Goal: Task Accomplishment & Management: Use online tool/utility

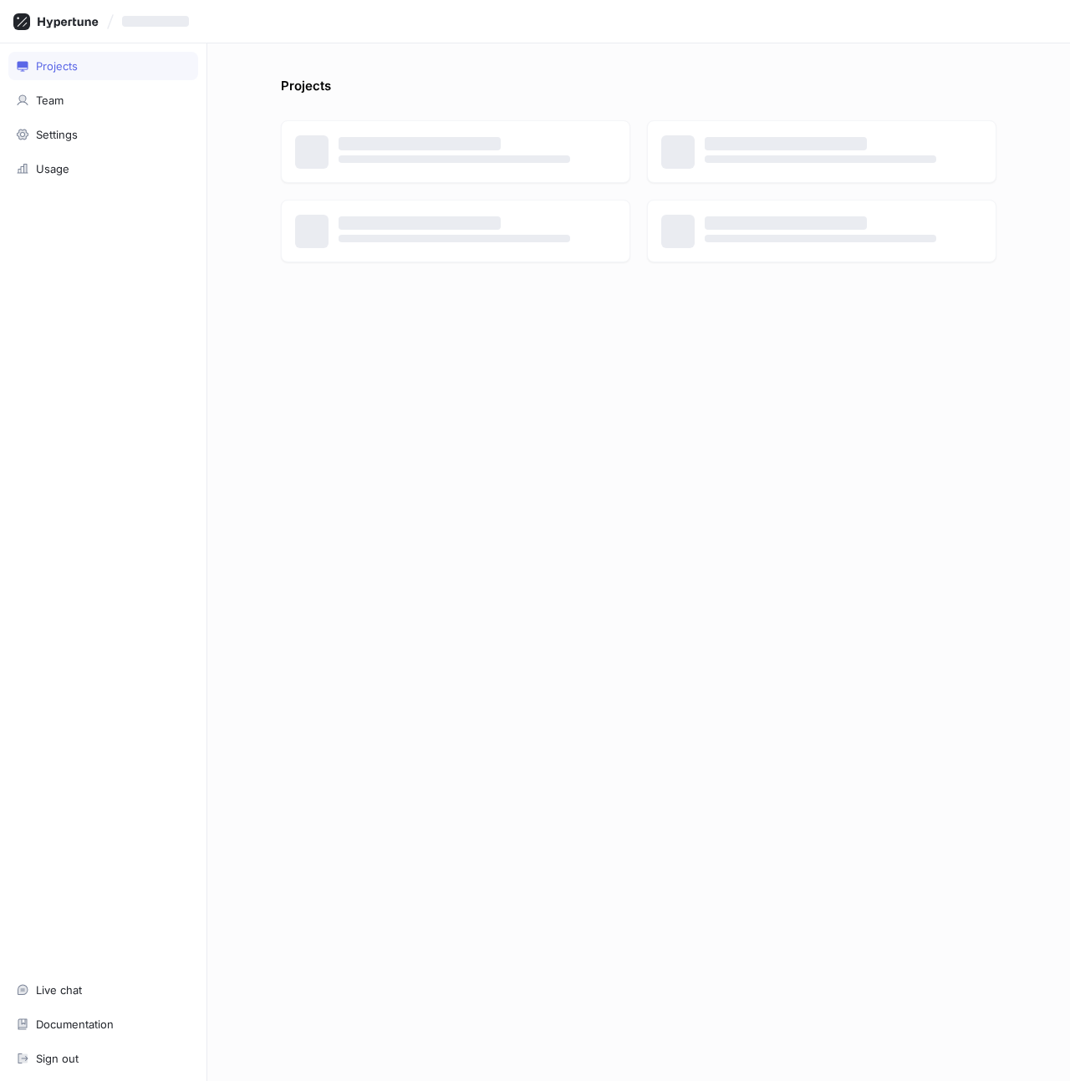
click at [750, 474] on div "Projects ‌ ‌ ‌ ‌ ‌ ‌ ‌ ‌" at bounding box center [638, 579] width 729 height 1004
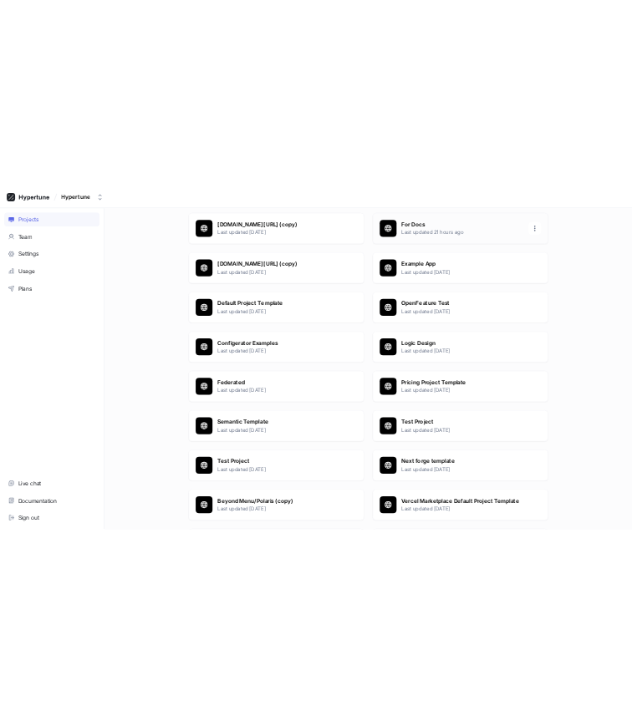
scroll to position [359, 0]
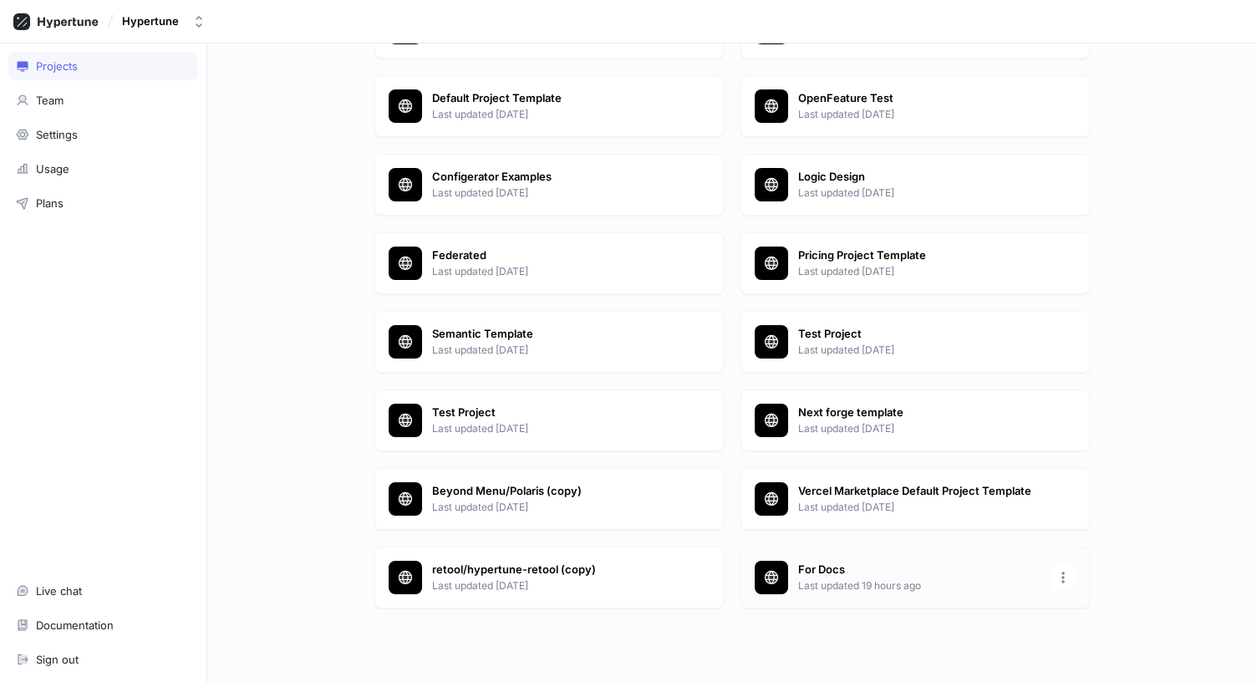
click at [896, 577] on p "For Docs" at bounding box center [919, 569] width 242 height 17
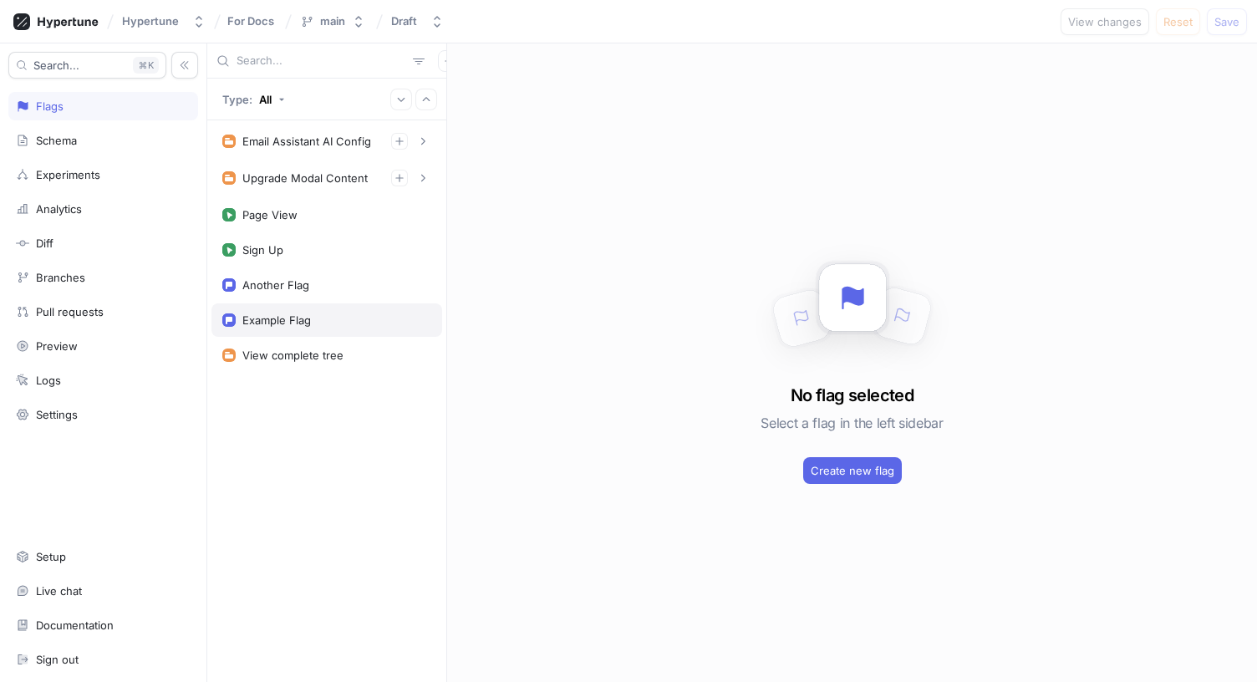
click at [313, 320] on div "Example Flag" at bounding box center [326, 319] width 209 height 13
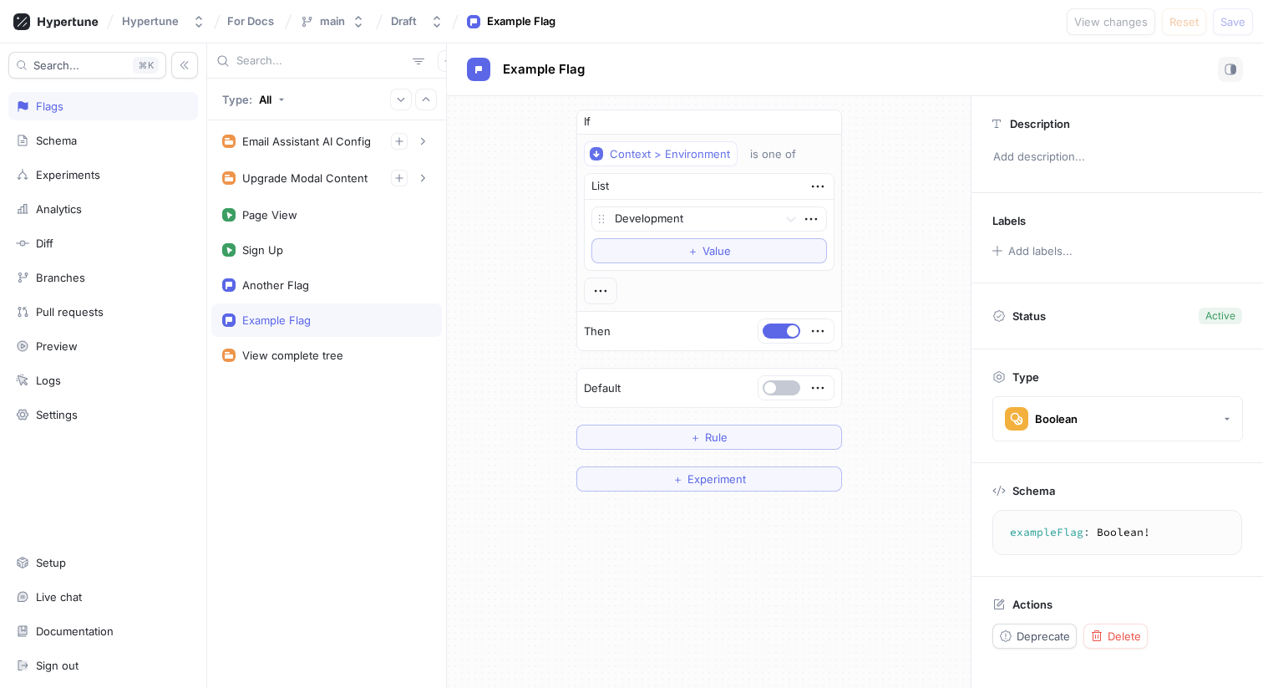
click at [916, 117] on div "If Context > Environment is one of List Development To pick up a draggable item…" at bounding box center [709, 300] width 524 height 409
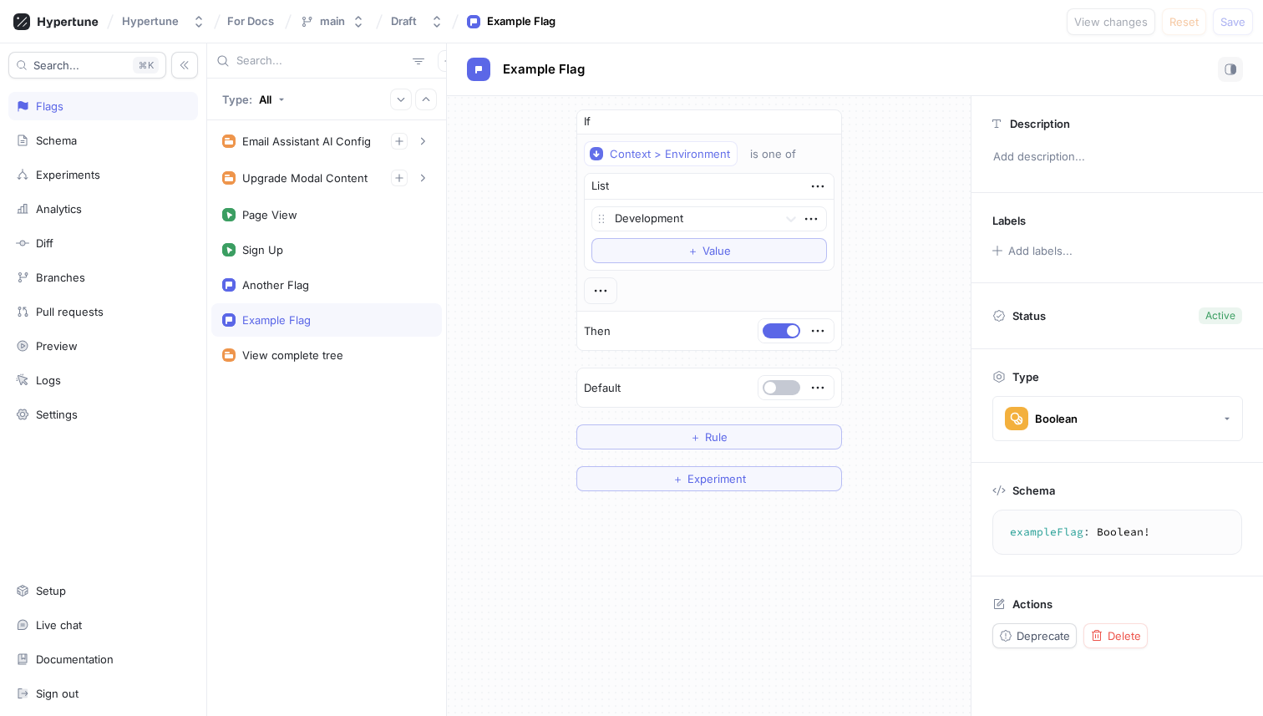
click at [937, 215] on div "If Context > Environment is one of List Development To pick up a draggable item…" at bounding box center [709, 300] width 524 height 409
click at [470, 292] on div "If Context > Environment is one of List Development To pick up a draggable item…" at bounding box center [709, 300] width 524 height 409
click at [862, 561] on div "If Context > Environment is one of List Development To pick up a draggable item…" at bounding box center [709, 406] width 524 height 620
click at [717, 485] on button "＋ Experiment" at bounding box center [710, 478] width 266 height 25
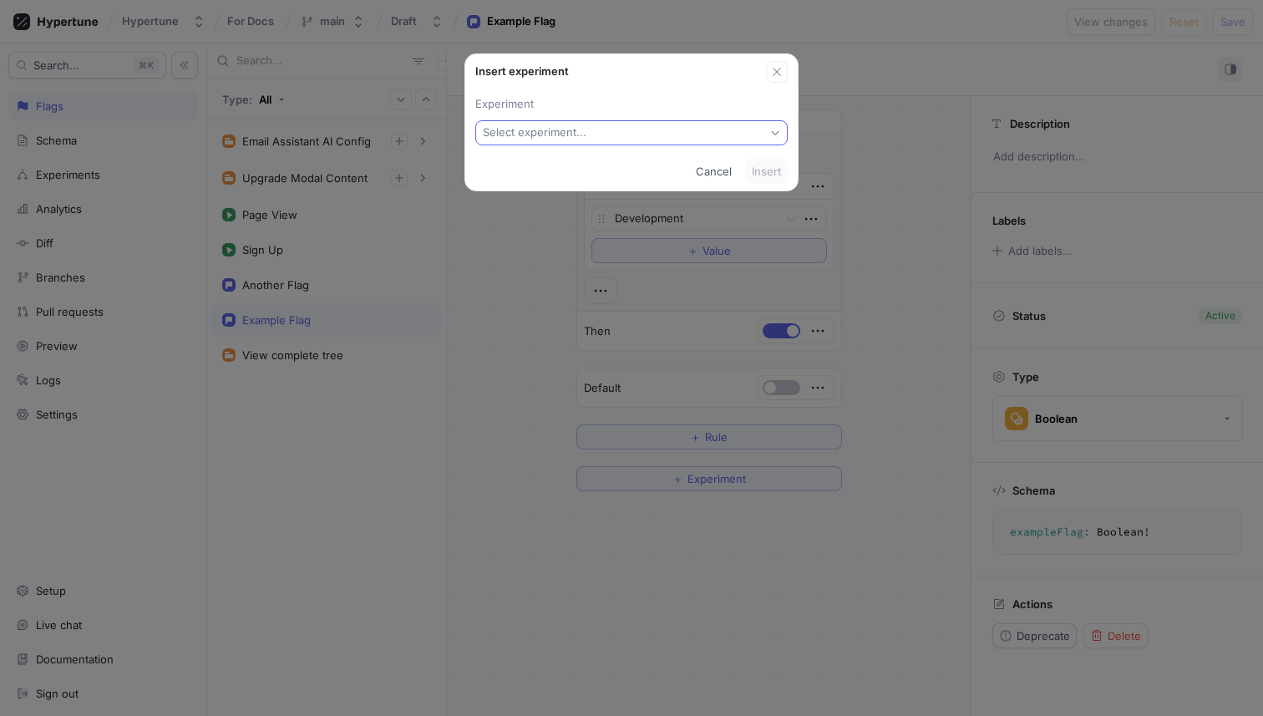
click at [607, 140] on button "Select experiment..." at bounding box center [631, 132] width 312 height 25
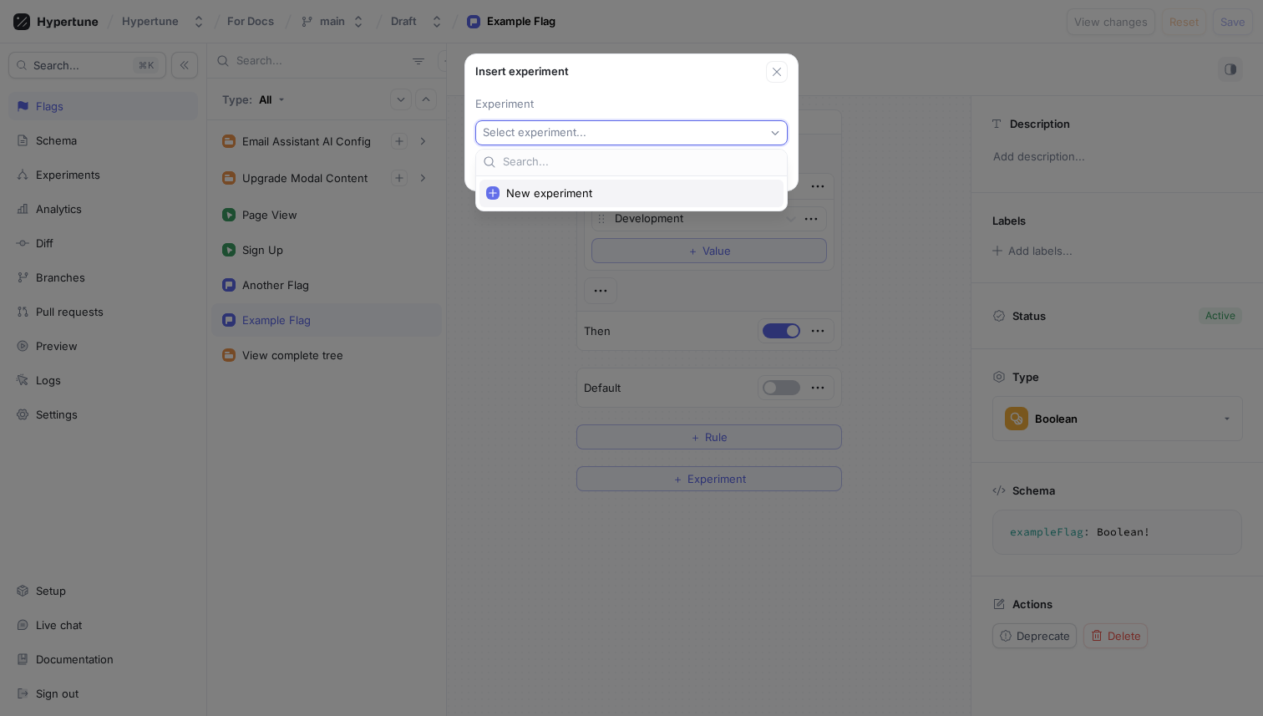
click at [597, 187] on span "New experiment" at bounding box center [637, 193] width 262 height 14
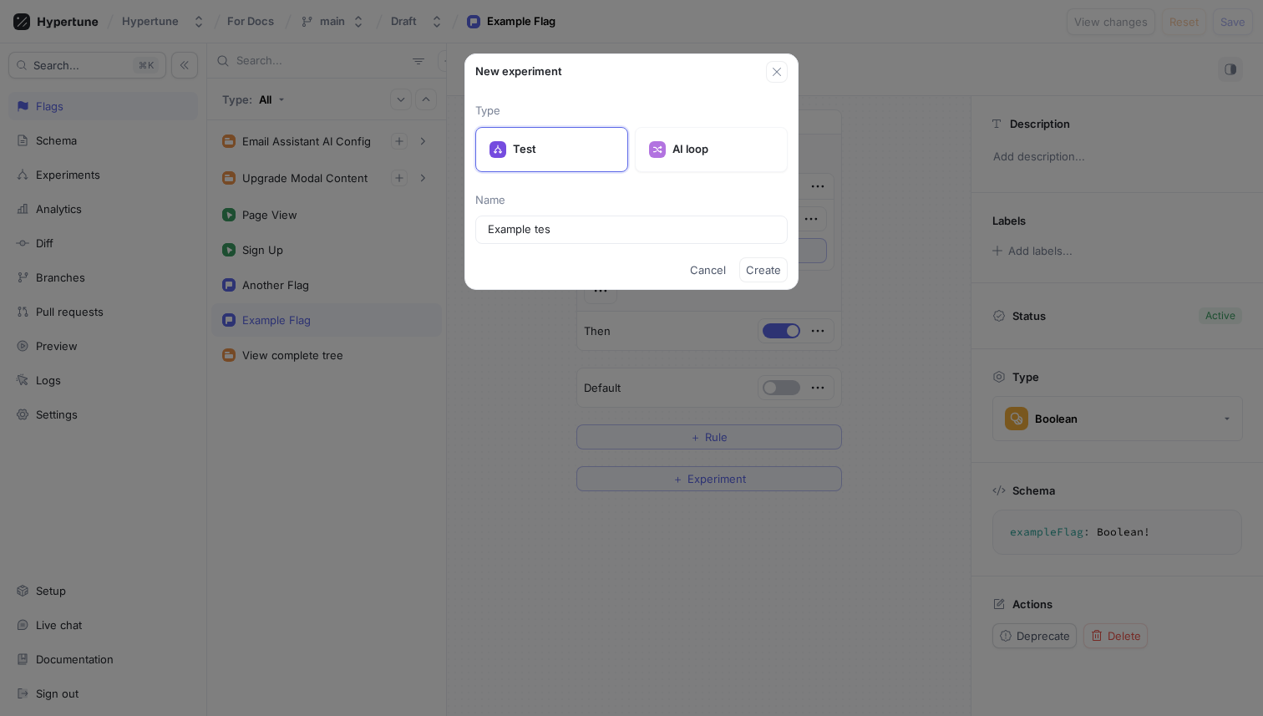
type input "Example test"
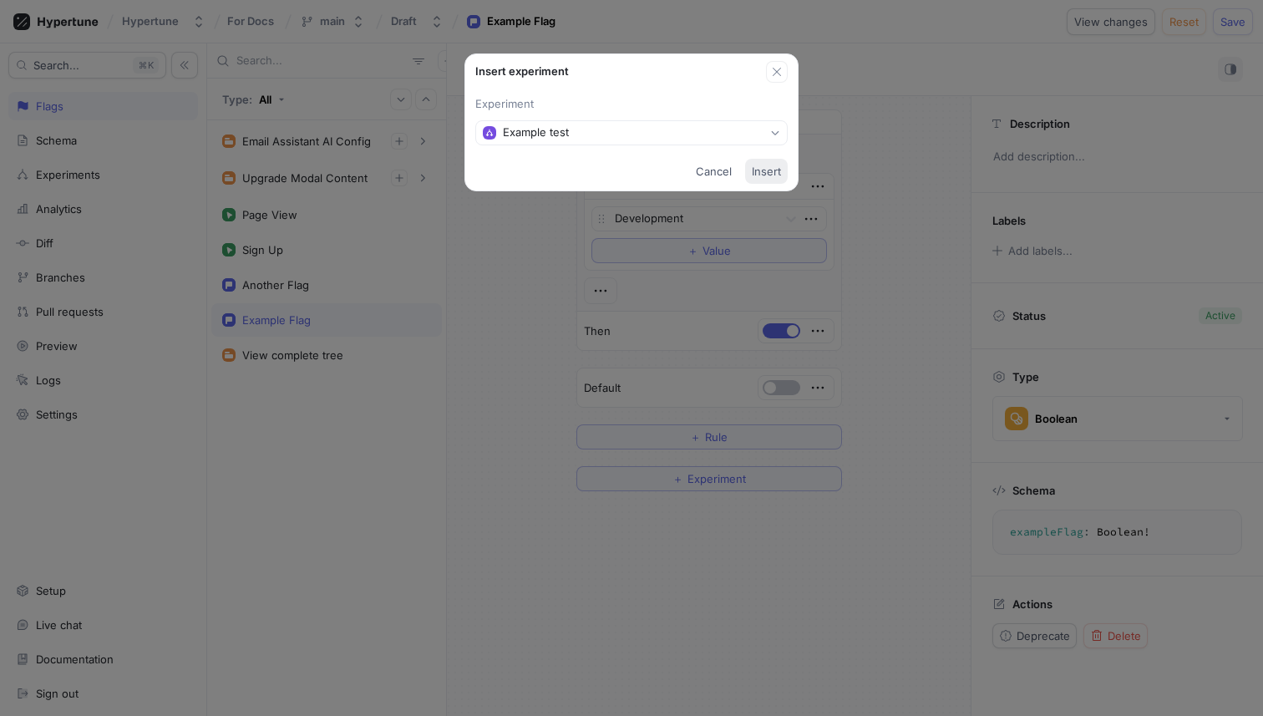
click at [766, 170] on span "Insert" at bounding box center [766, 171] width 29 height 10
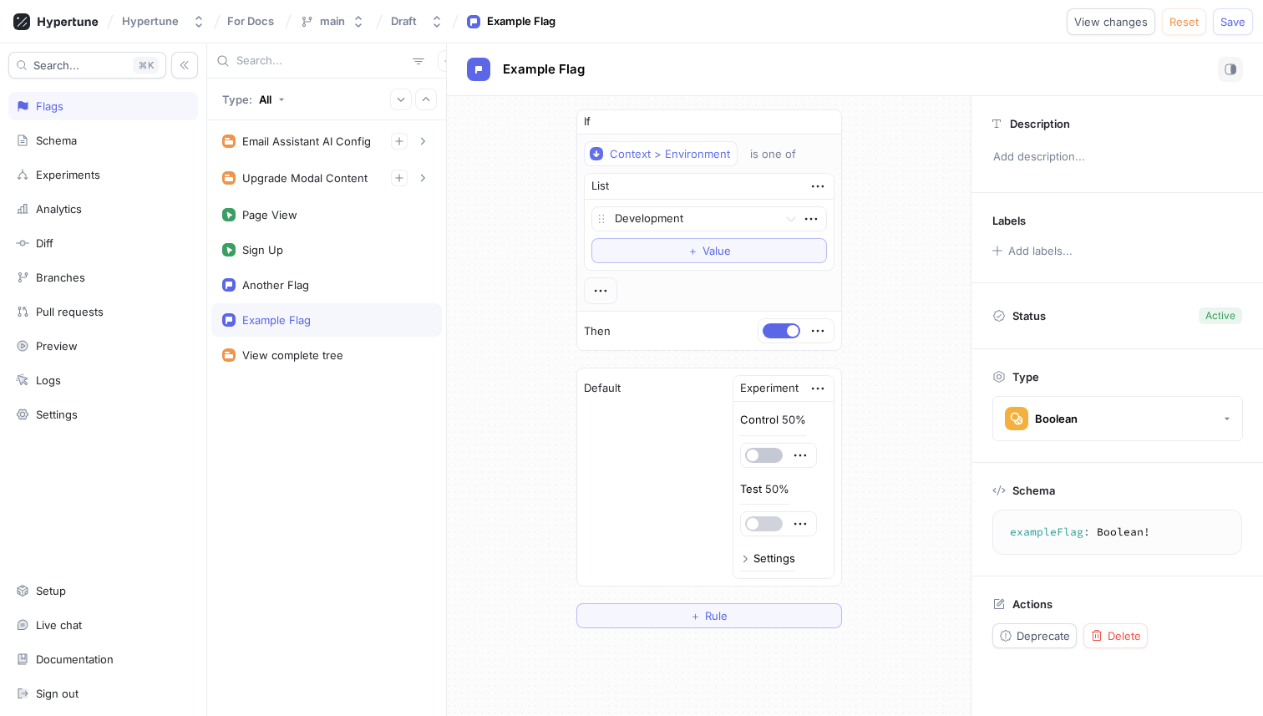
click at [766, 521] on button "button" at bounding box center [764, 523] width 38 height 15
click at [1069, 23] on span "Reset" at bounding box center [1184, 22] width 29 height 10
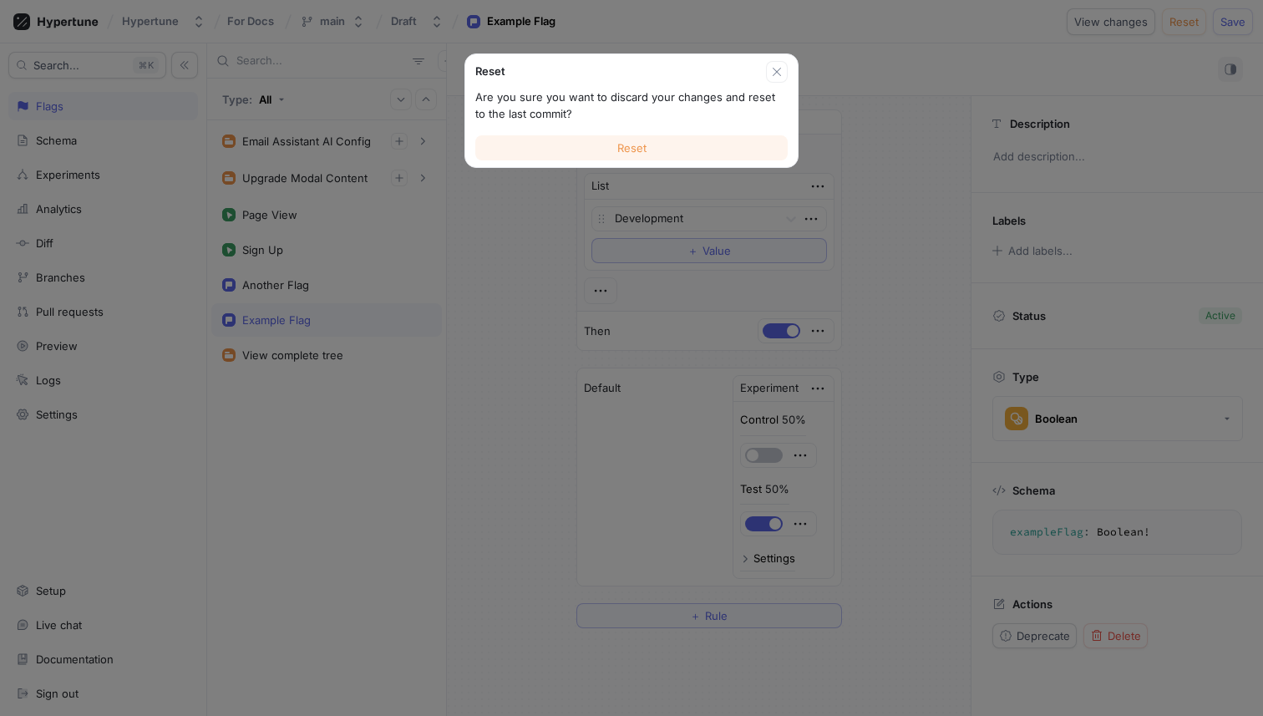
click at [711, 143] on button "Reset" at bounding box center [631, 147] width 312 height 25
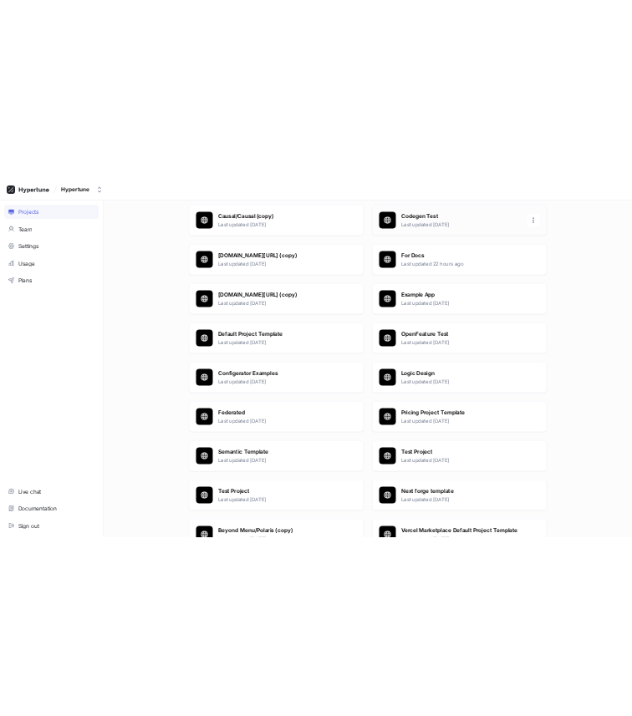
scroll to position [325, 0]
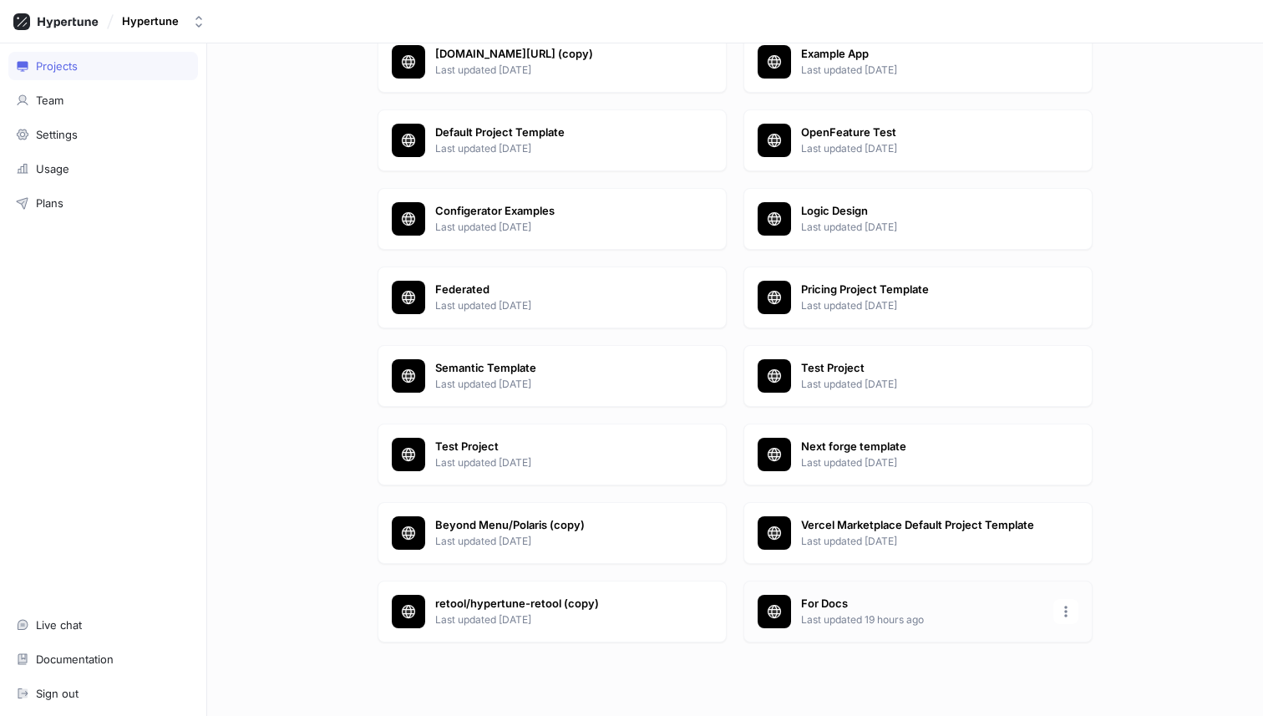
click at [843, 612] on p "Last updated 19 hours ago" at bounding box center [922, 619] width 242 height 15
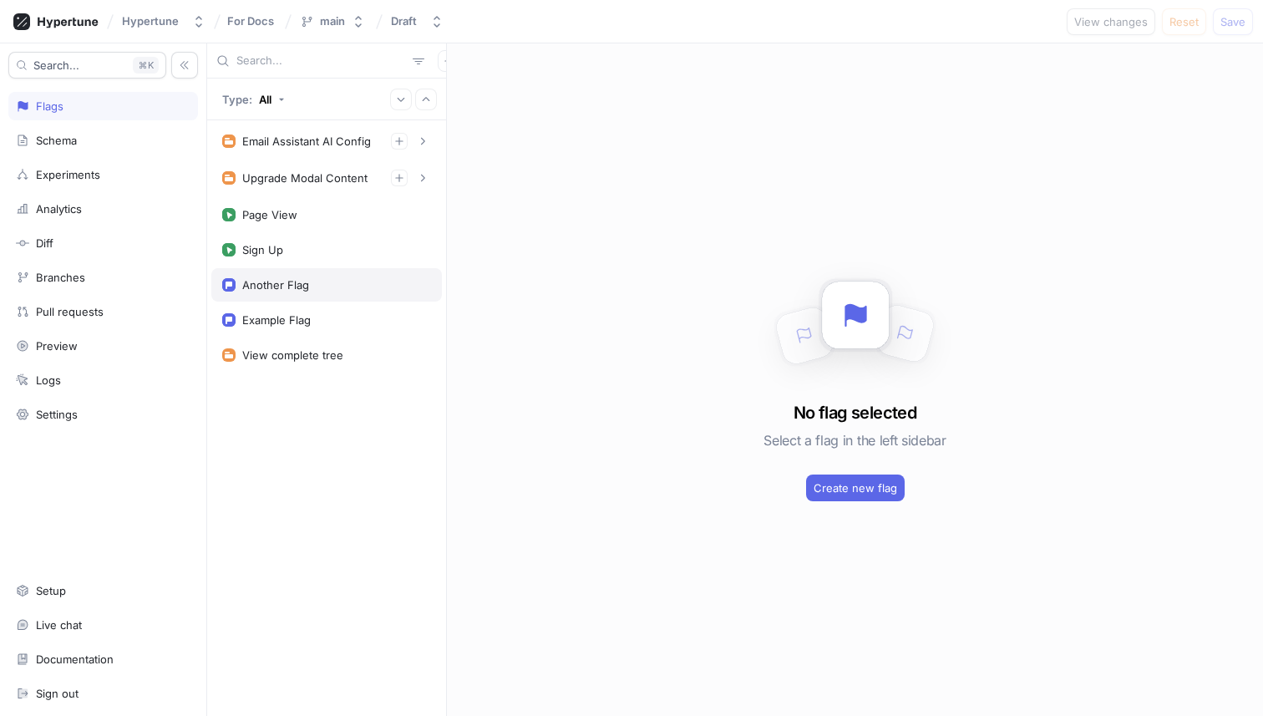
click at [348, 297] on div "Another Flag" at bounding box center [326, 284] width 231 height 33
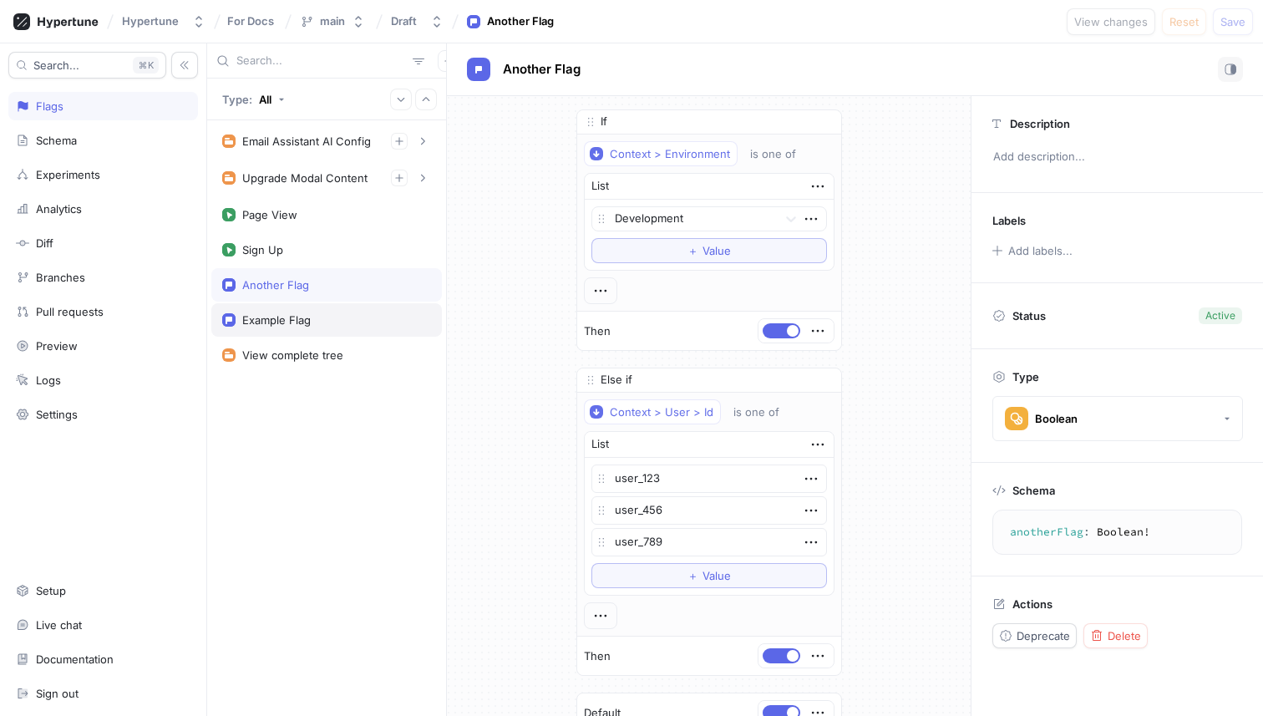
click at [349, 312] on div "Example Flag" at bounding box center [326, 319] width 231 height 33
type textarea "exampleFlag: Boolean!"
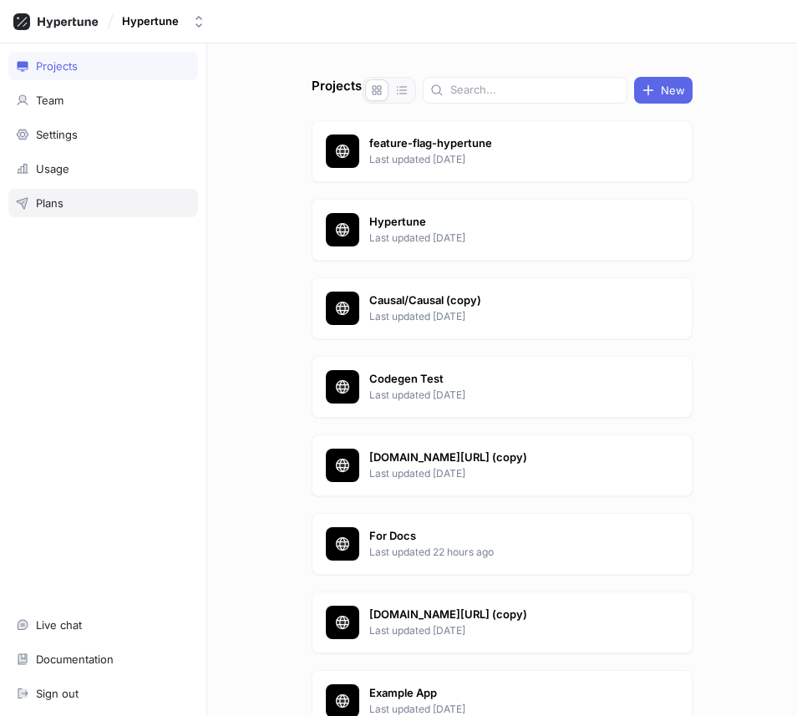
click at [123, 210] on div "Plans" at bounding box center [103, 203] width 190 height 28
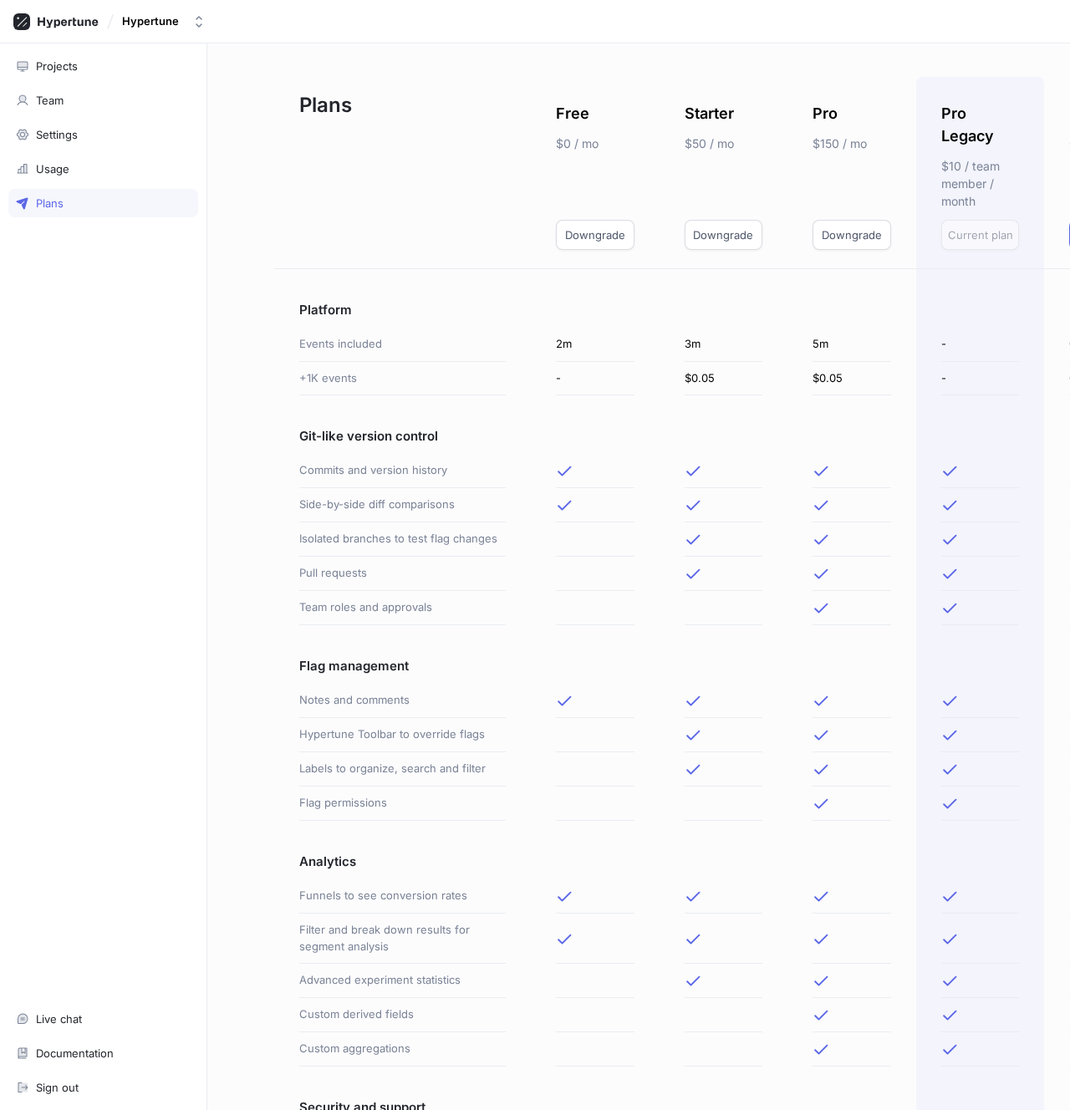
click at [628, 119] on div "Free" at bounding box center [595, 113] width 79 height 23
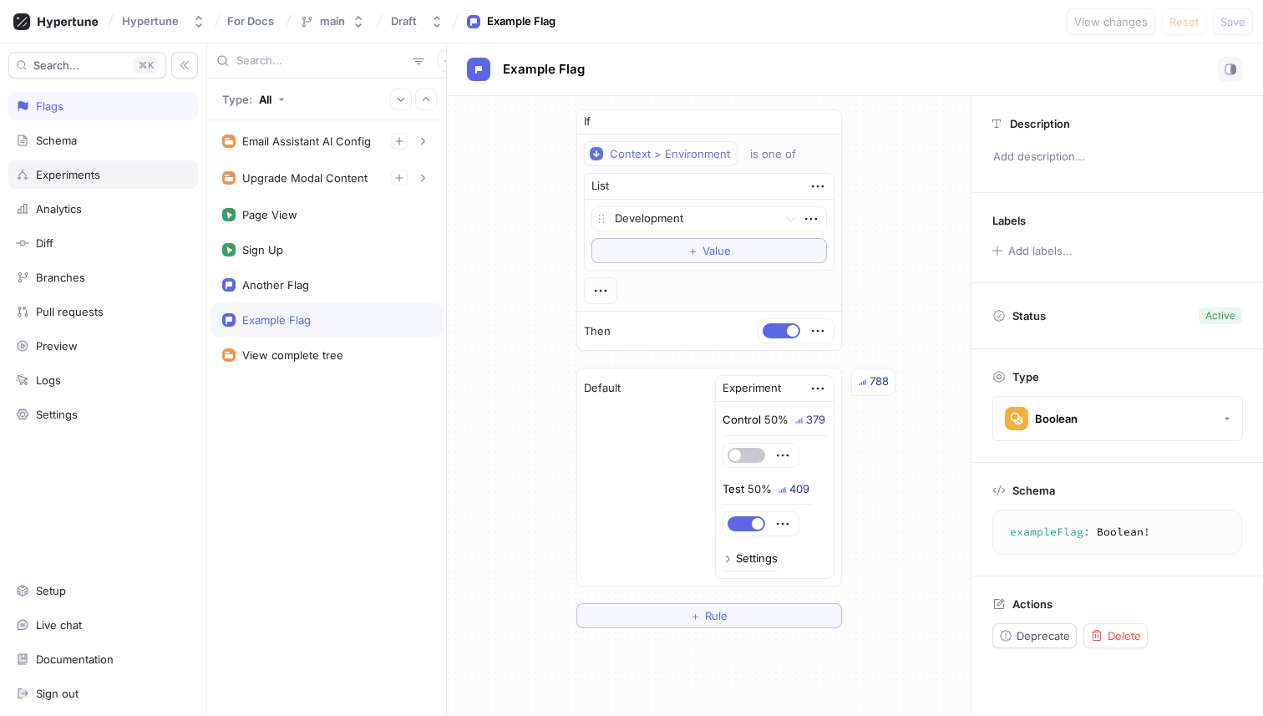
click at [87, 173] on div "Experiments" at bounding box center [68, 174] width 64 height 13
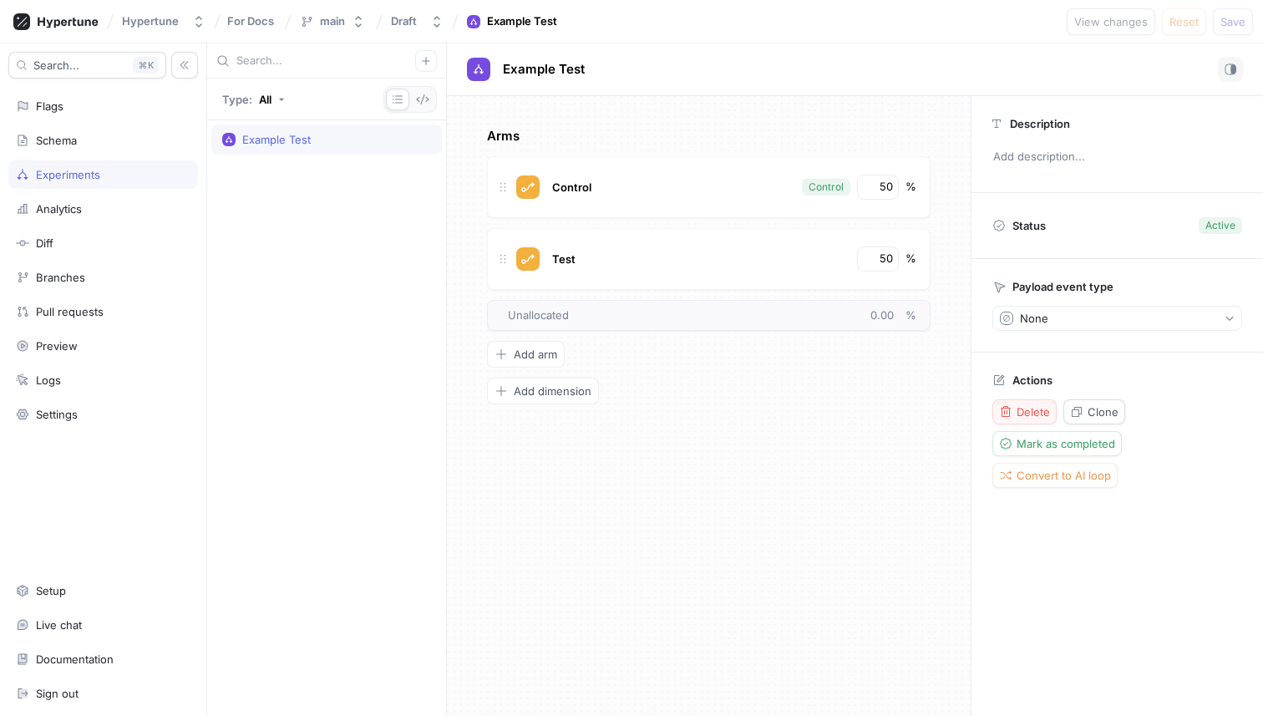
click at [1030, 409] on span "Delete" at bounding box center [1033, 412] width 33 height 10
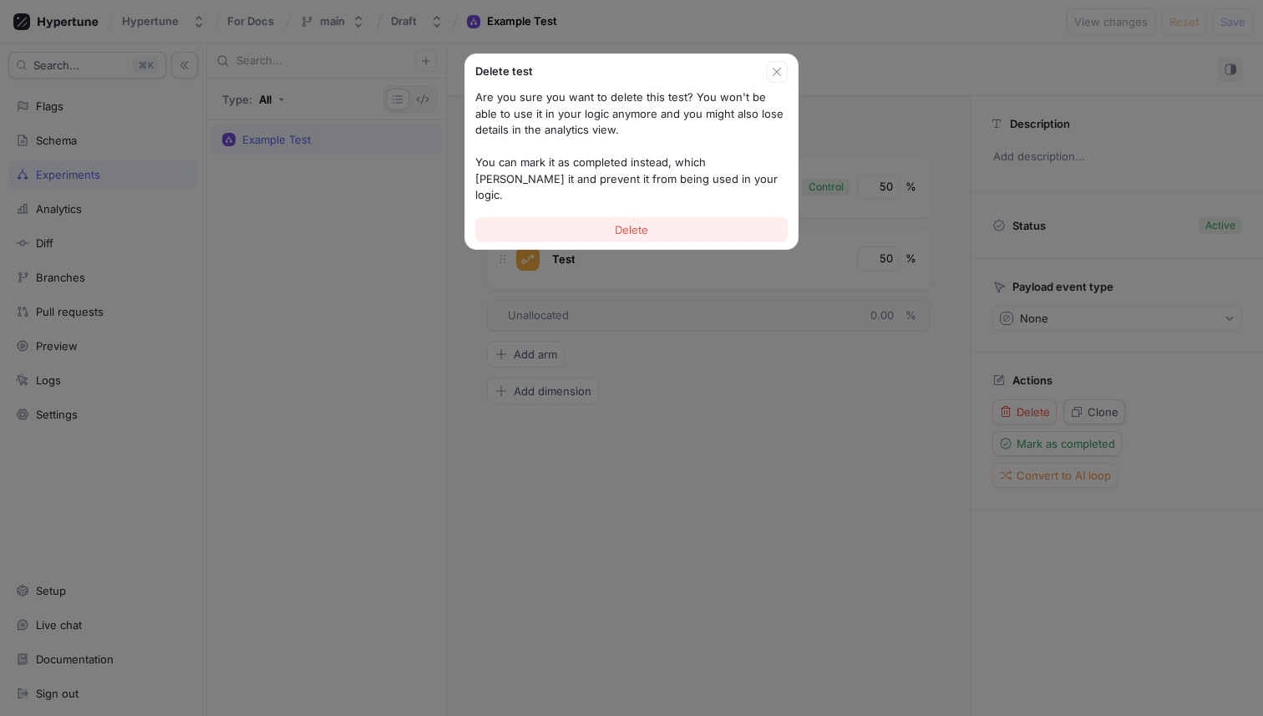
click at [562, 217] on button "Delete" at bounding box center [631, 229] width 312 height 25
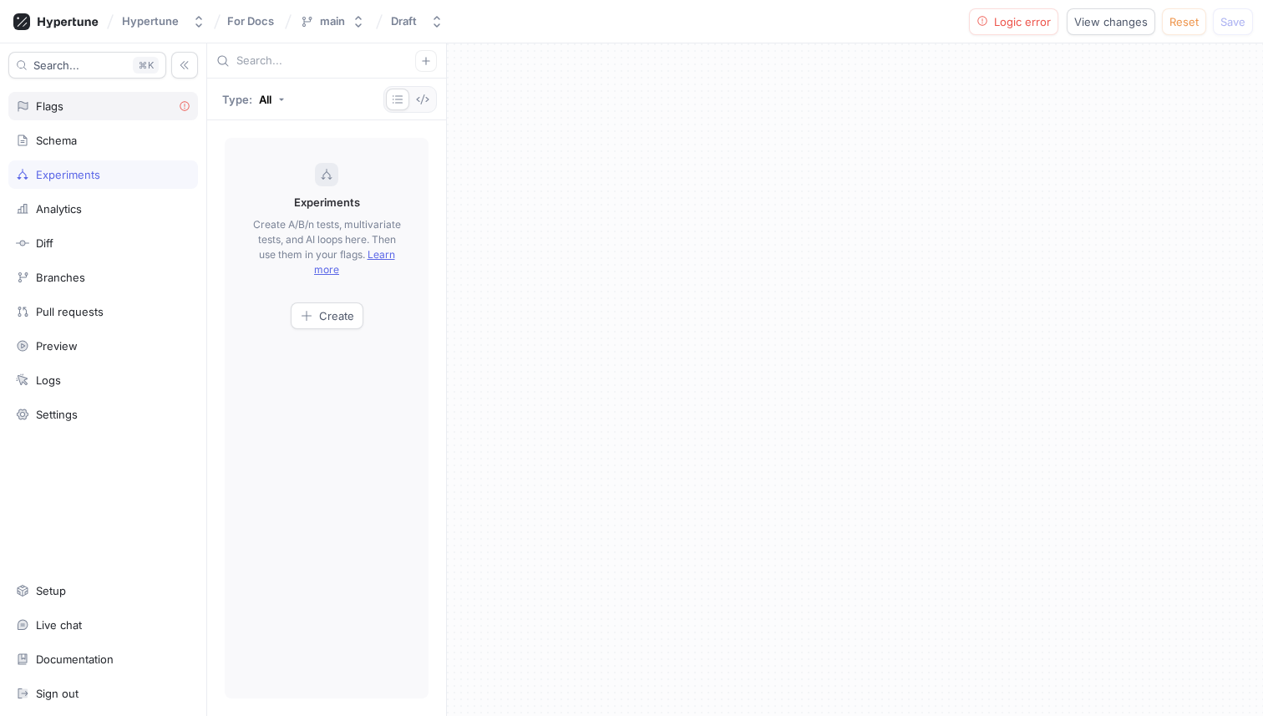
click at [75, 102] on div "Flags" at bounding box center [103, 105] width 175 height 13
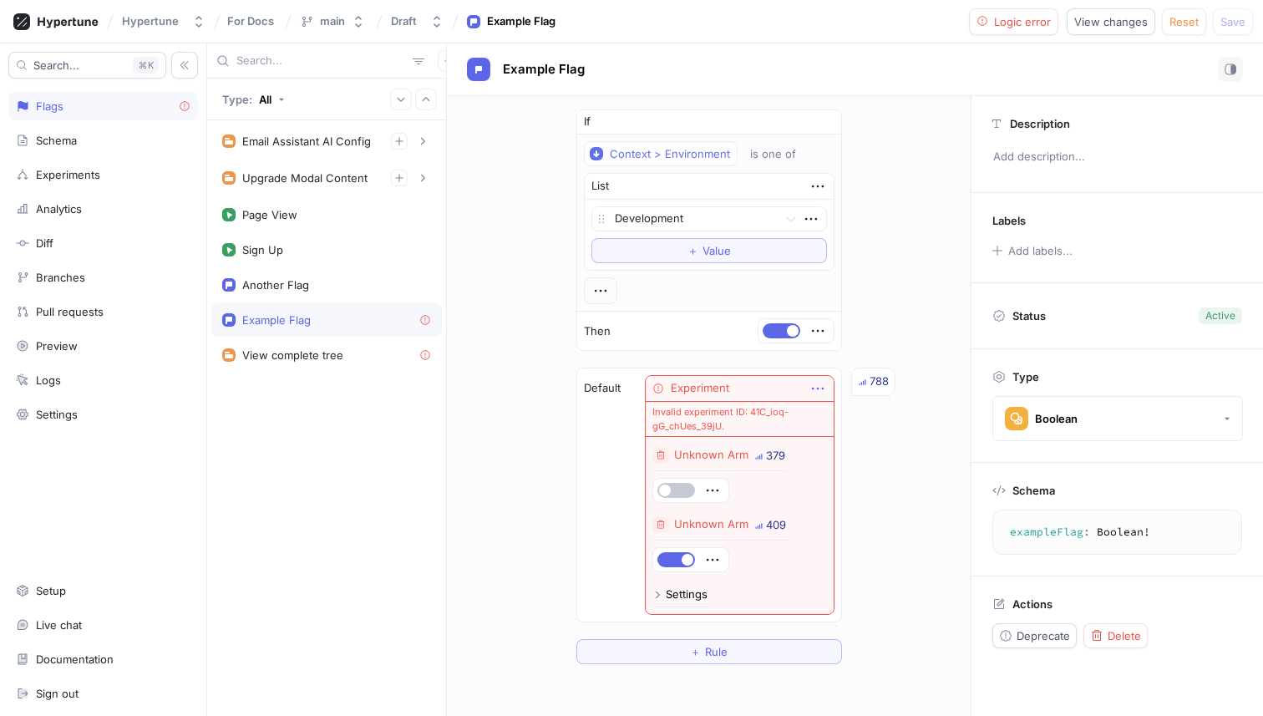
click at [814, 386] on icon "button" at bounding box center [818, 388] width 18 height 18
click at [854, 426] on p "Delete" at bounding box center [850, 419] width 33 height 17
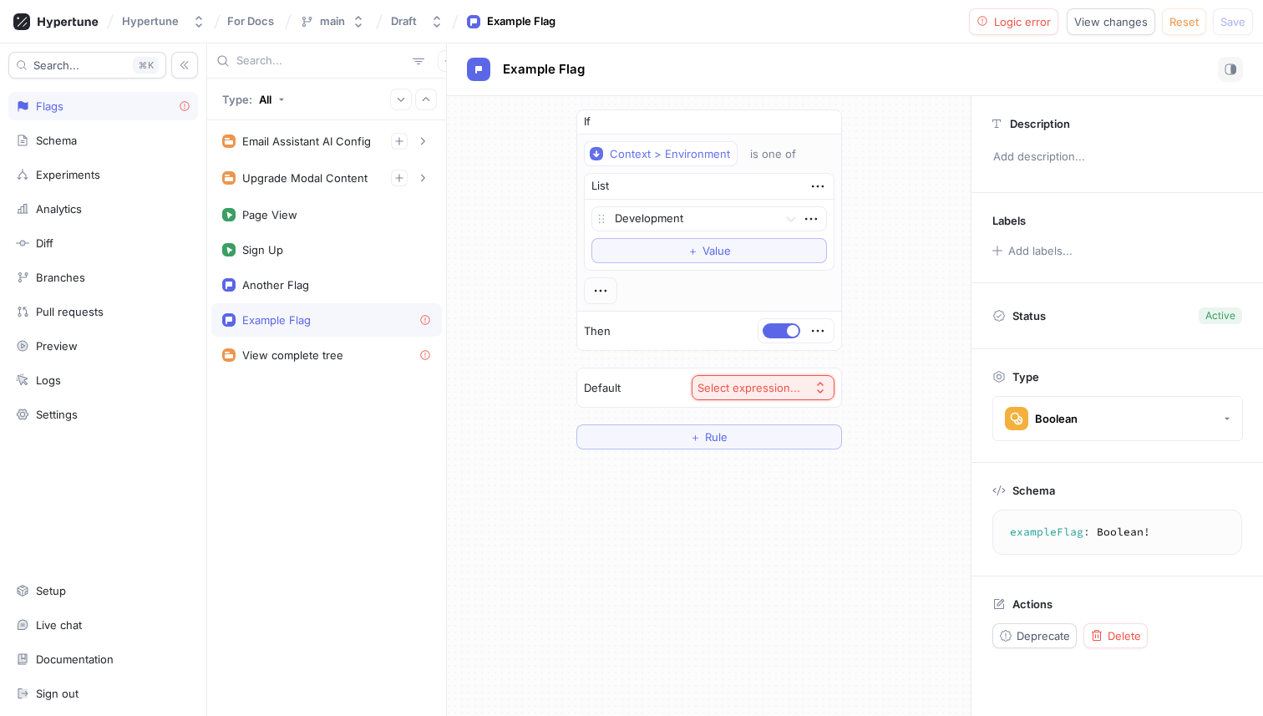
click at [694, 389] on button "Select expression..." at bounding box center [763, 387] width 143 height 25
click at [785, 445] on span "Toggle" at bounding box center [802, 448] width 155 height 14
click at [1241, 24] on span "Save" at bounding box center [1233, 22] width 25 height 10
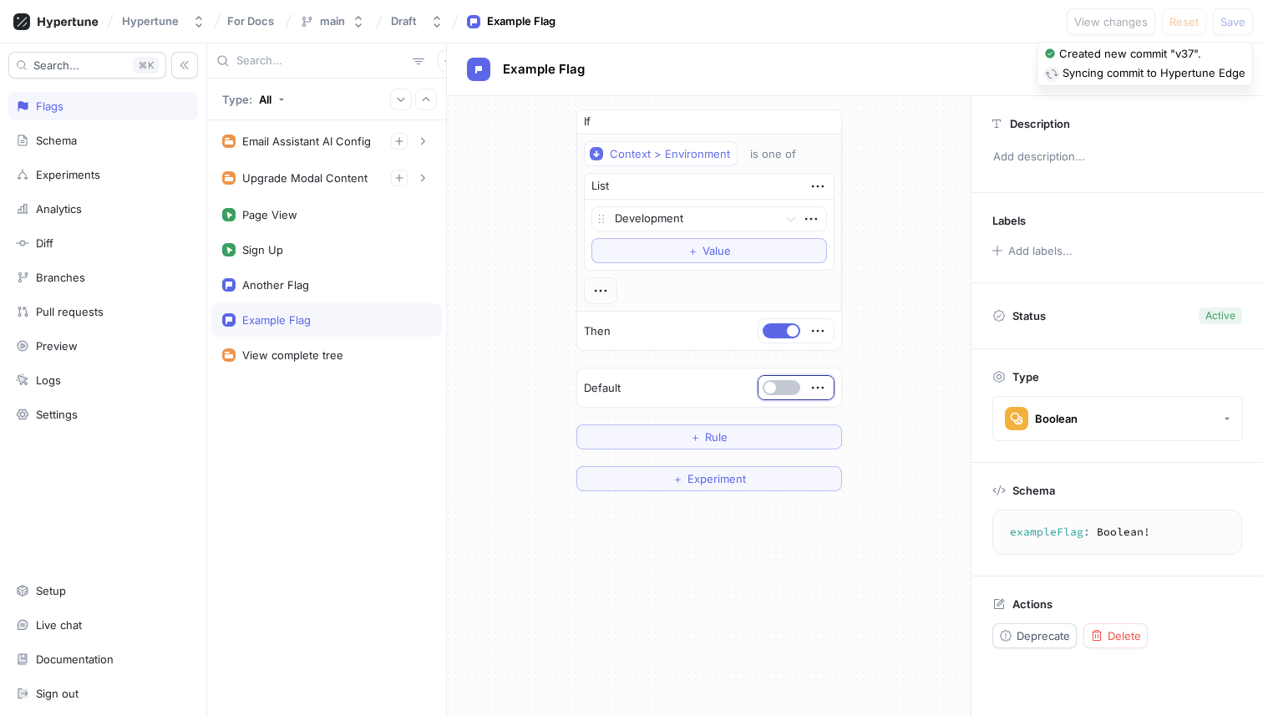
click at [924, 440] on div "If Context > Environment is one of List Development To pick up a draggable item…" at bounding box center [709, 300] width 524 height 409
click at [706, 483] on span "Experiment" at bounding box center [717, 479] width 58 height 10
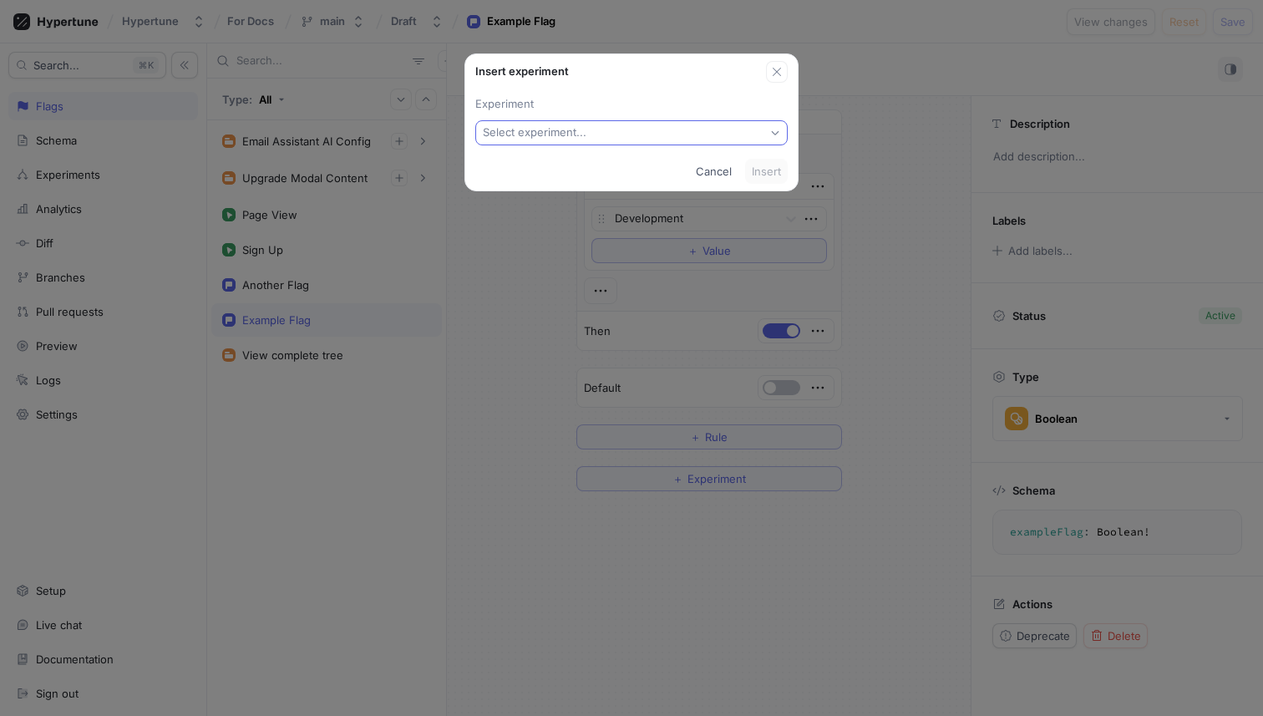
click at [588, 141] on button "Select experiment..." at bounding box center [631, 132] width 312 height 25
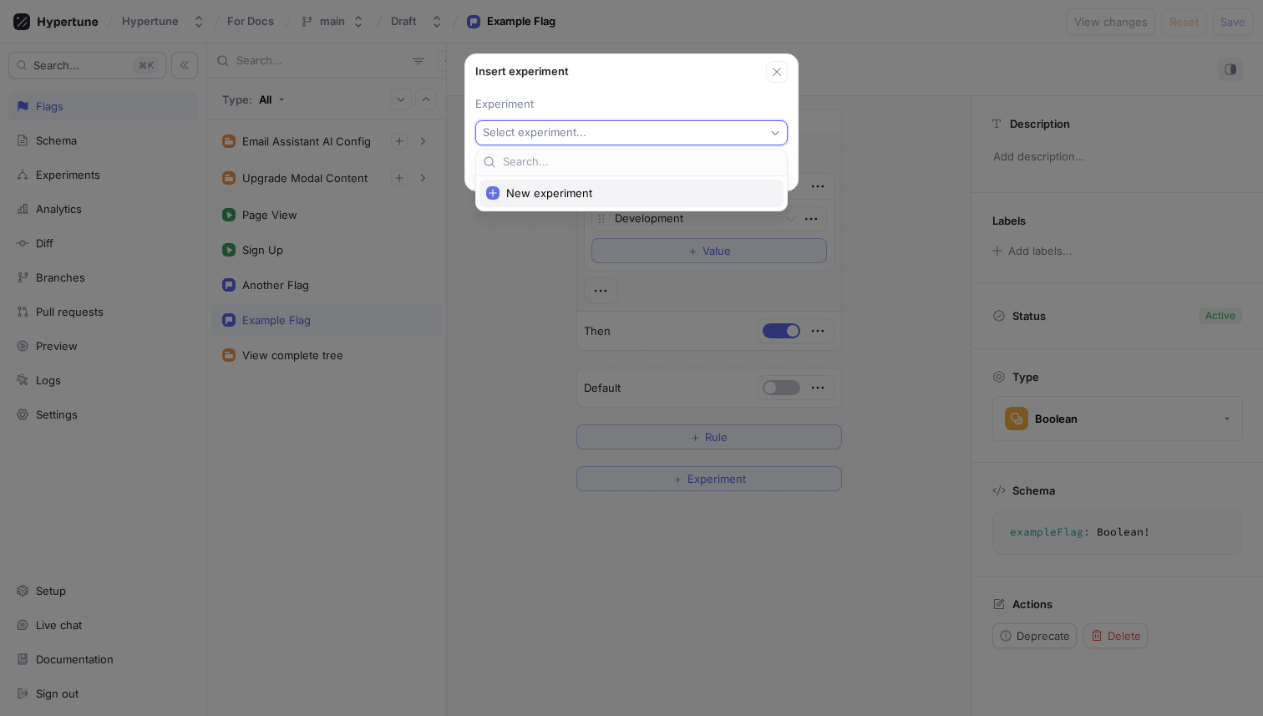
click at [575, 193] on span "New experiment" at bounding box center [637, 193] width 262 height 14
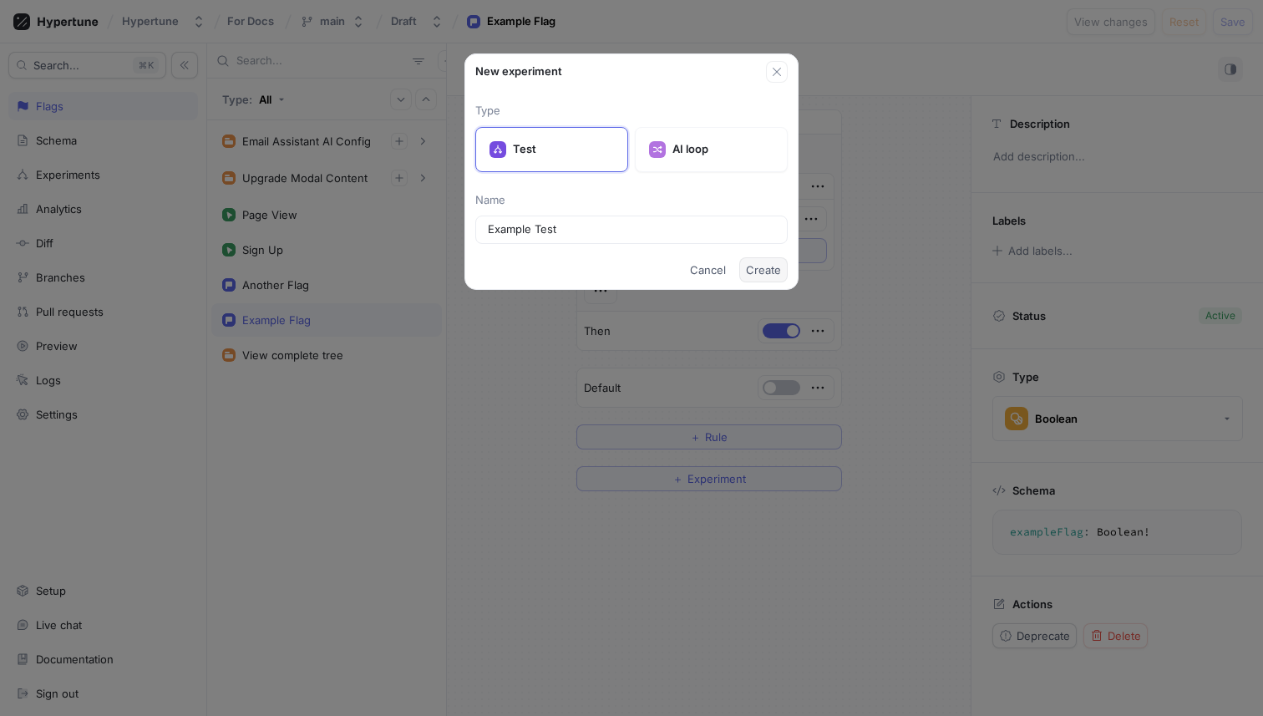
type input "Example Test"
click at [769, 272] on span "Create" at bounding box center [763, 270] width 35 height 10
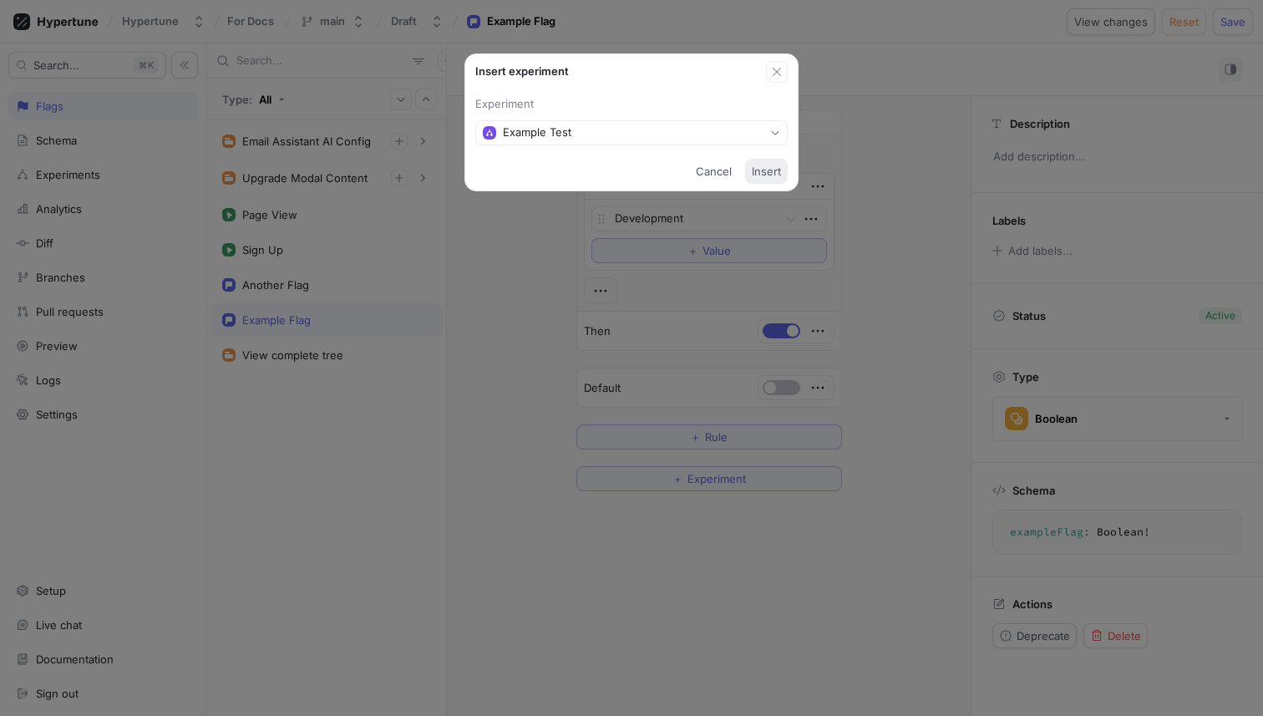
click at [766, 170] on span "Insert" at bounding box center [766, 171] width 29 height 10
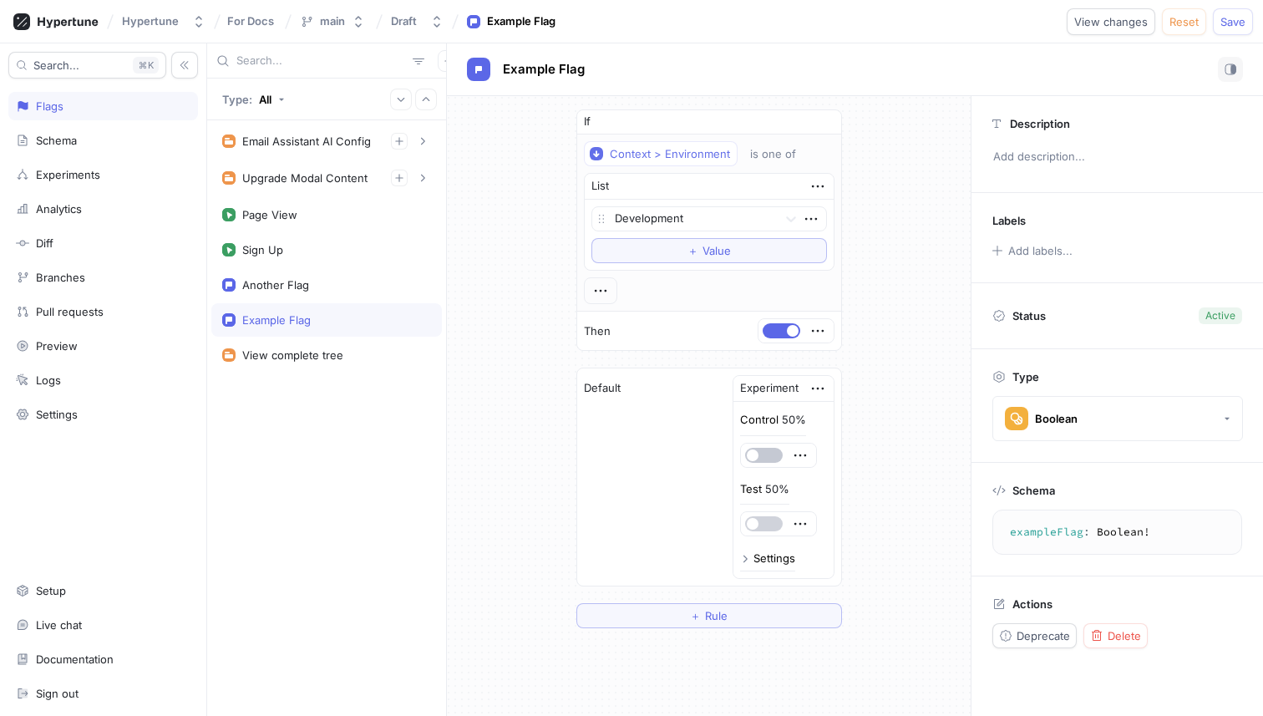
click at [763, 527] on button "button" at bounding box center [764, 523] width 38 height 15
click at [1237, 27] on span "Save" at bounding box center [1233, 22] width 25 height 10
click at [108, 173] on div "Experiments" at bounding box center [103, 174] width 175 height 13
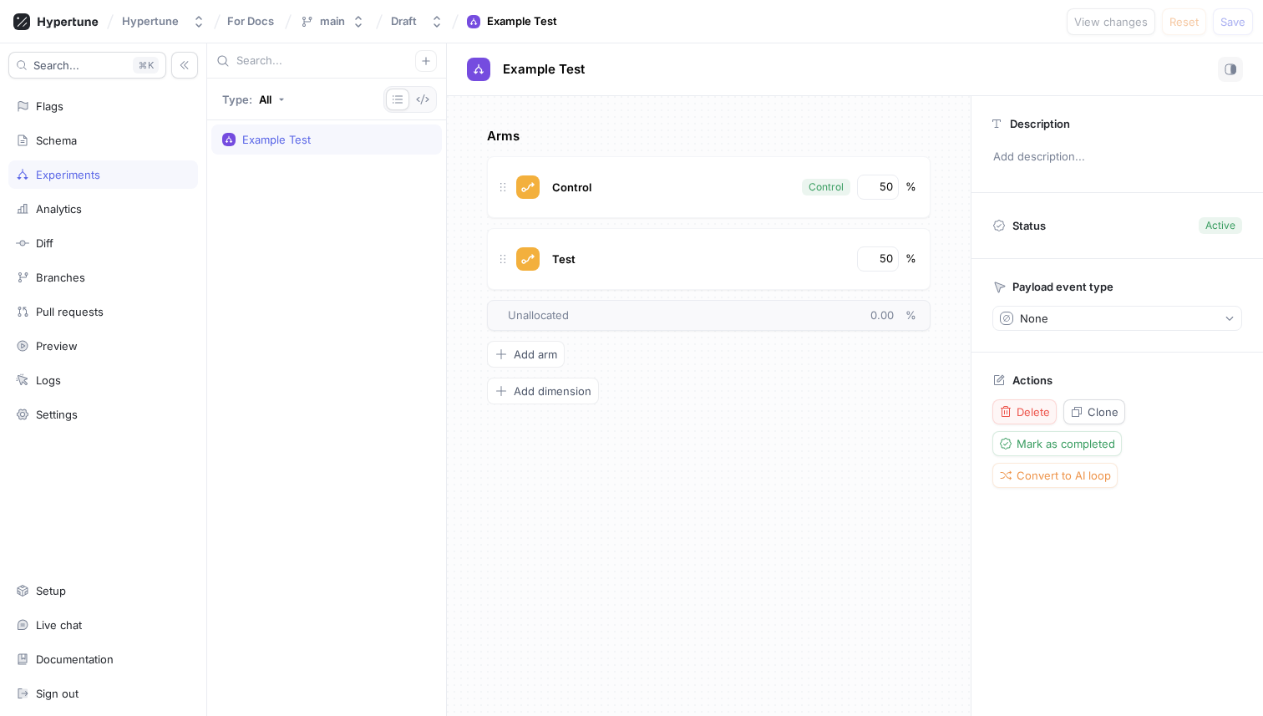
click at [1035, 408] on span "Delete" at bounding box center [1033, 412] width 33 height 10
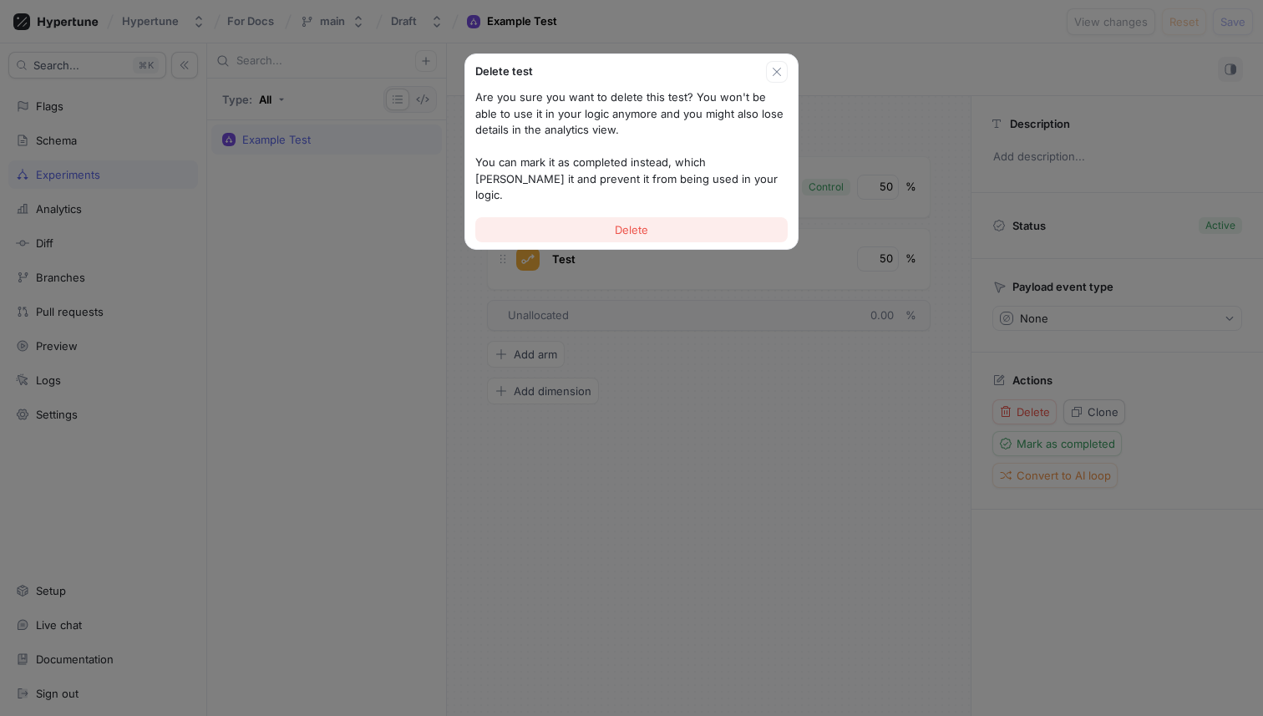
click at [635, 225] on span "Delete" at bounding box center [631, 230] width 33 height 10
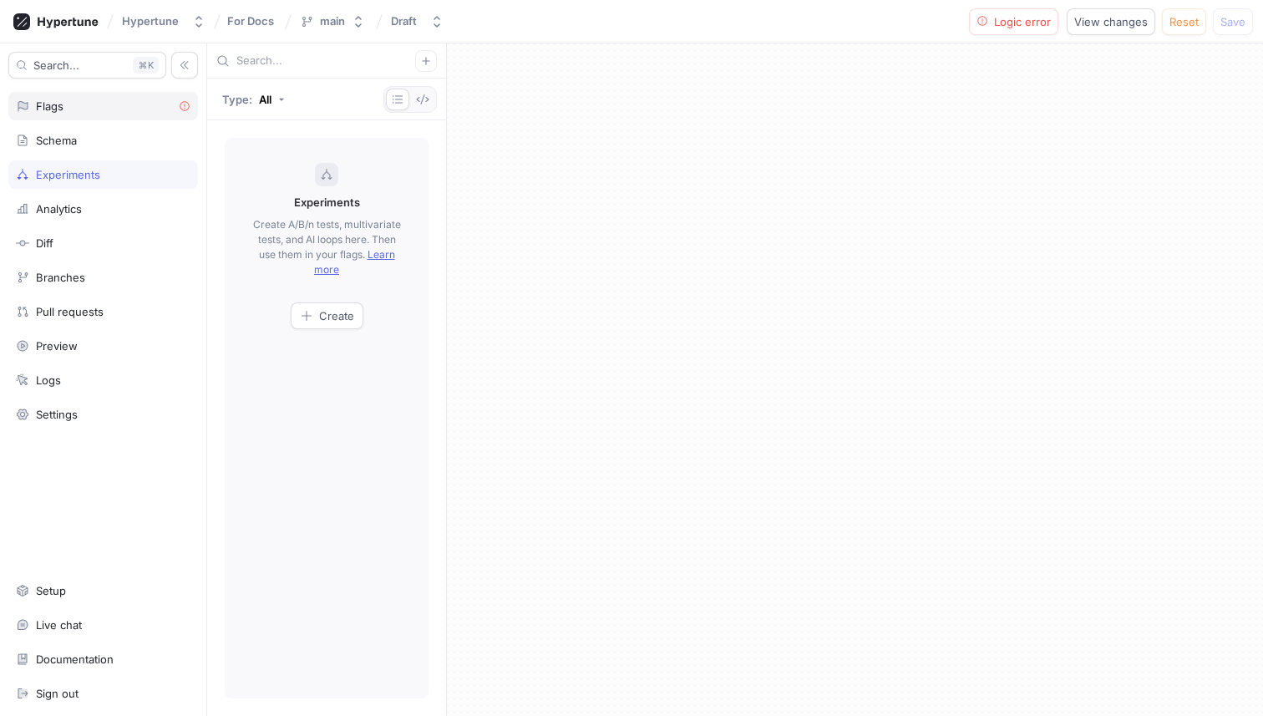
click at [136, 119] on div "Flags" at bounding box center [103, 106] width 190 height 28
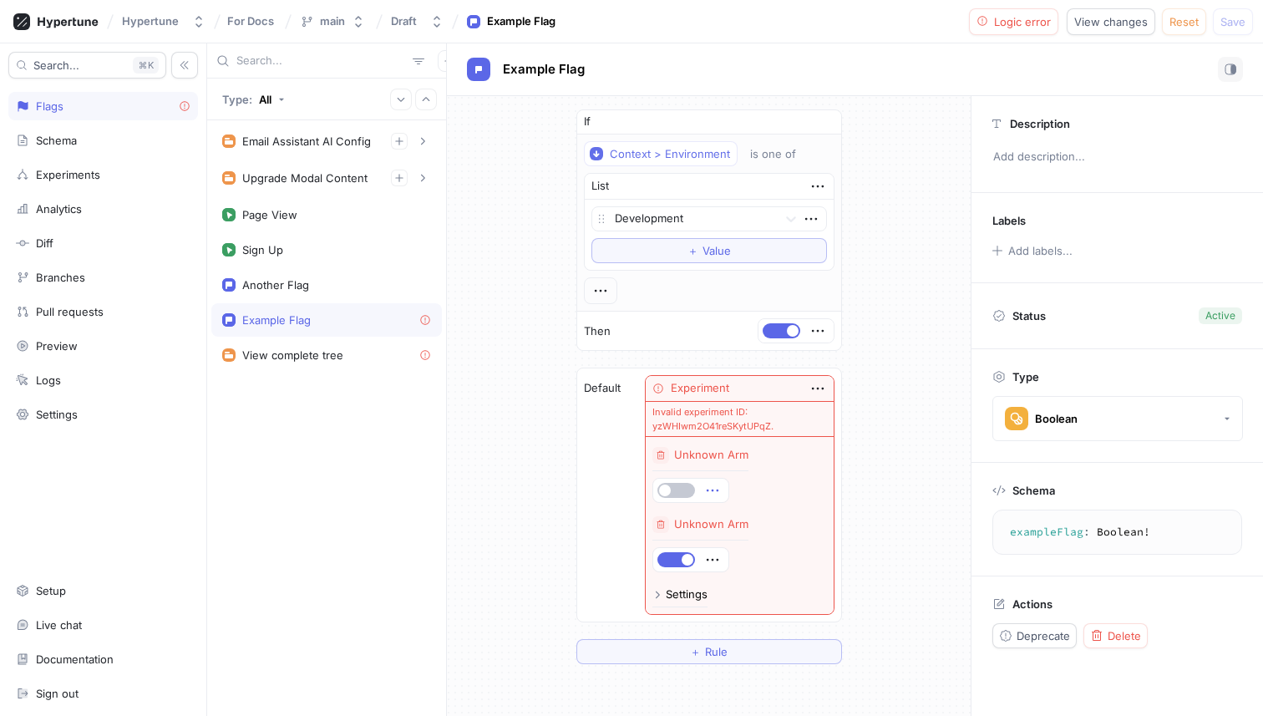
click at [714, 489] on icon "button" at bounding box center [713, 490] width 18 height 18
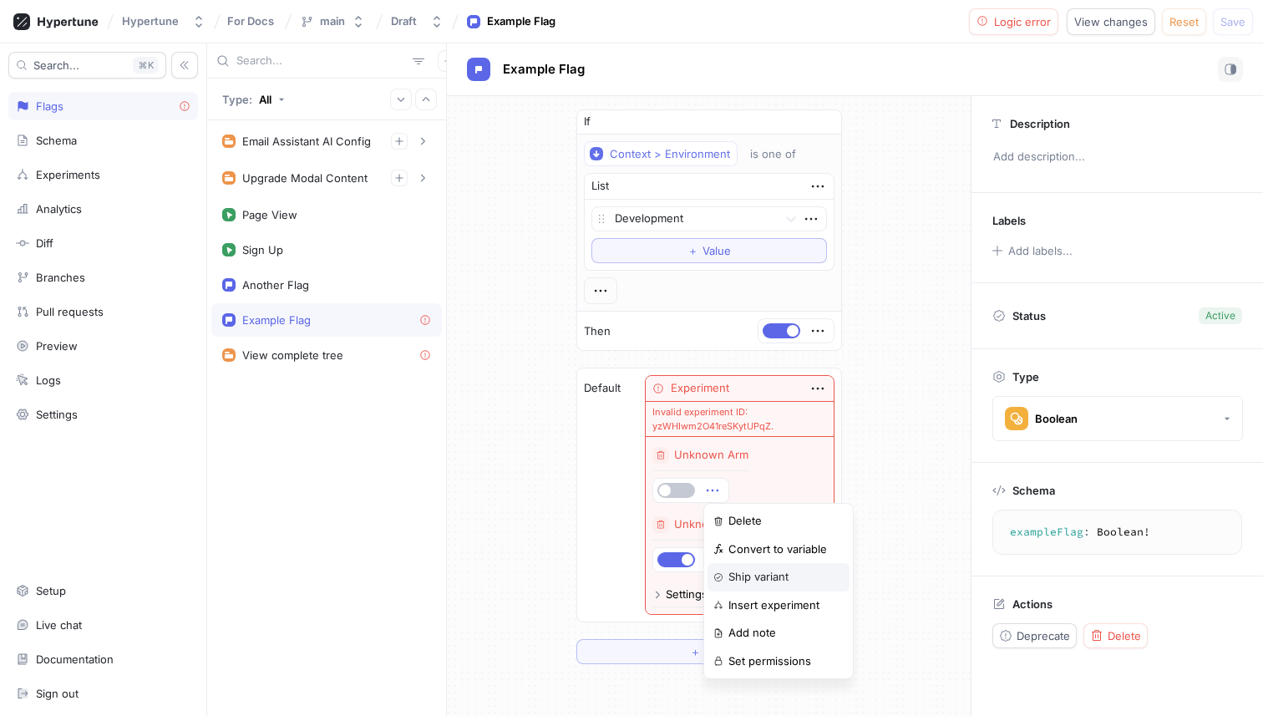
click at [790, 589] on div "Ship variant" at bounding box center [779, 577] width 142 height 28
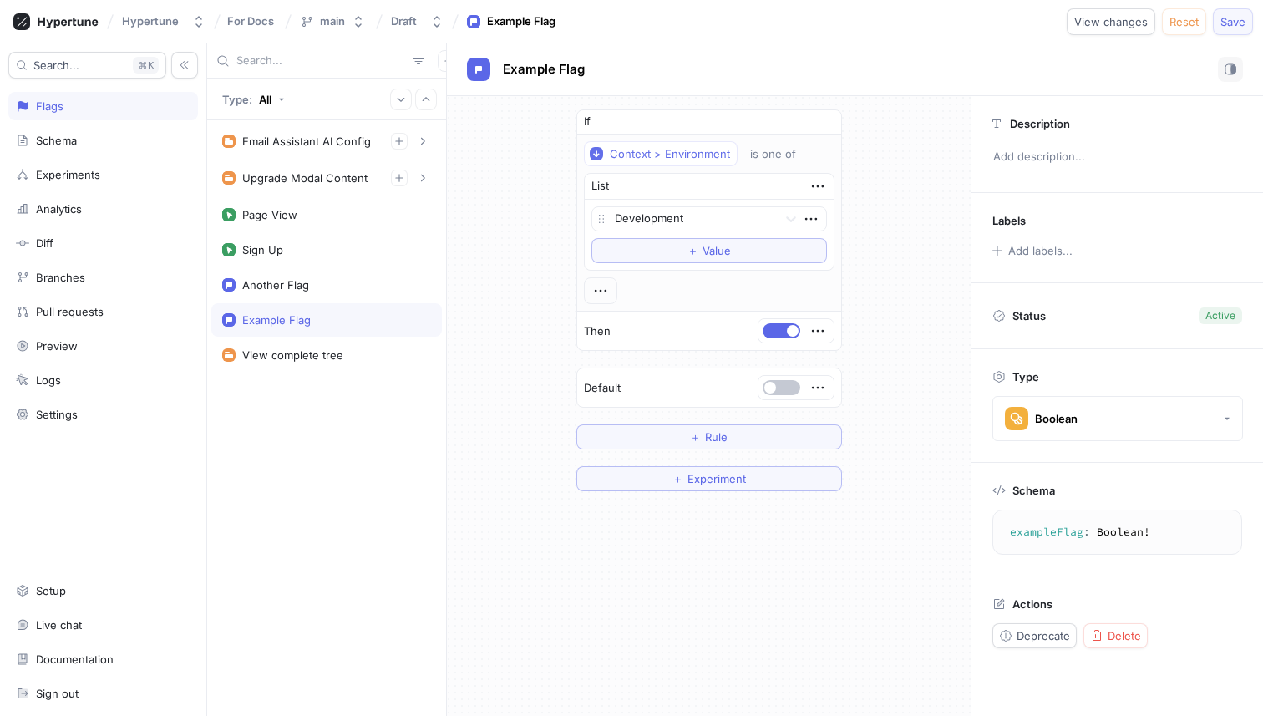
click at [1237, 22] on span "Save" at bounding box center [1233, 22] width 25 height 10
click at [940, 334] on div "If Context > Environment is one of List Development To pick up a draggable item…" at bounding box center [709, 300] width 524 height 409
click at [911, 363] on div "If Context > Environment is one of List Development To pick up a draggable item…" at bounding box center [709, 300] width 524 height 409
click at [715, 480] on span "Experiment" at bounding box center [717, 479] width 58 height 10
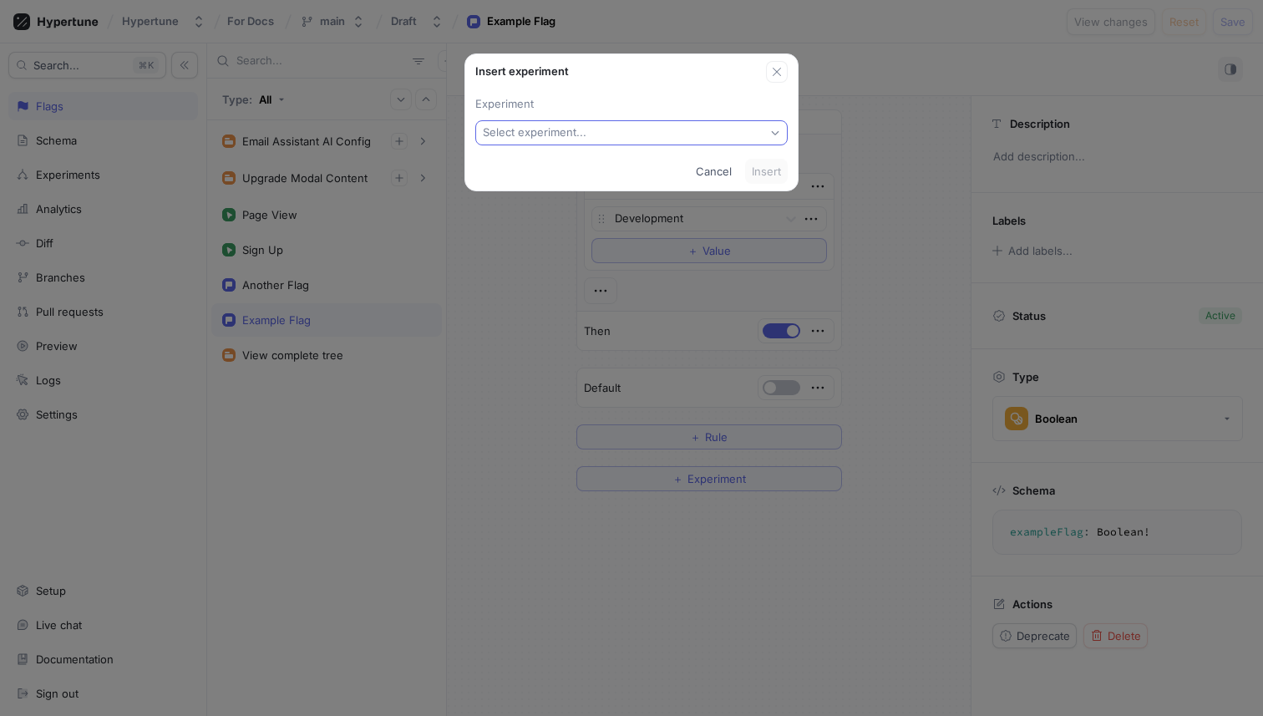
click at [626, 138] on button "Select experiment..." at bounding box center [631, 132] width 312 height 25
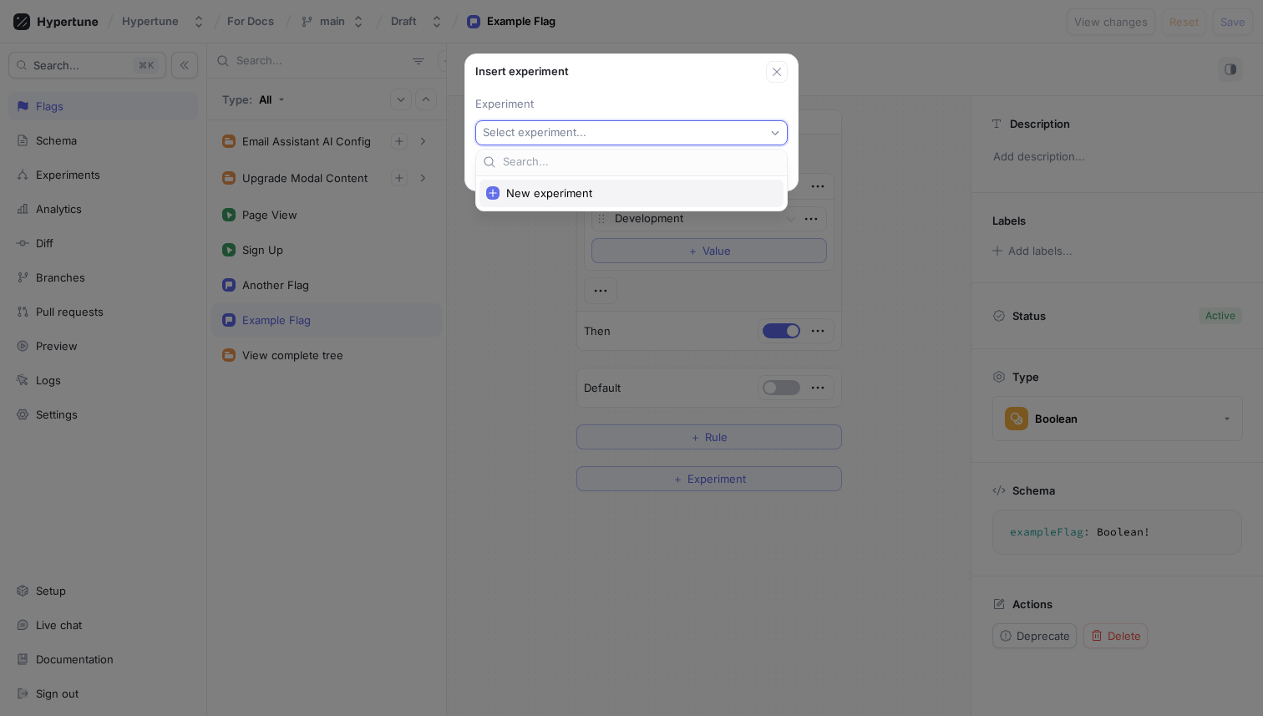
click at [582, 191] on span "New experiment" at bounding box center [637, 193] width 262 height 14
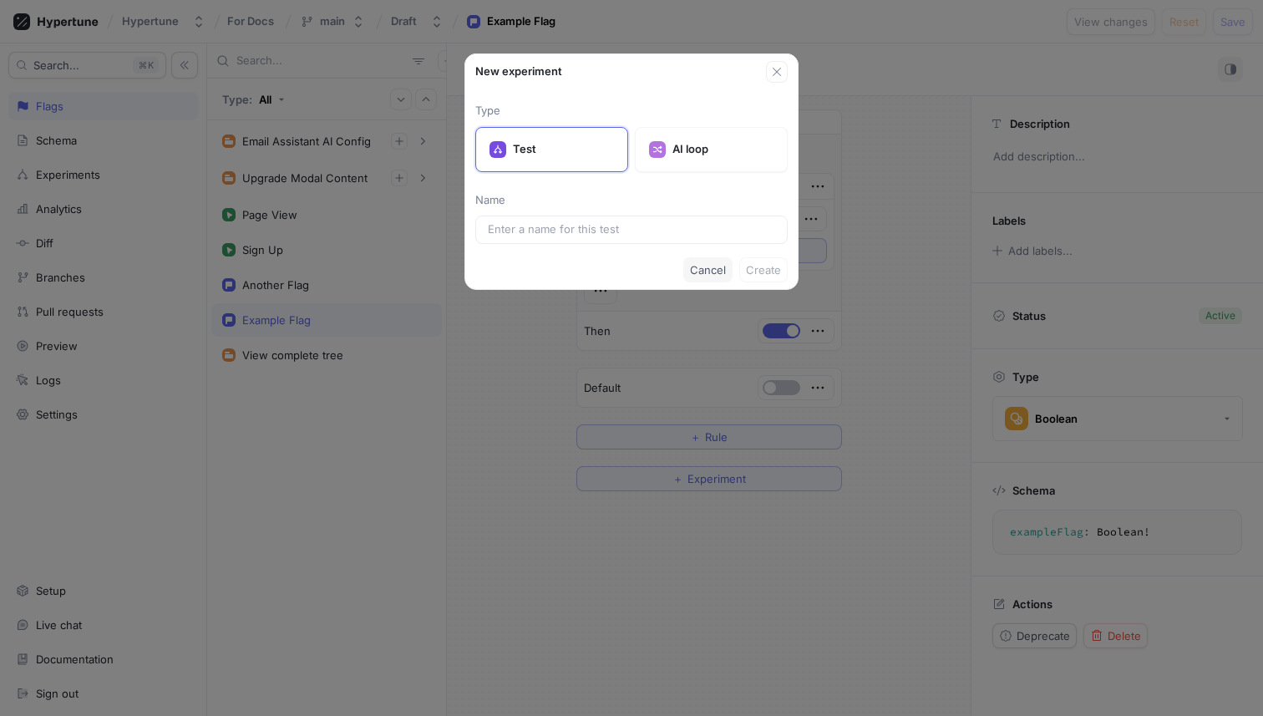
click at [728, 268] on button "Cancel" at bounding box center [707, 269] width 49 height 25
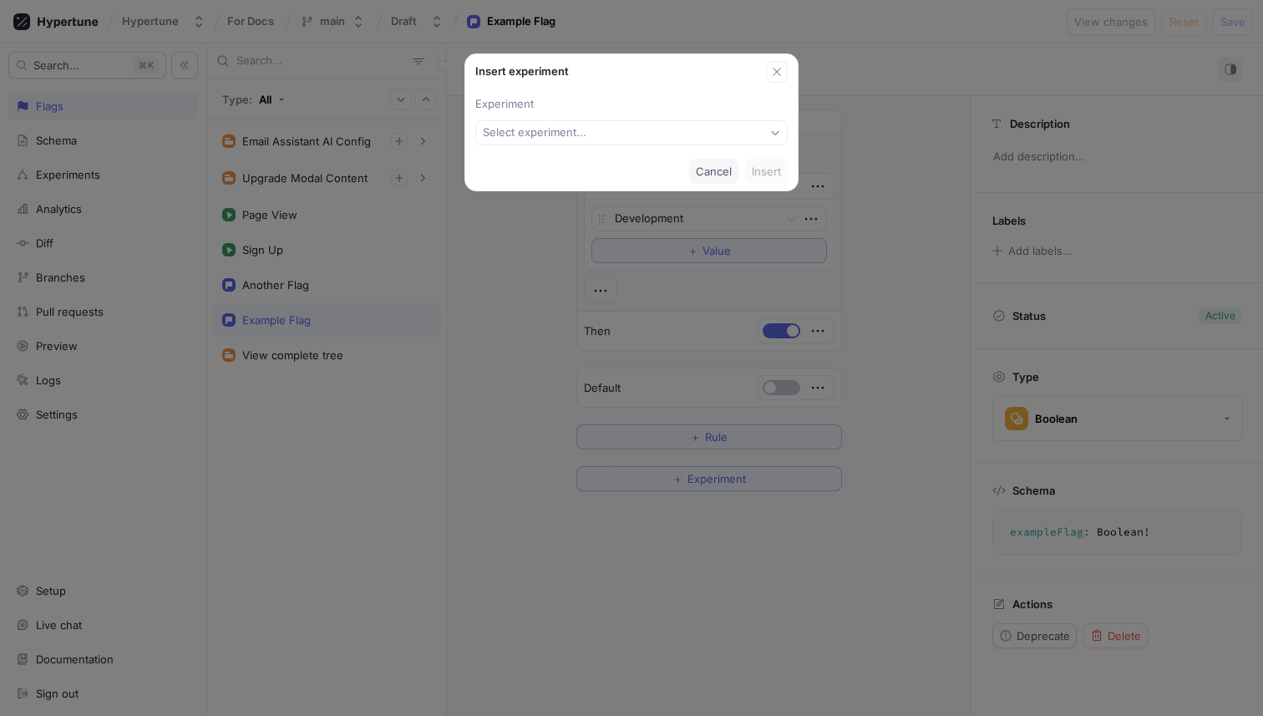
click at [717, 173] on span "Cancel" at bounding box center [714, 171] width 36 height 10
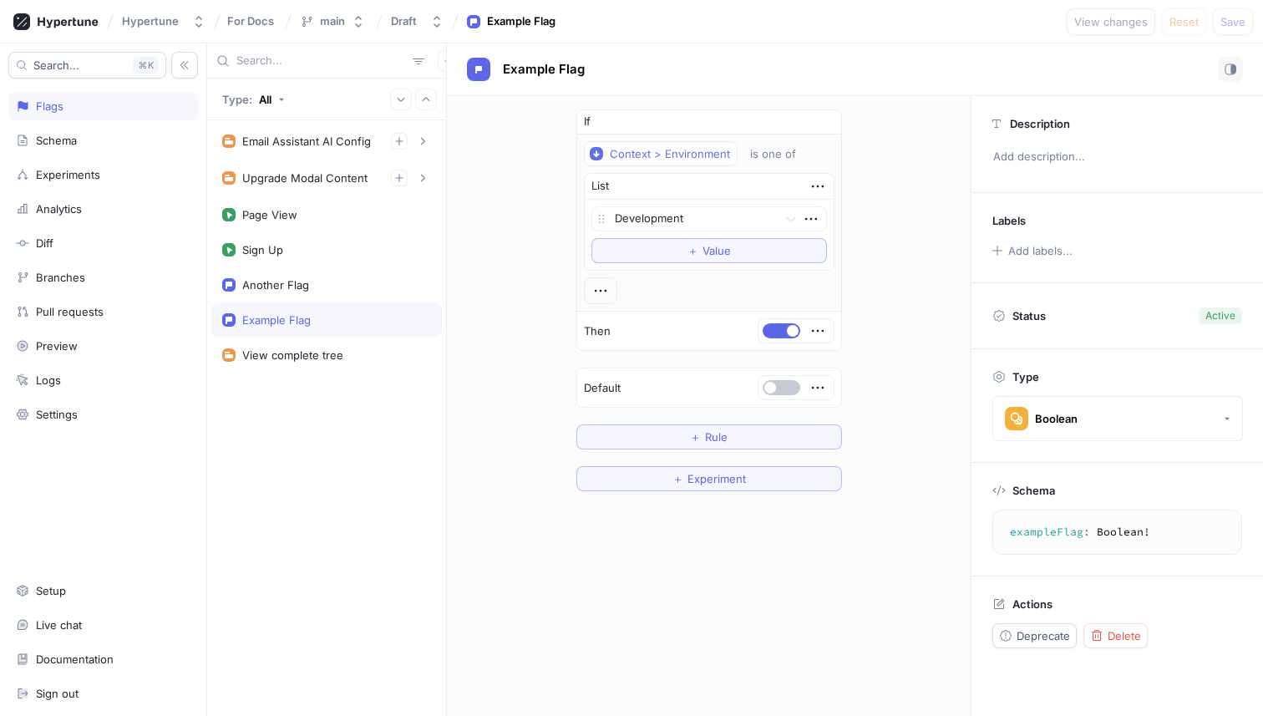
click at [922, 432] on div "If Context > Environment is one of List Development To pick up a draggable item…" at bounding box center [709, 300] width 524 height 409
click at [718, 487] on button "＋ Experiment" at bounding box center [710, 478] width 266 height 25
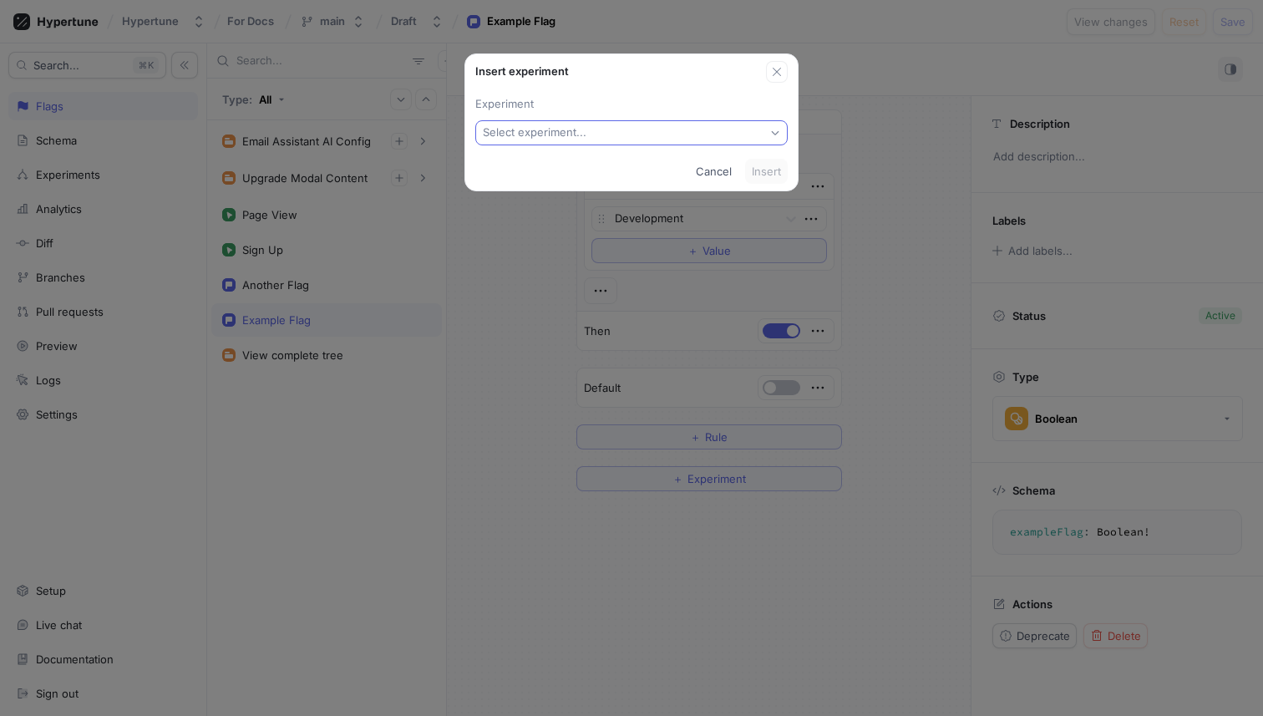
click at [602, 139] on button "Select experiment..." at bounding box center [631, 132] width 312 height 25
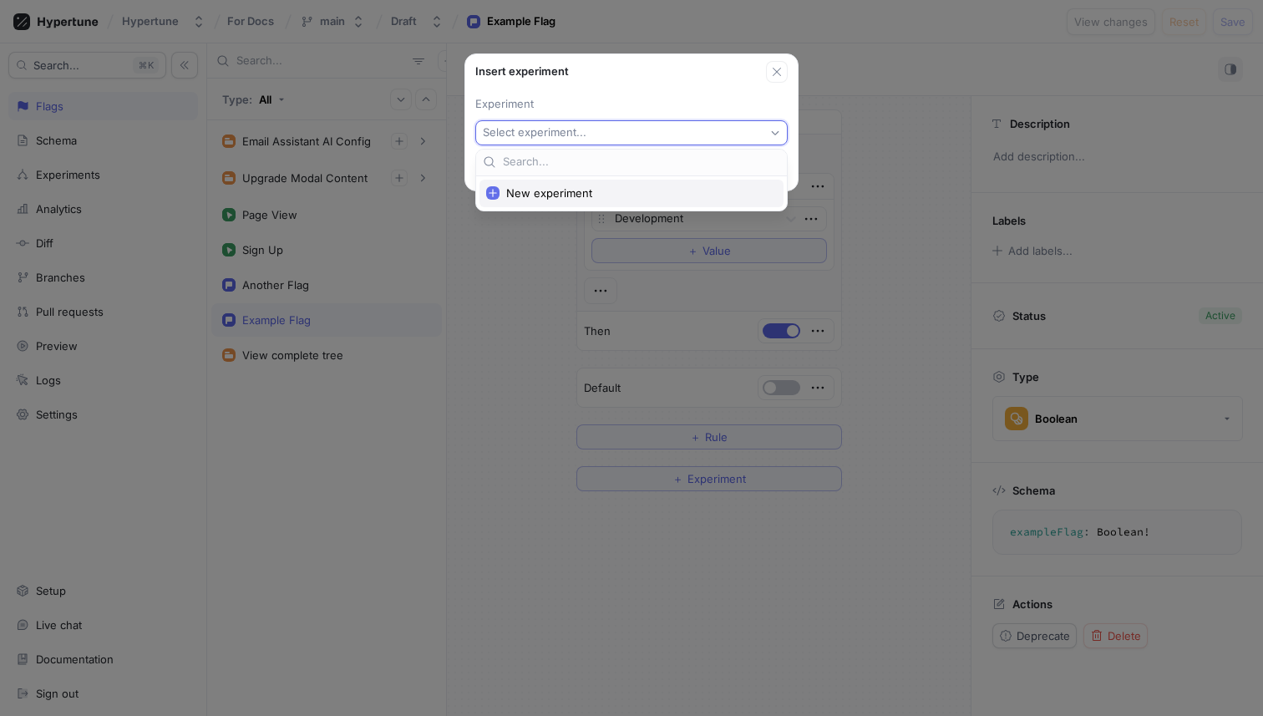
click at [569, 195] on span "New experiment" at bounding box center [637, 193] width 262 height 14
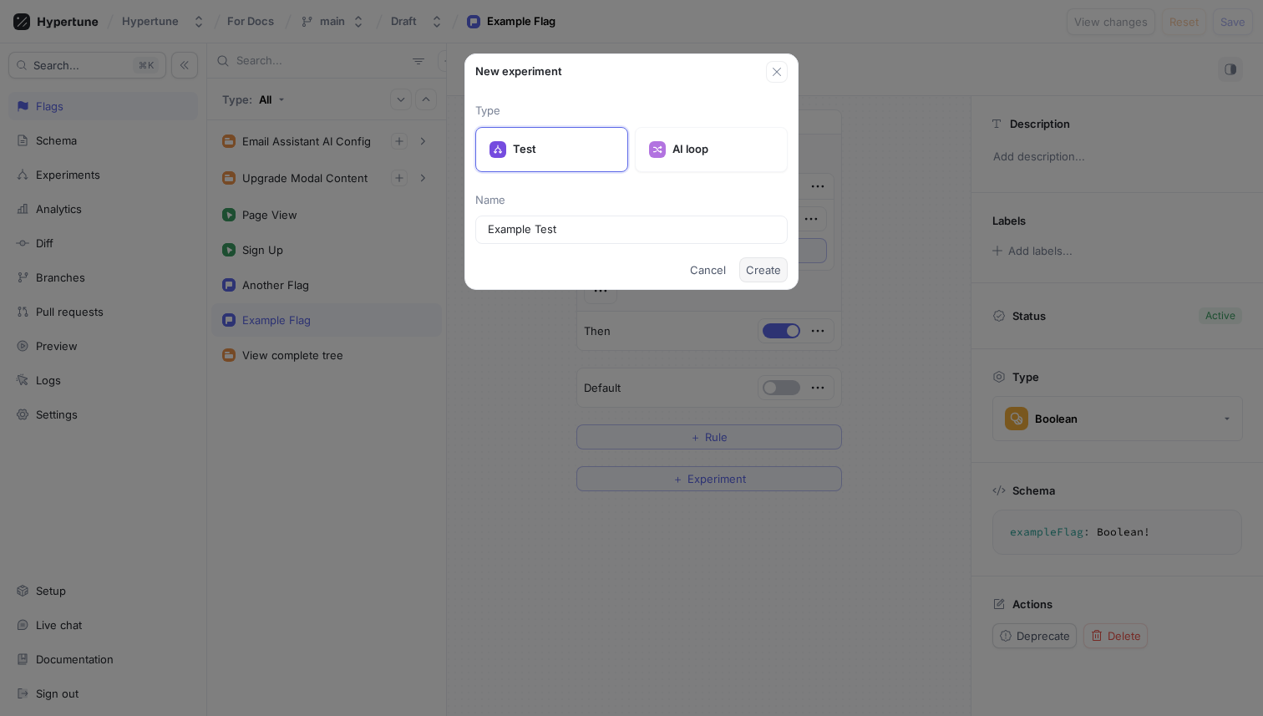
type input "Example Test"
click at [752, 271] on span "Create" at bounding box center [763, 270] width 35 height 10
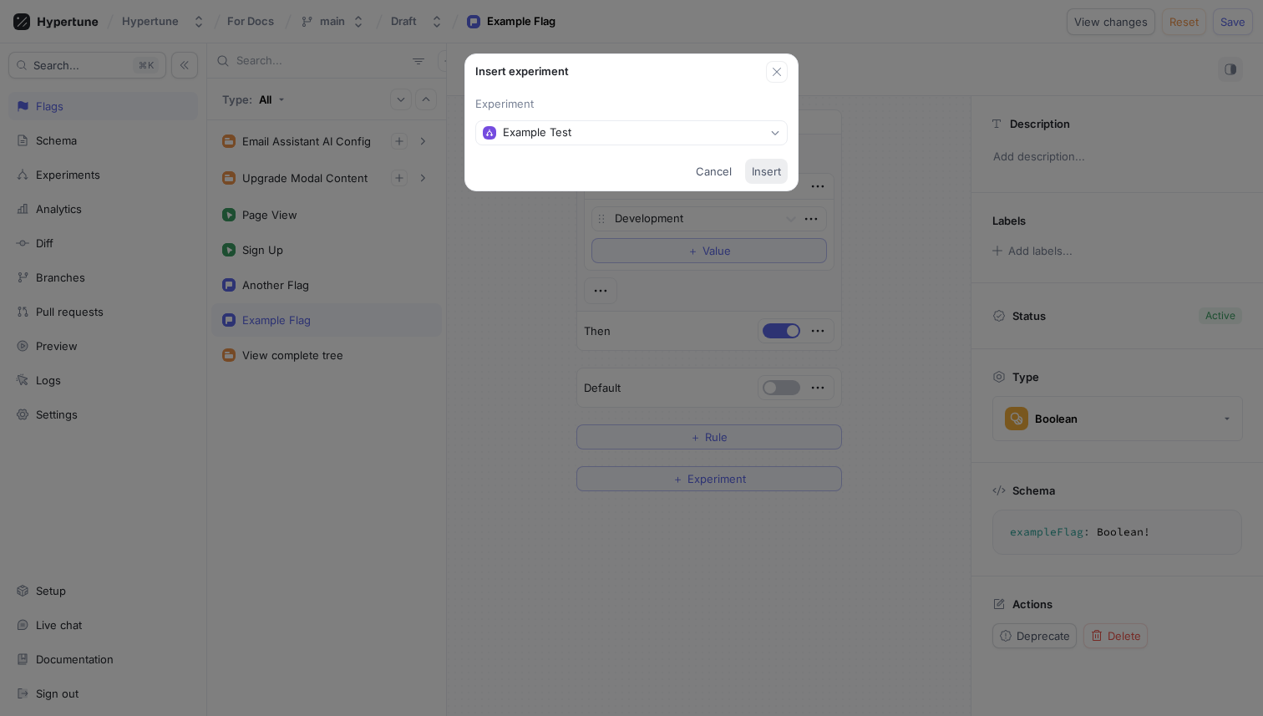
click at [770, 168] on span "Insert" at bounding box center [766, 171] width 29 height 10
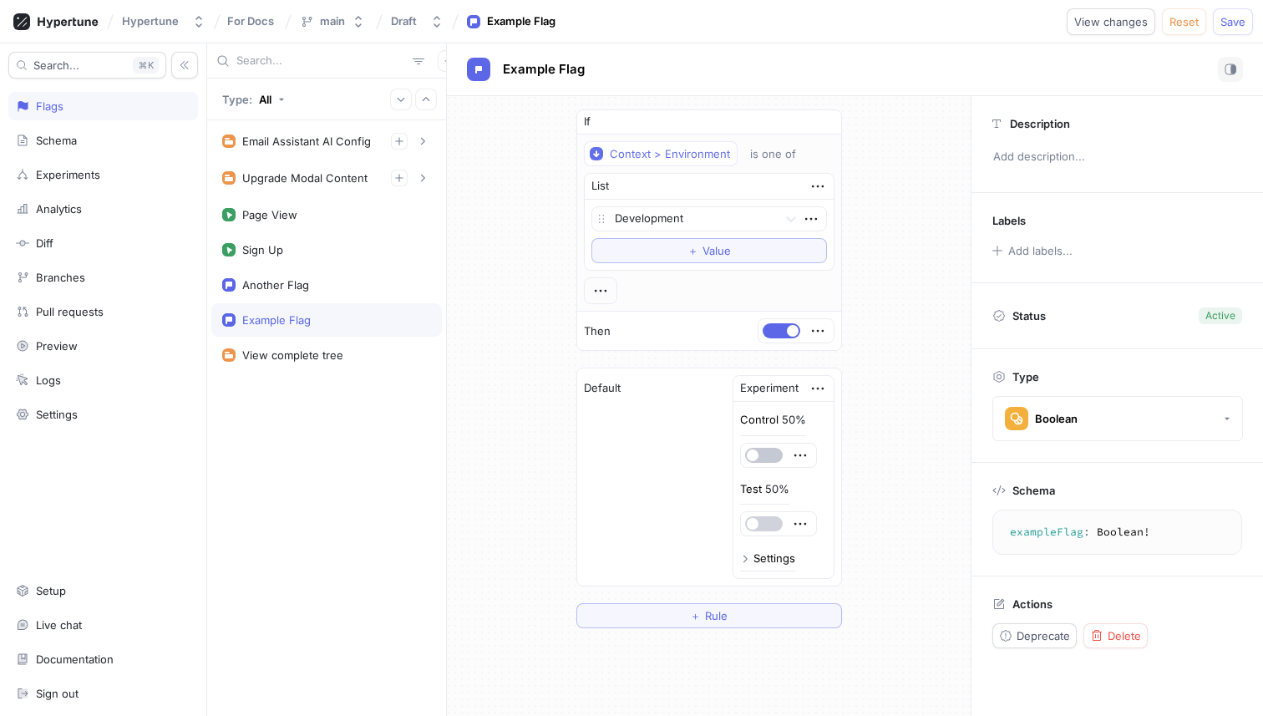
click at [773, 521] on button "button" at bounding box center [764, 523] width 38 height 15
click at [1222, 23] on span "Save" at bounding box center [1233, 22] width 25 height 10
click at [544, 138] on div "If Context > Environment is one of List Development To pick up a draggable item…" at bounding box center [709, 369] width 524 height 546
click at [140, 180] on div "Experiments" at bounding box center [103, 174] width 175 height 13
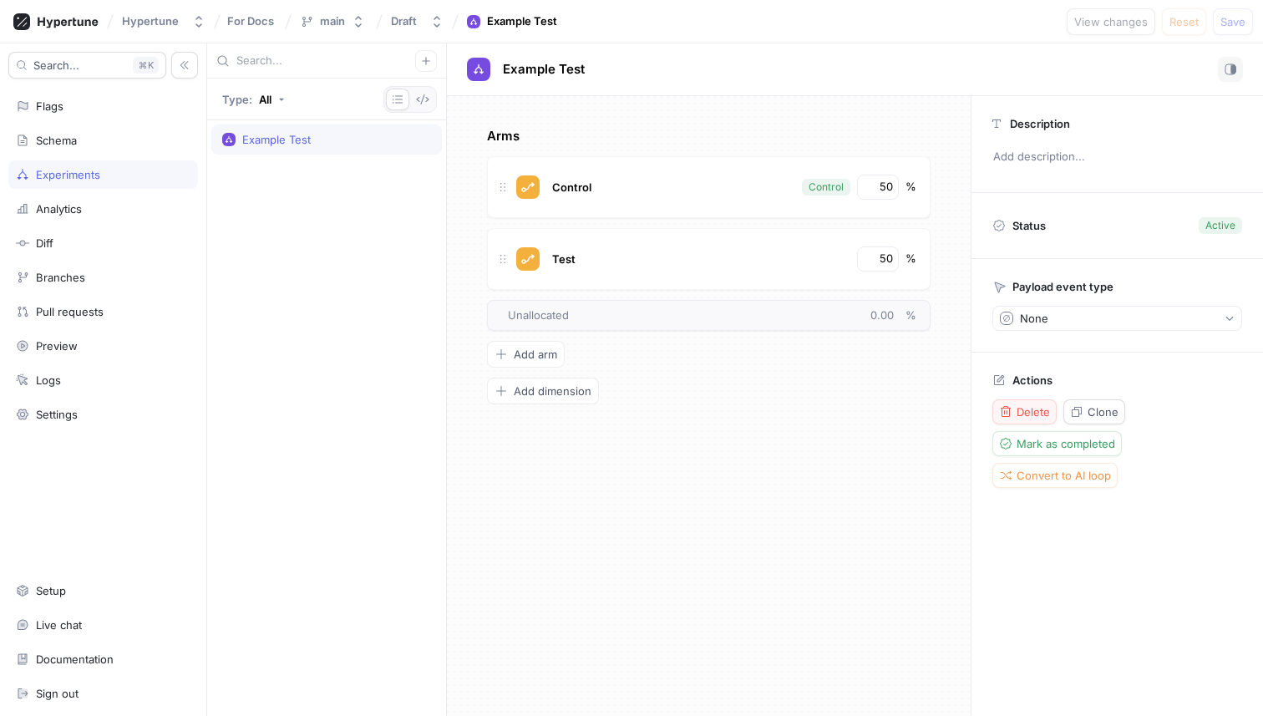
click at [1039, 409] on span "Delete" at bounding box center [1033, 412] width 33 height 10
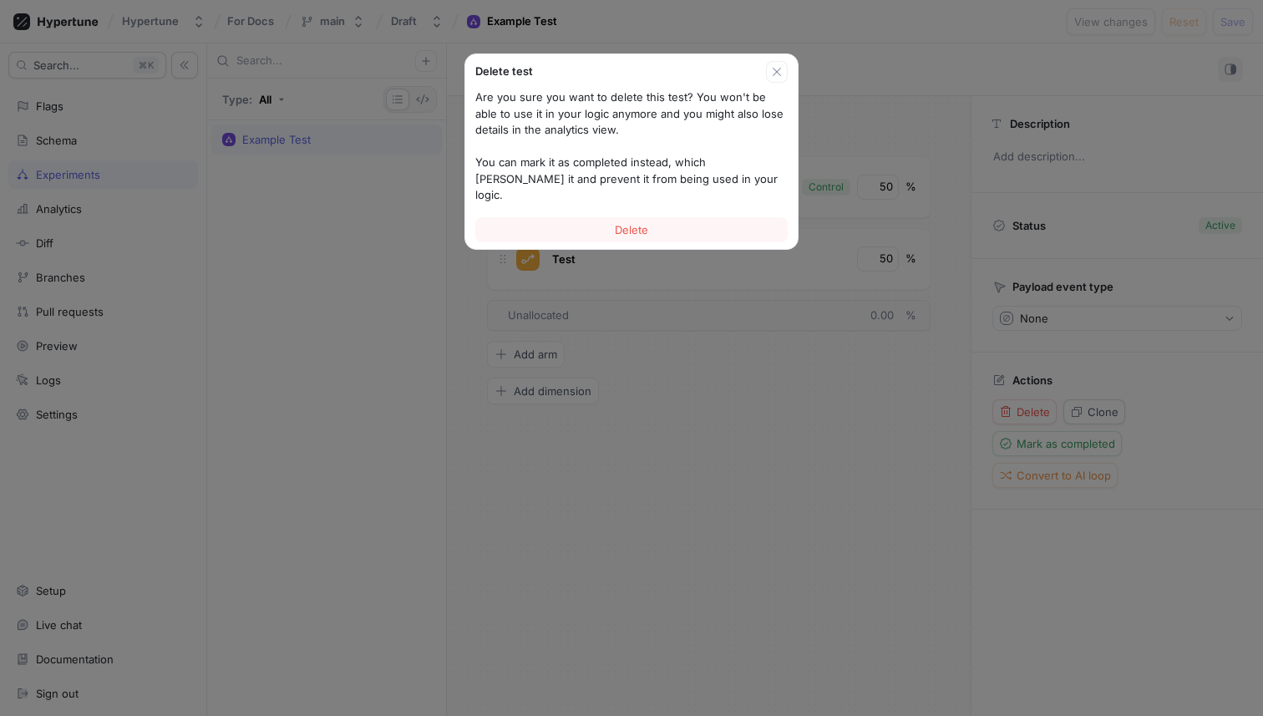
click at [604, 211] on div "Delete" at bounding box center [631, 230] width 333 height 38
click at [607, 217] on button "Delete" at bounding box center [631, 229] width 312 height 25
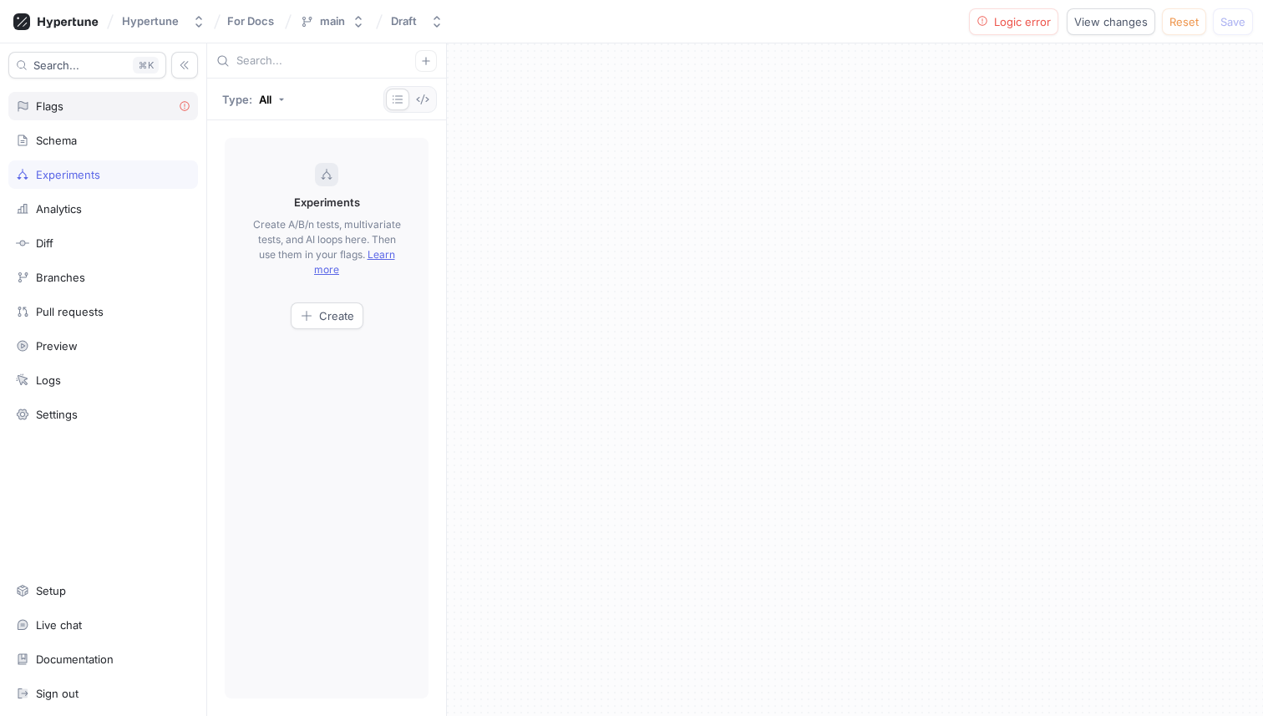
click at [50, 115] on div "Flags" at bounding box center [103, 106] width 190 height 28
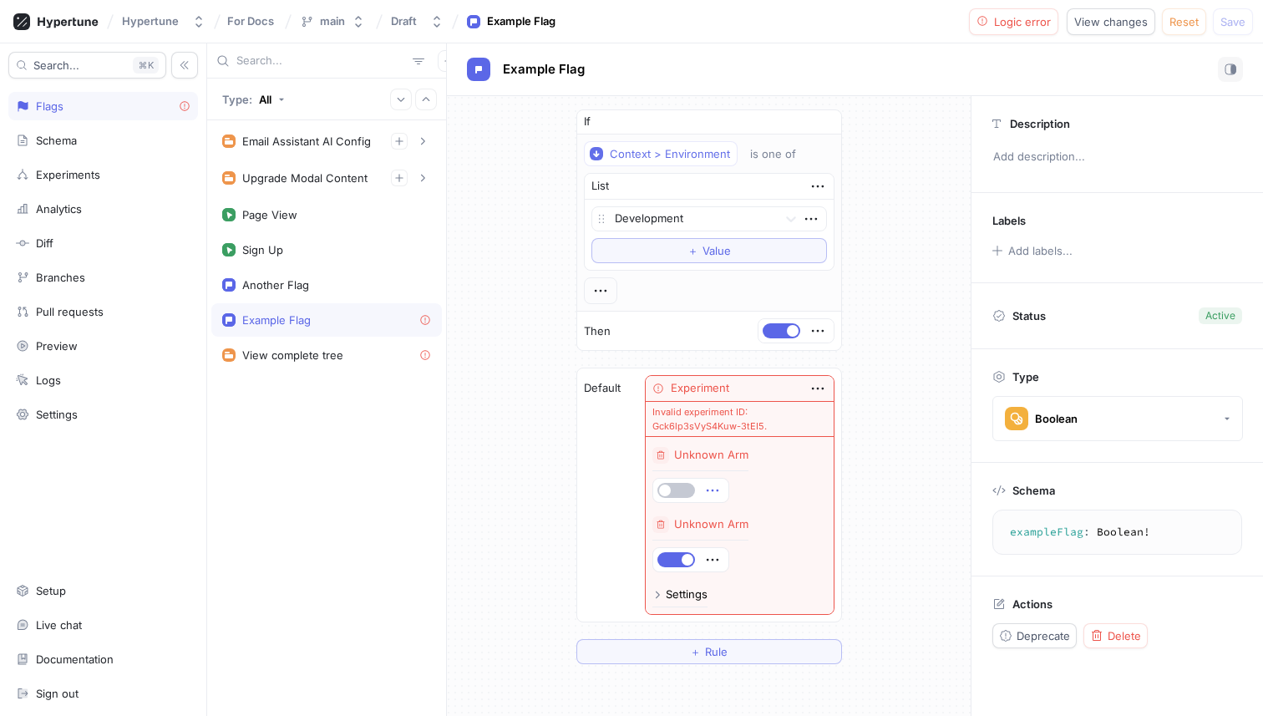
click at [719, 485] on icon "button" at bounding box center [713, 490] width 18 height 18
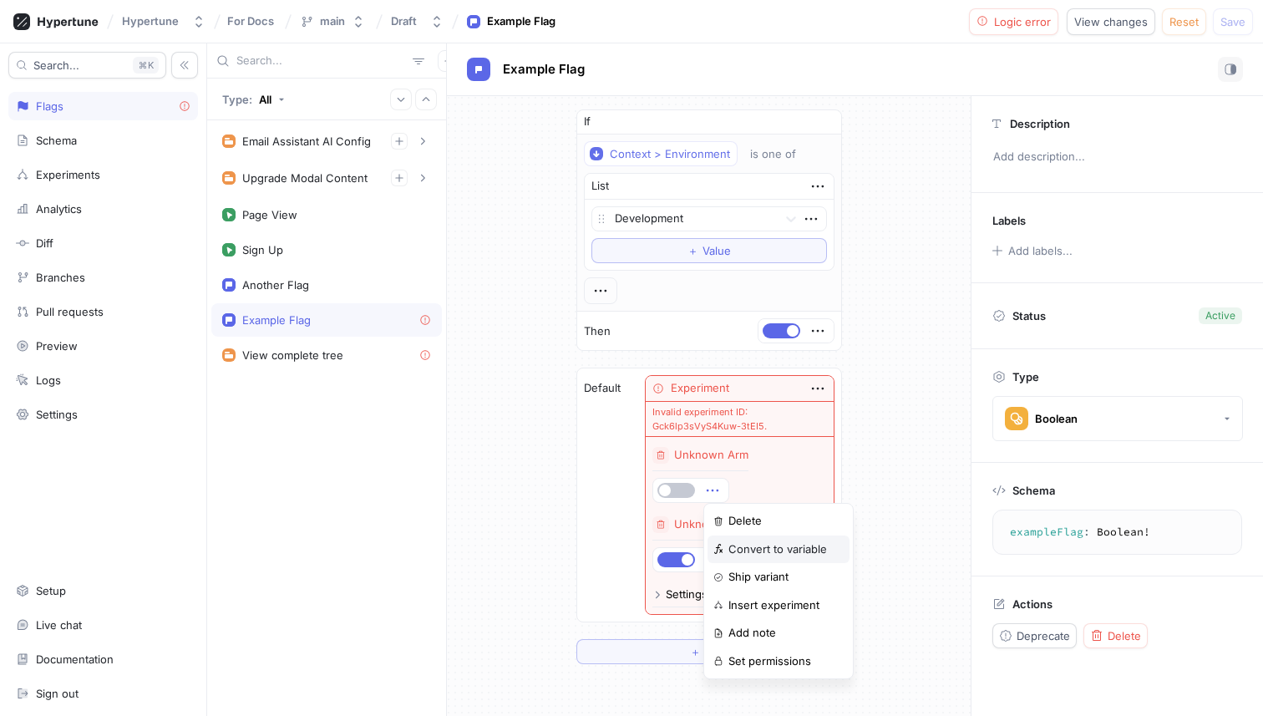
click at [782, 572] on p "Ship variant" at bounding box center [759, 577] width 60 height 17
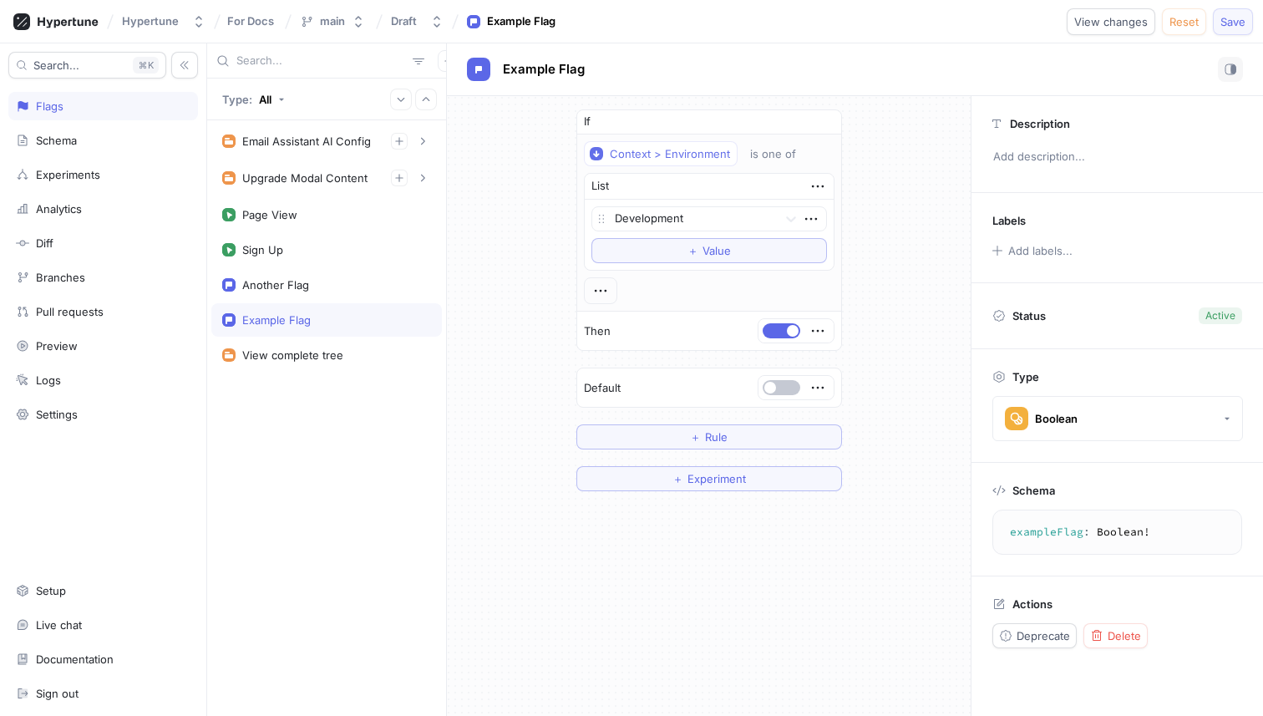
click at [1236, 20] on span "Save" at bounding box center [1233, 22] width 25 height 10
click at [172, 17] on div "Hypertune" at bounding box center [150, 21] width 57 height 14
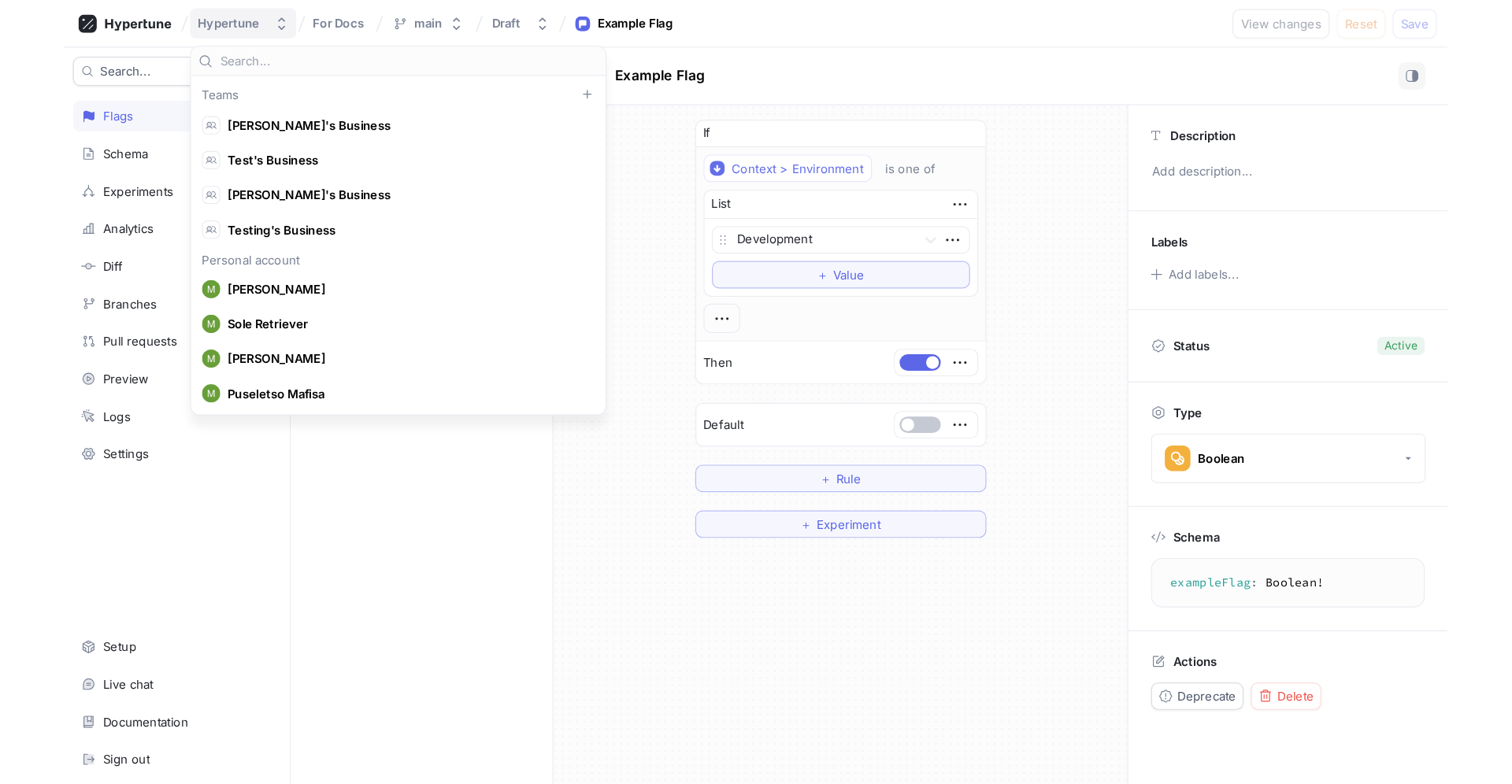
scroll to position [11190, 0]
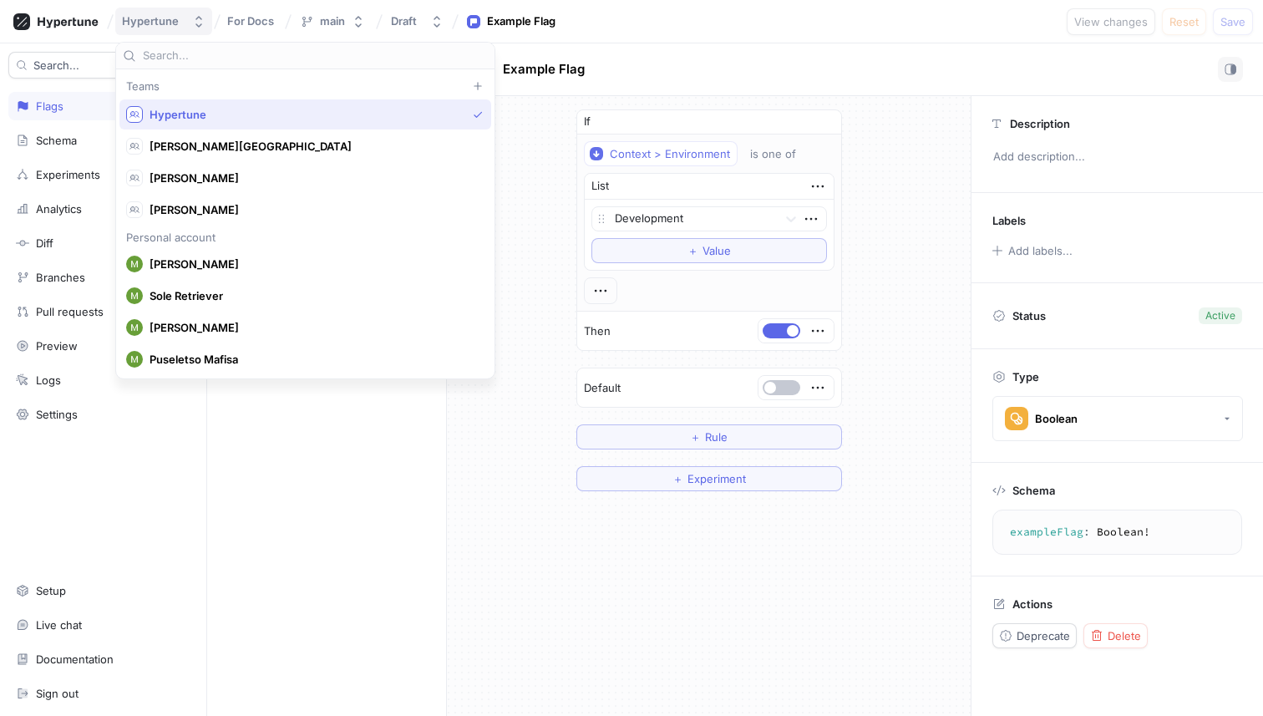
click at [185, 20] on button "Hypertune" at bounding box center [163, 22] width 97 height 28
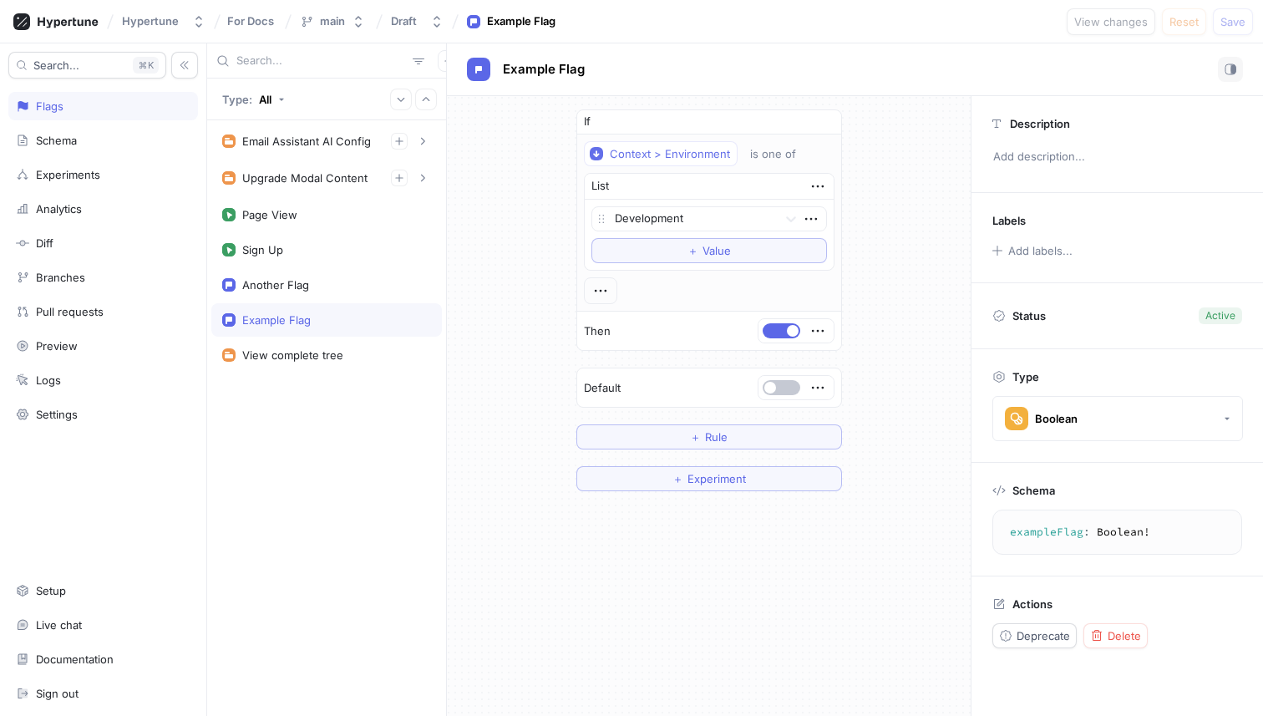
click at [507, 223] on div "If Context > Environment is one of List Development To pick up a draggable item…" at bounding box center [709, 300] width 524 height 409
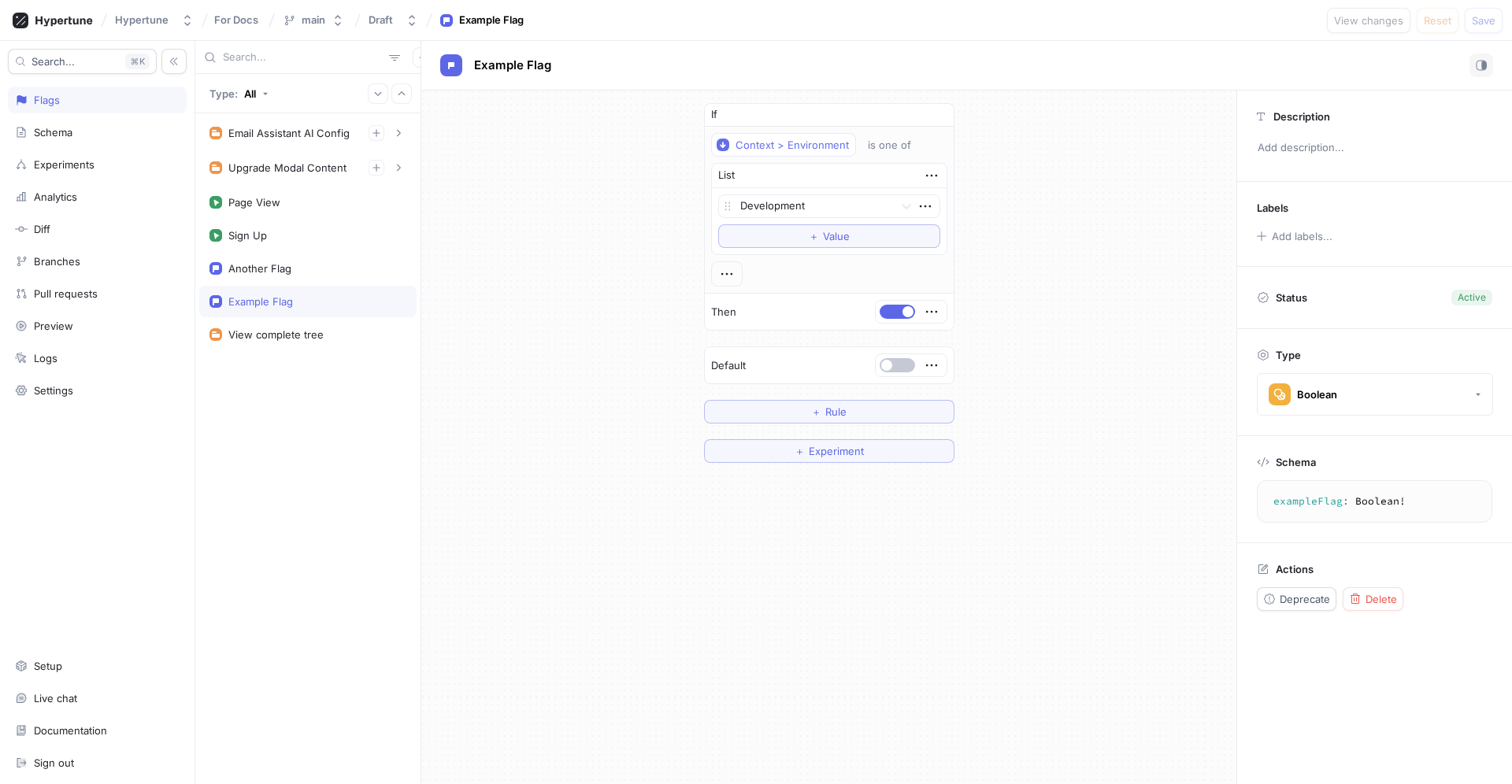
click at [831, 674] on div "If Context > Environment is one of List Development To pick up a draggable item…" at bounding box center [829, 437] width 815 height 694
click at [1001, 390] on div "If Context > Environment is one of List Development To pick up a draggable item…" at bounding box center [829, 283] width 815 height 385
click at [842, 415] on span "Rule" at bounding box center [836, 412] width 22 height 9
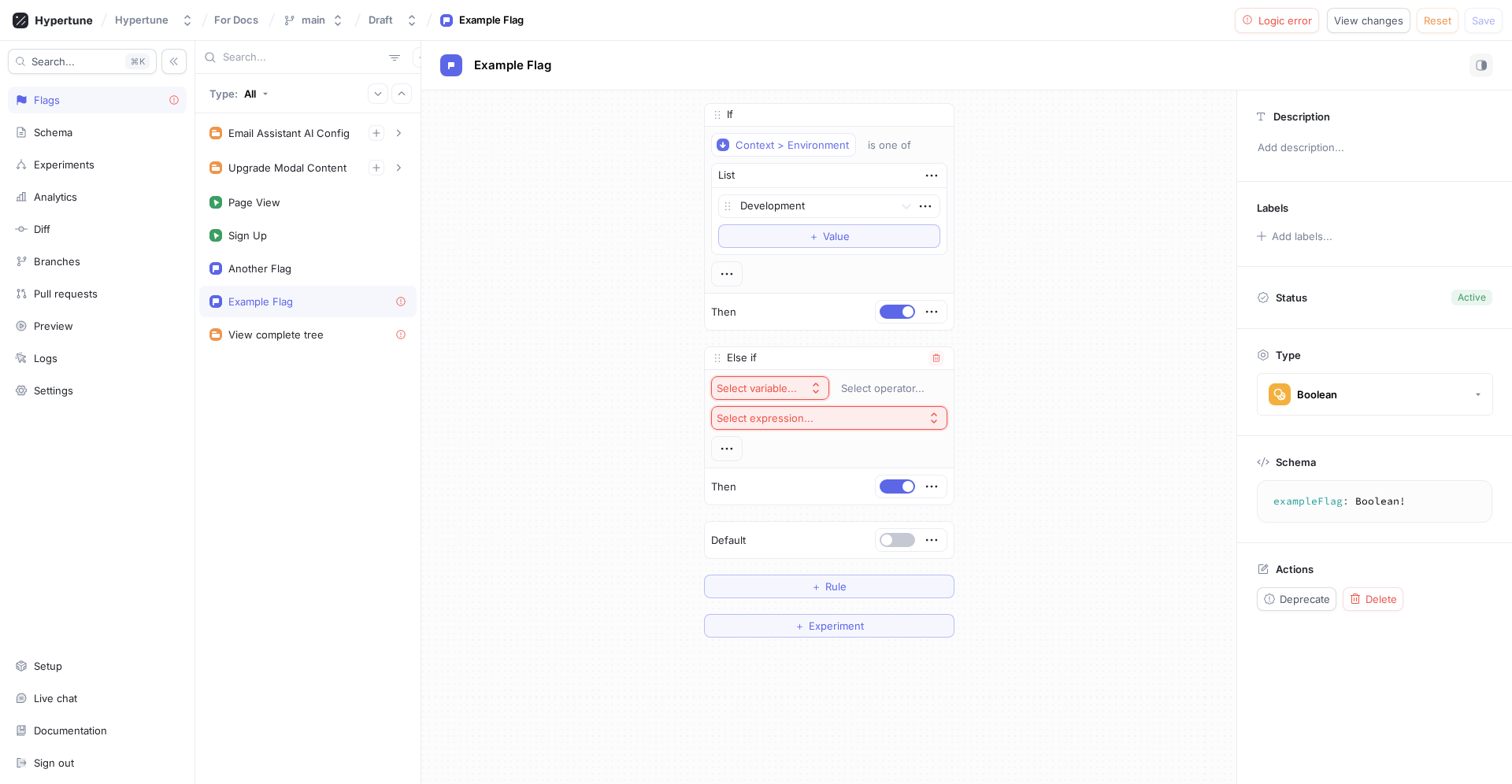
click at [788, 380] on button "Select variable..." at bounding box center [770, 387] width 118 height 24
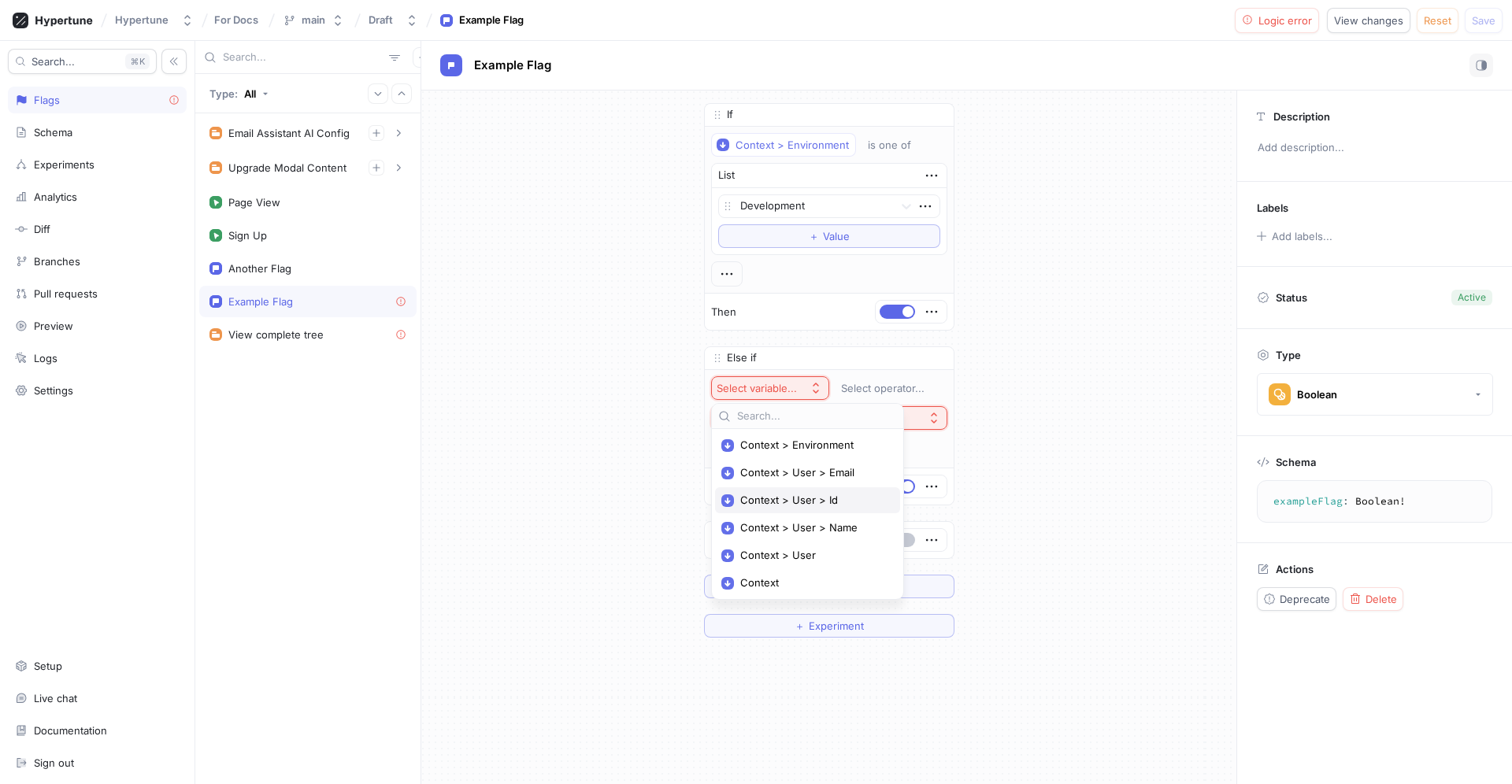
click at [827, 491] on div "Context > User > Id" at bounding box center [808, 500] width 185 height 26
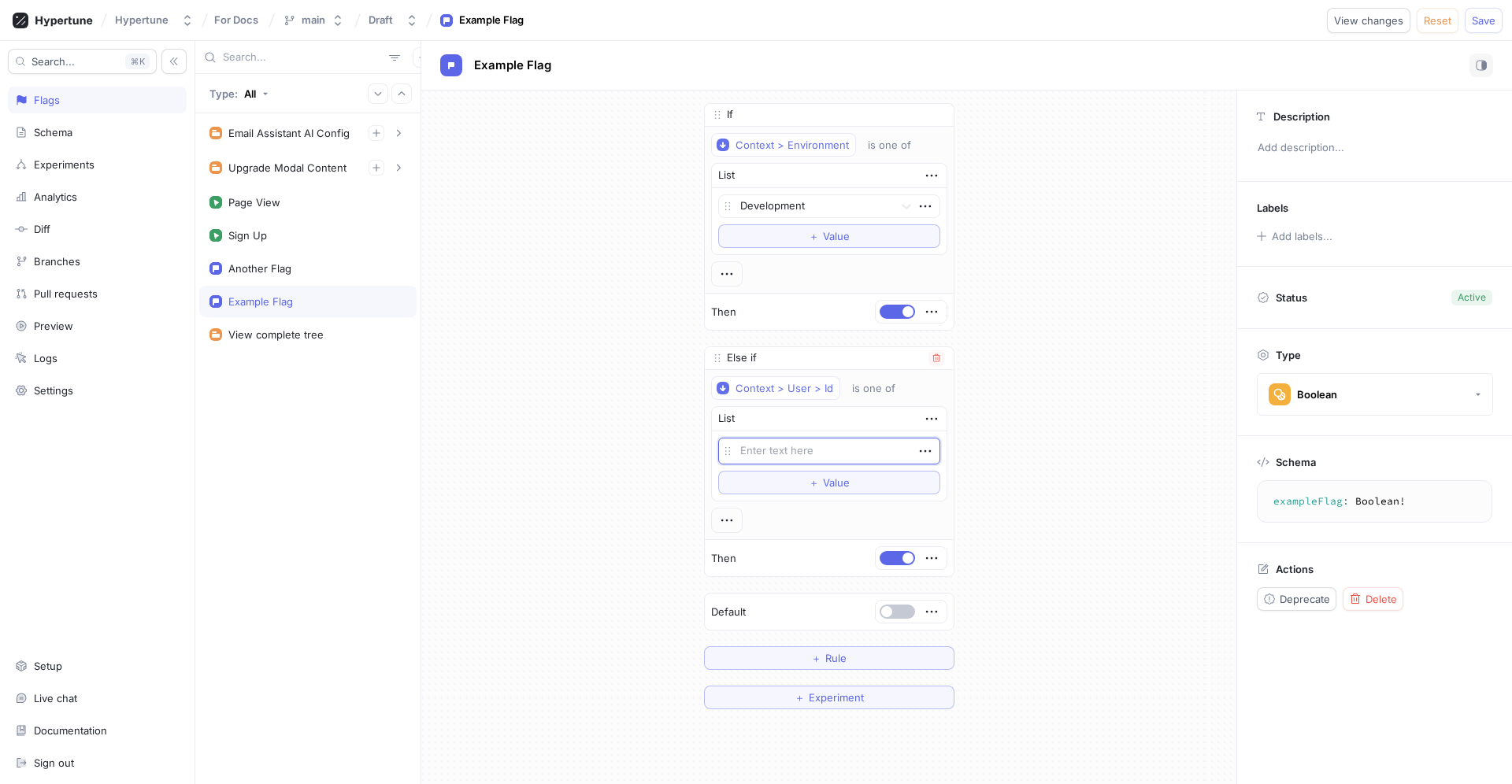
type textarea "x"
type textarea "u"
type textarea "x"
type textarea "us"
type textarea "x"
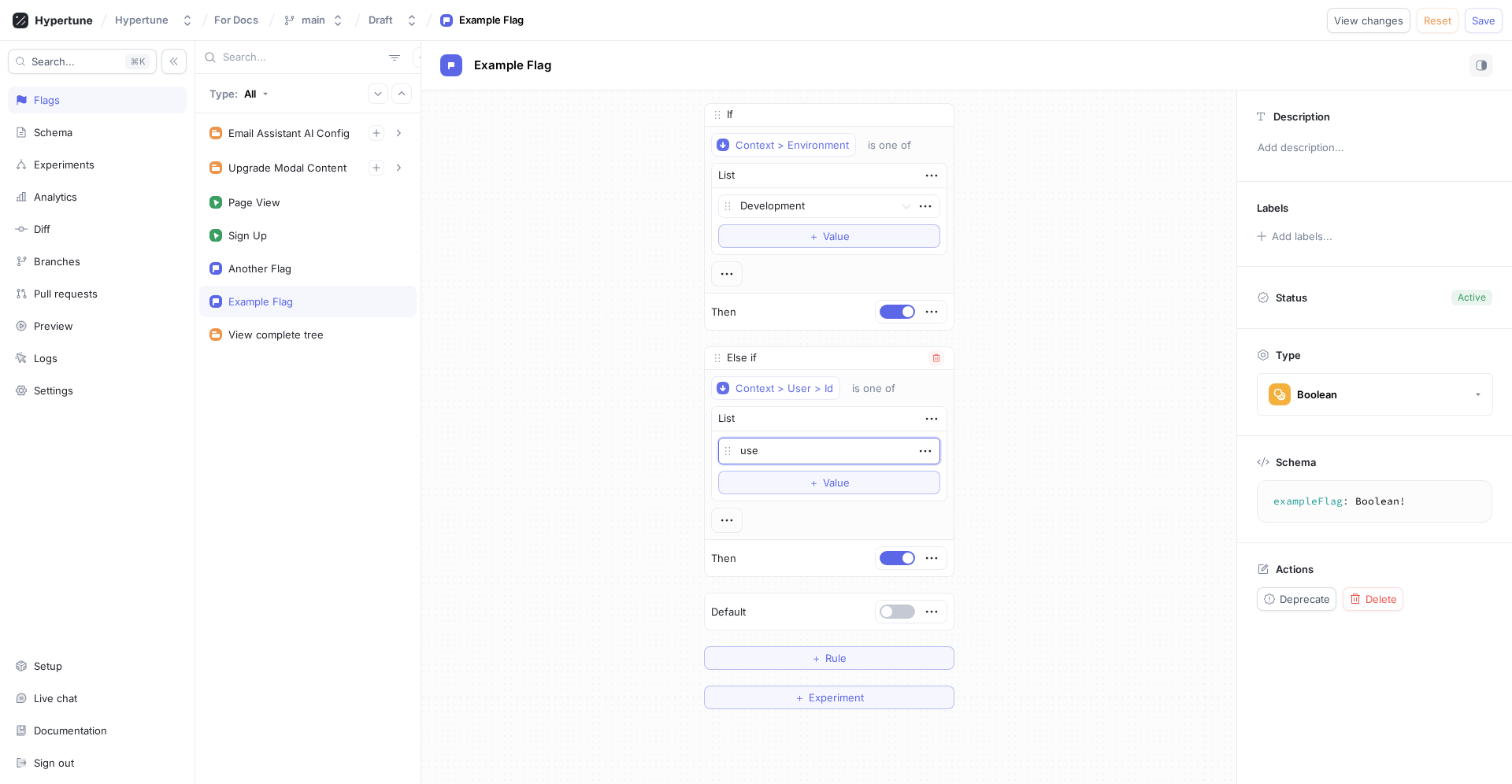
type textarea "user"
type textarea "x"
type textarea "user_"
type textarea "x"
type textarea "user_1"
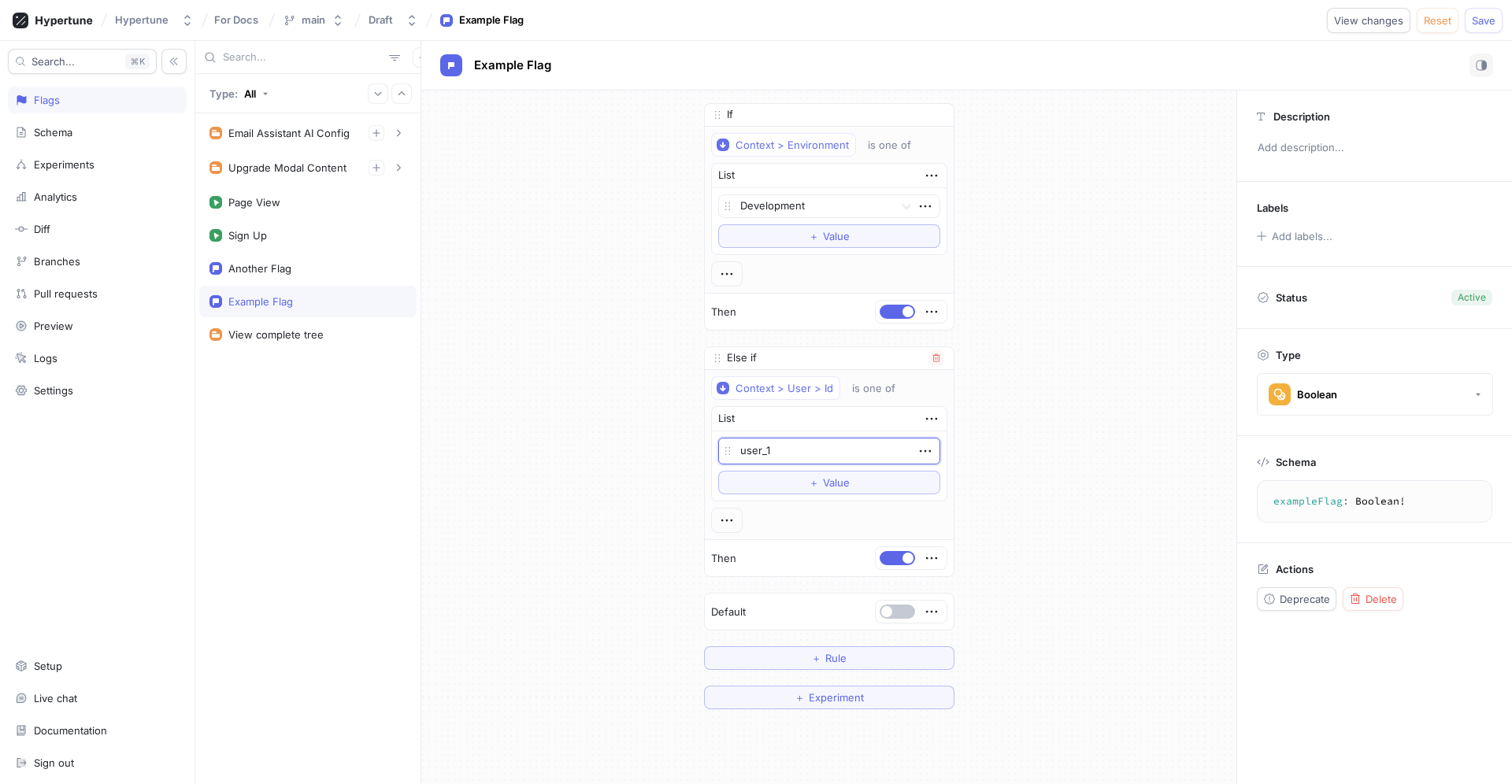
type textarea "x"
type textarea "user_12"
type textarea "x"
type textarea "user_123"
click at [837, 479] on span "Value" at bounding box center [836, 482] width 26 height 9
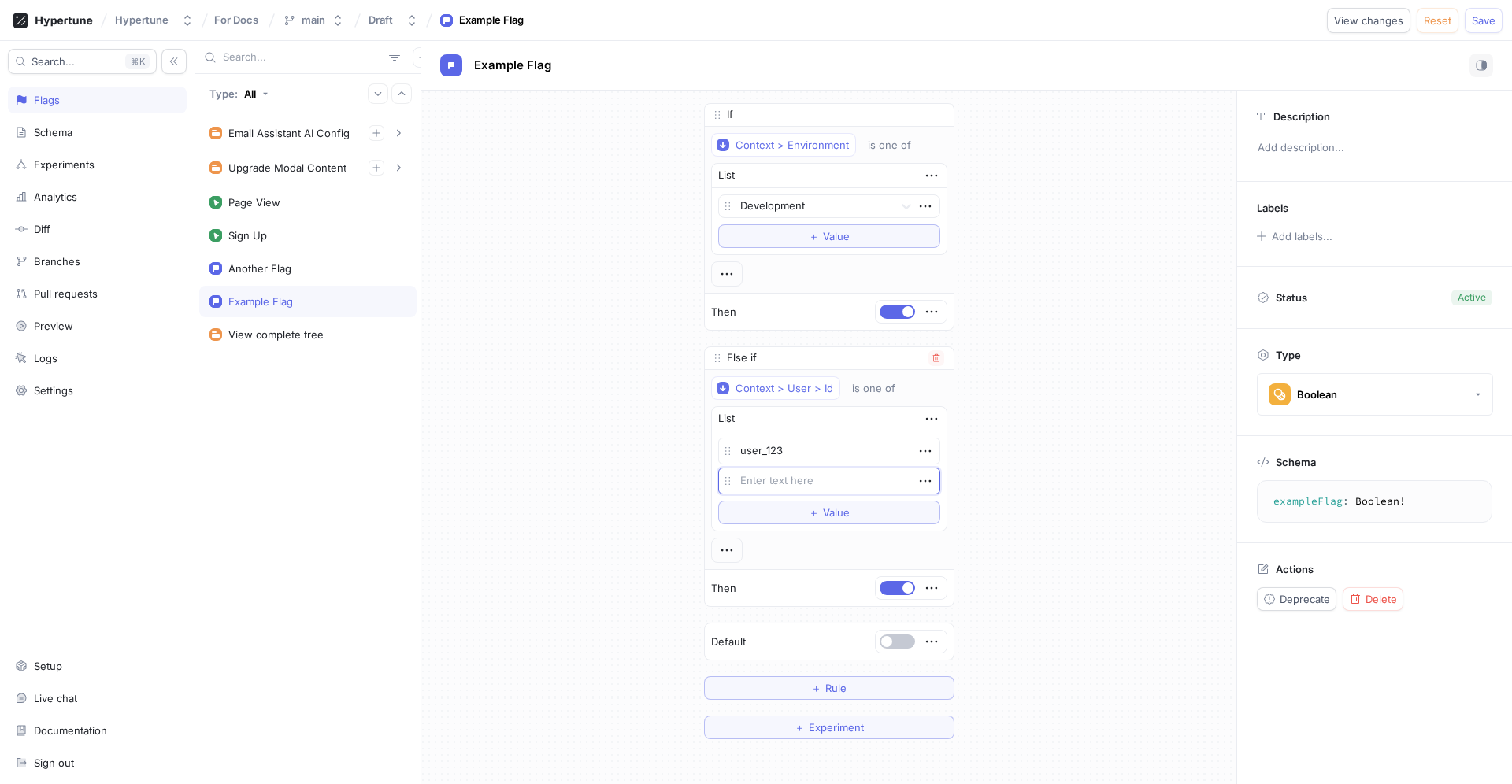
type textarea "x"
type textarea "user_123"
type textarea "x"
type textarea "user_12"
type textarea "x"
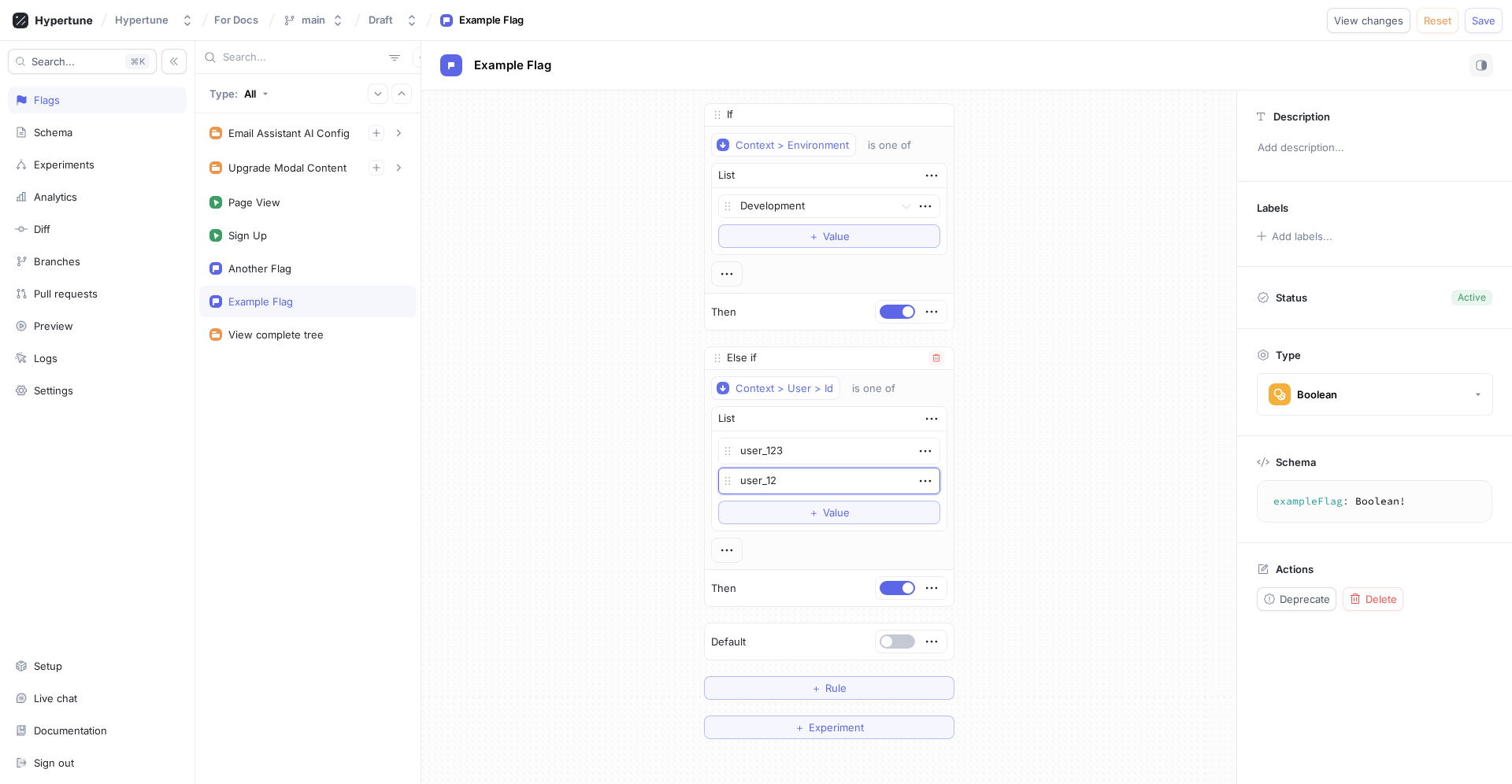
type textarea "user_1"
type textarea "x"
type textarea "user_"
type textarea "x"
type textarea "user_4"
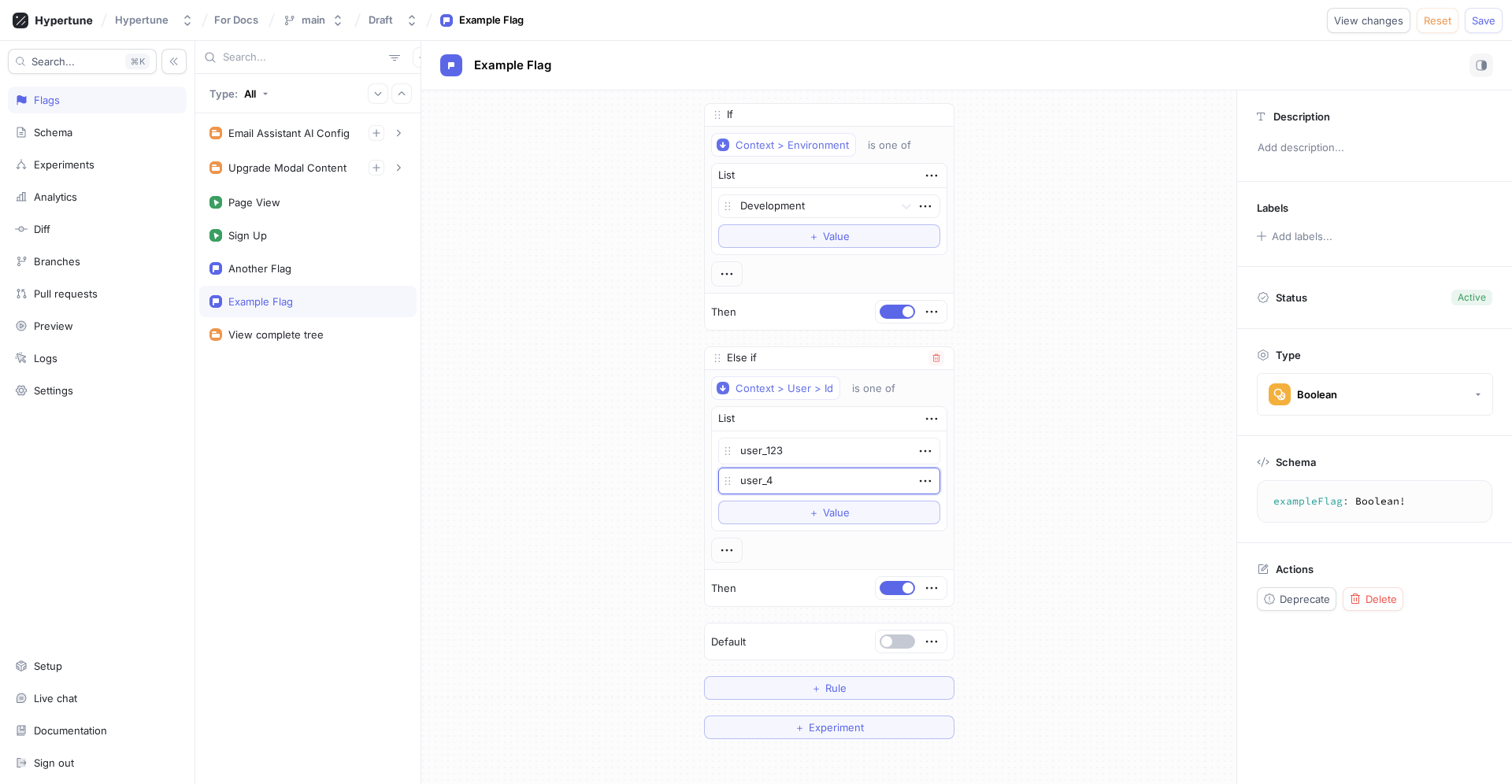
type textarea "x"
type textarea "user_45"
type textarea "x"
type textarea "user_456"
type textarea "x"
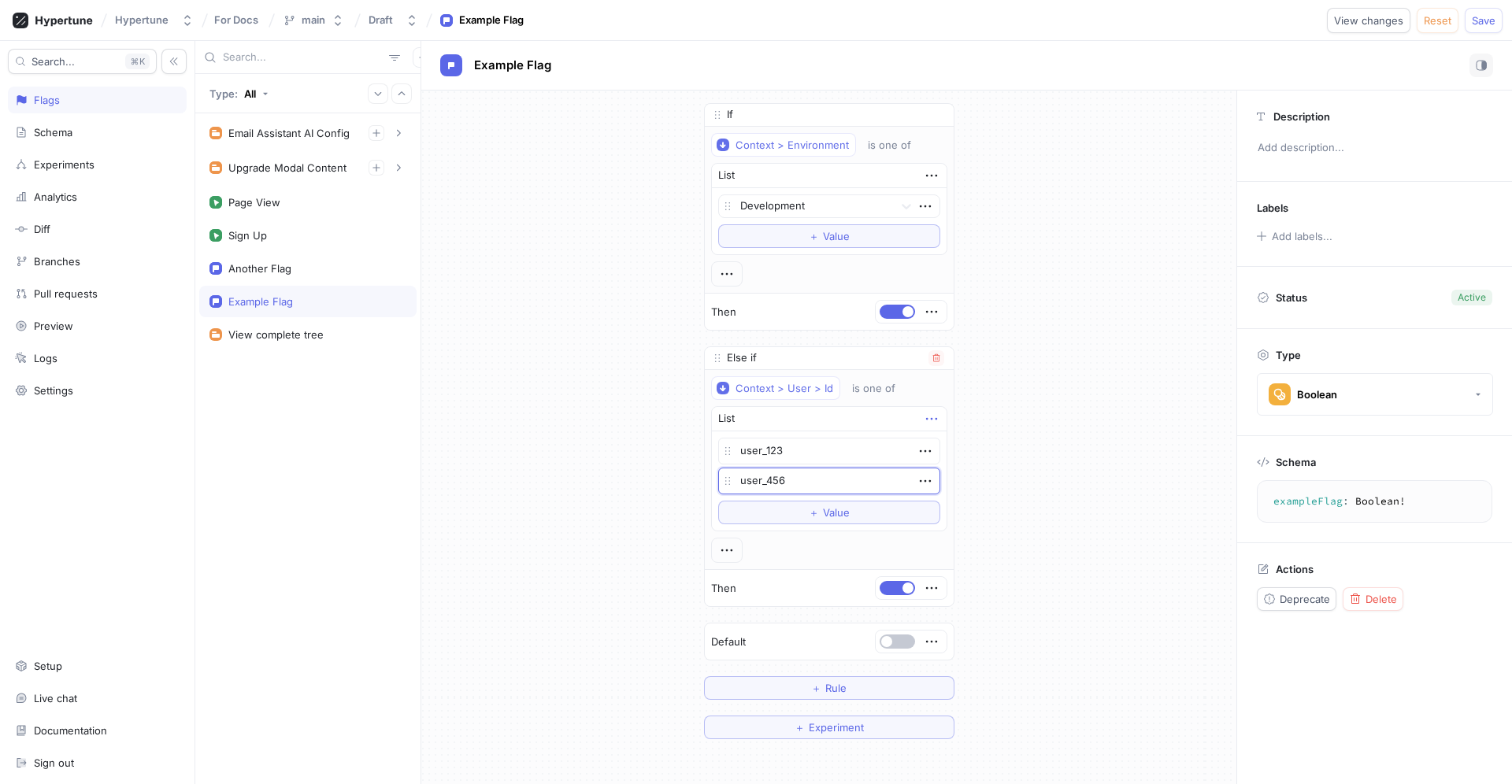
click at [928, 418] on icon "button" at bounding box center [931, 418] width 17 height 17
click at [981, 477] on p "Convert to list variable" at bounding box center [1000, 482] width 108 height 31
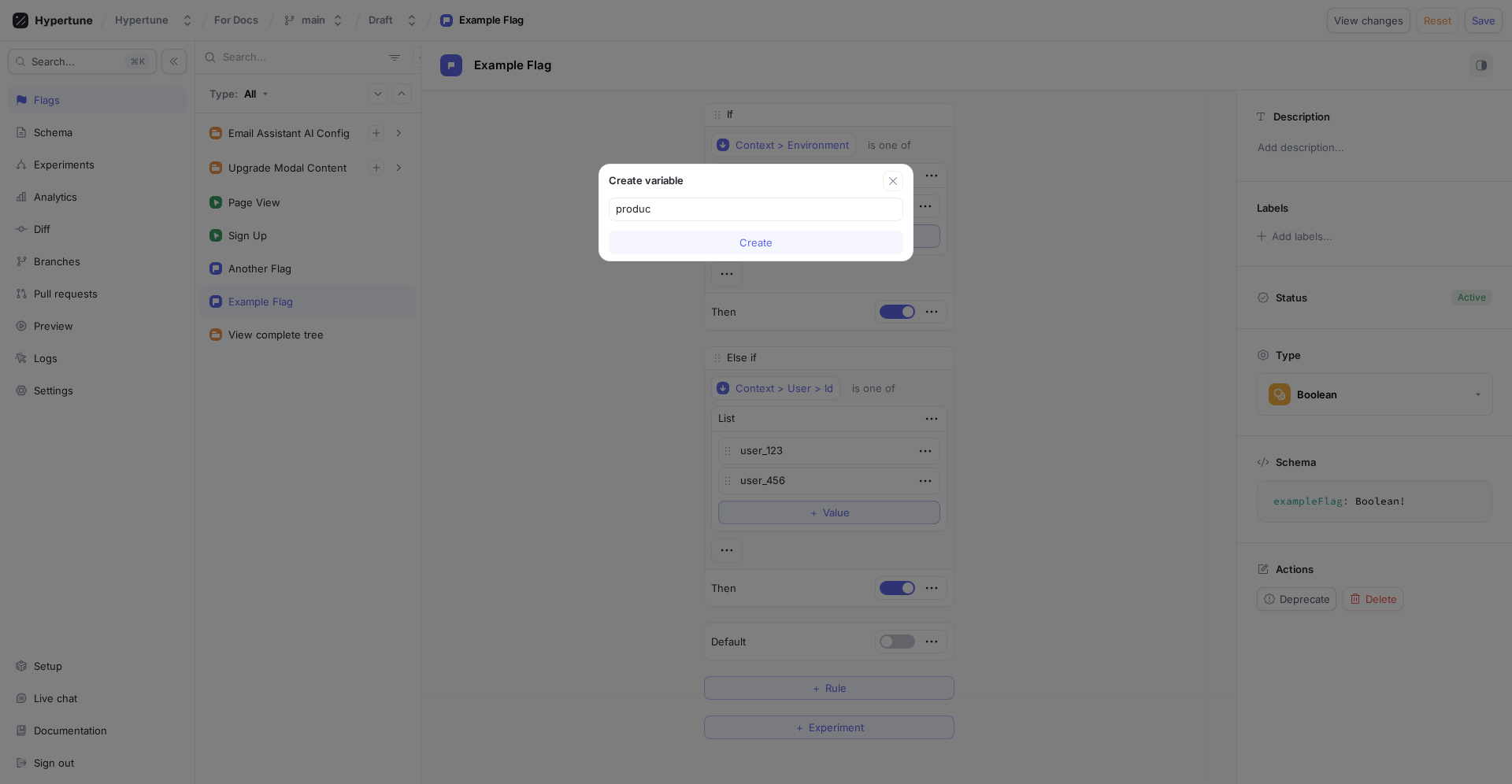
type input "product"
type input "betaUserIds"
type textarea "x"
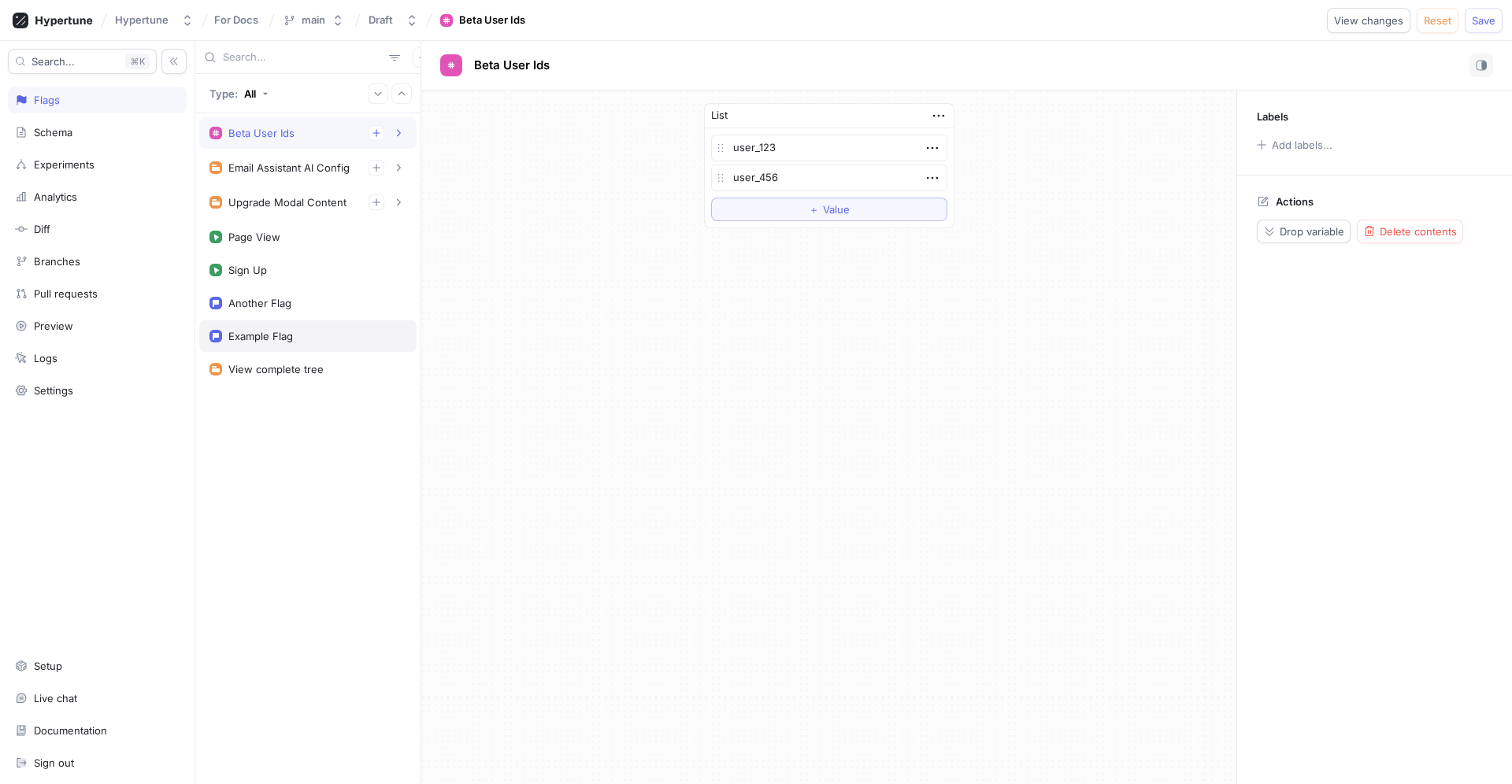
click at [289, 335] on div "Example Flag" at bounding box center [260, 335] width 65 height 12
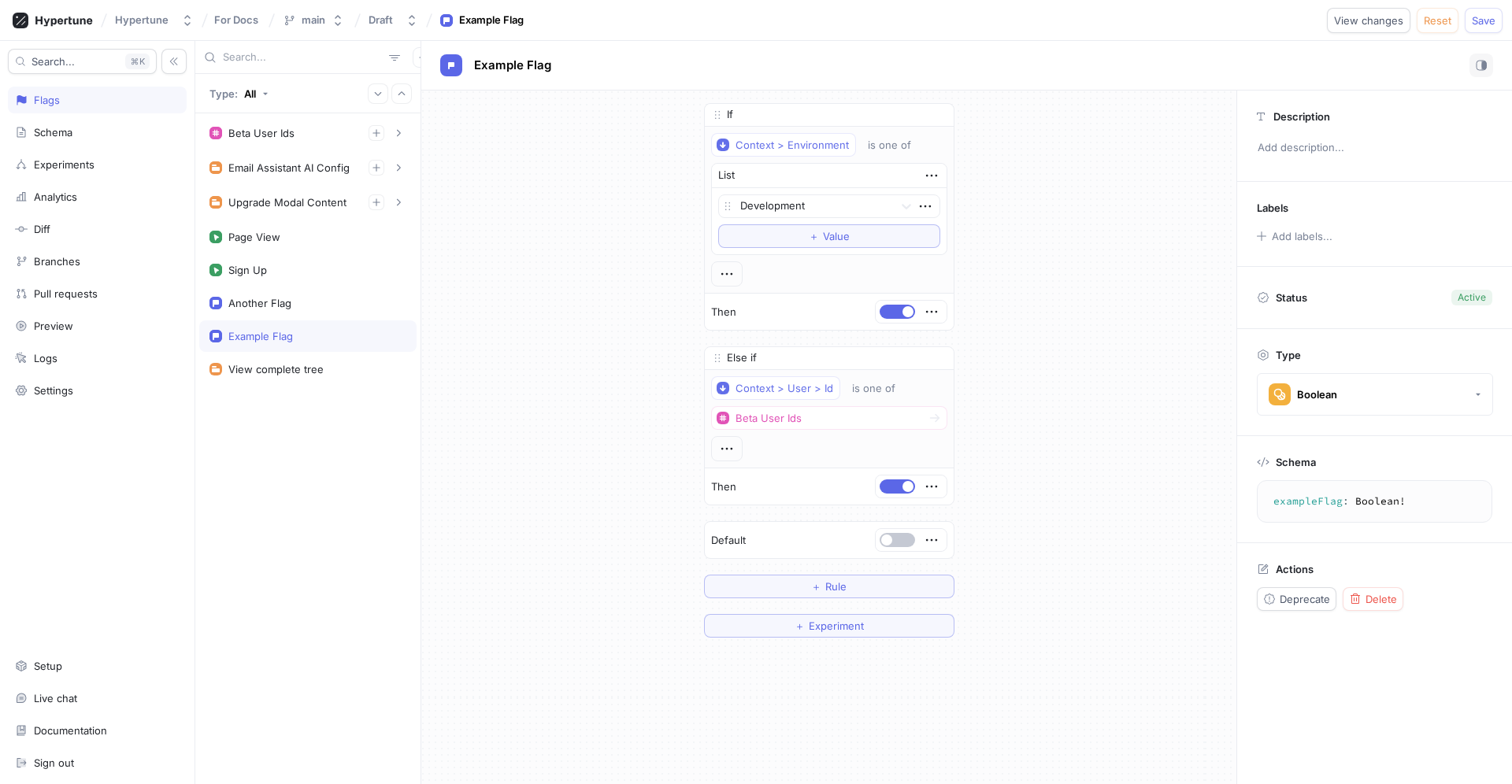
click at [661, 406] on div "If Context > Environment is one of List Development To pick up a draggable item…" at bounding box center [829, 370] width 815 height 560
click at [1040, 408] on div "If Context > Environment is one of List Development To pick up a draggable item…" at bounding box center [829, 370] width 815 height 560
click at [1066, 459] on div "If Context > Environment is one of List Development To pick up a draggable item…" at bounding box center [829, 370] width 815 height 560
click at [865, 629] on button "＋ Experiment" at bounding box center [830, 626] width 251 height 24
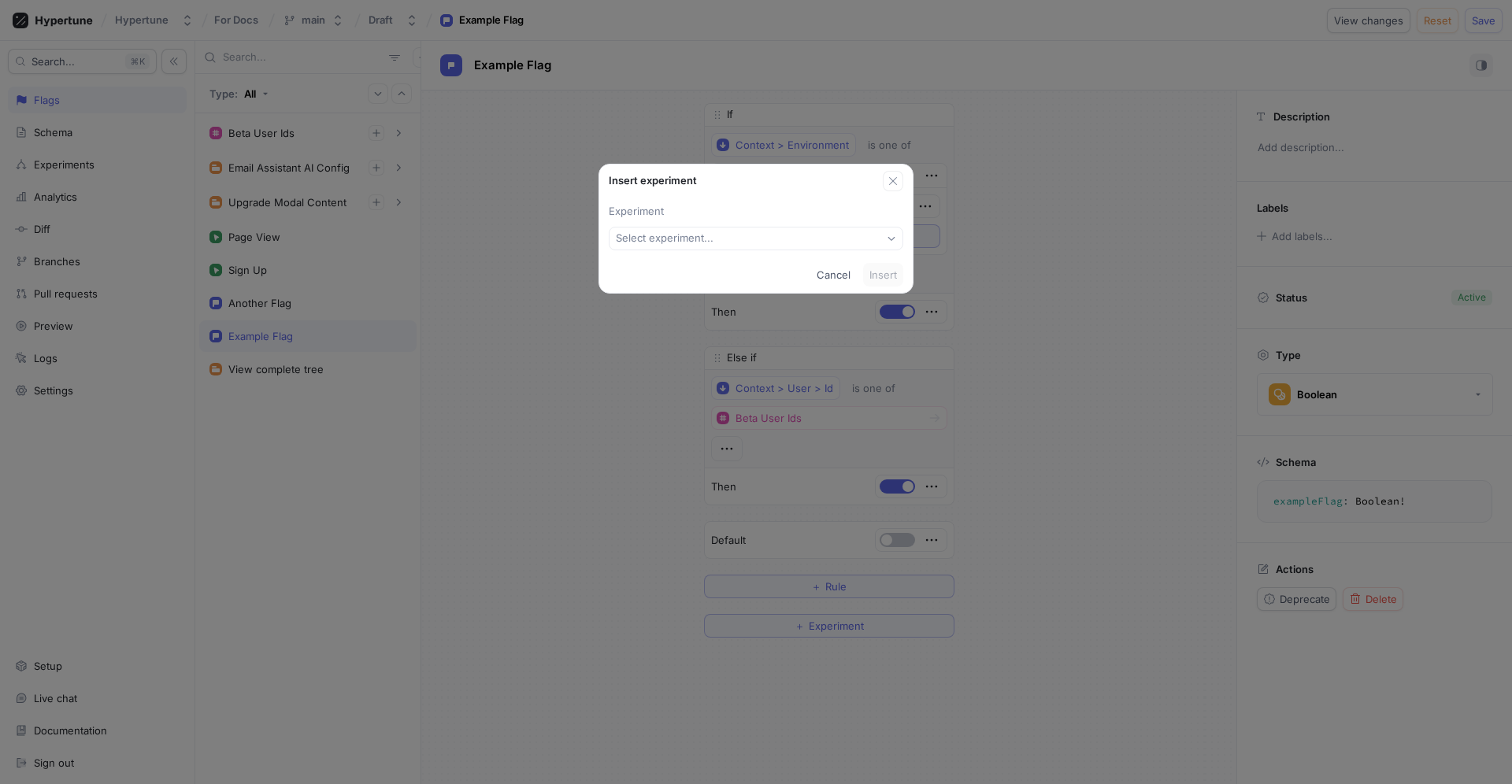
click at [830, 250] on div "Experiment Select experiment..." at bounding box center [756, 223] width 314 height 65
click at [797, 229] on button "Select experiment..." at bounding box center [756, 238] width 294 height 24
click at [772, 289] on span "New experiment" at bounding box center [762, 296] width 247 height 13
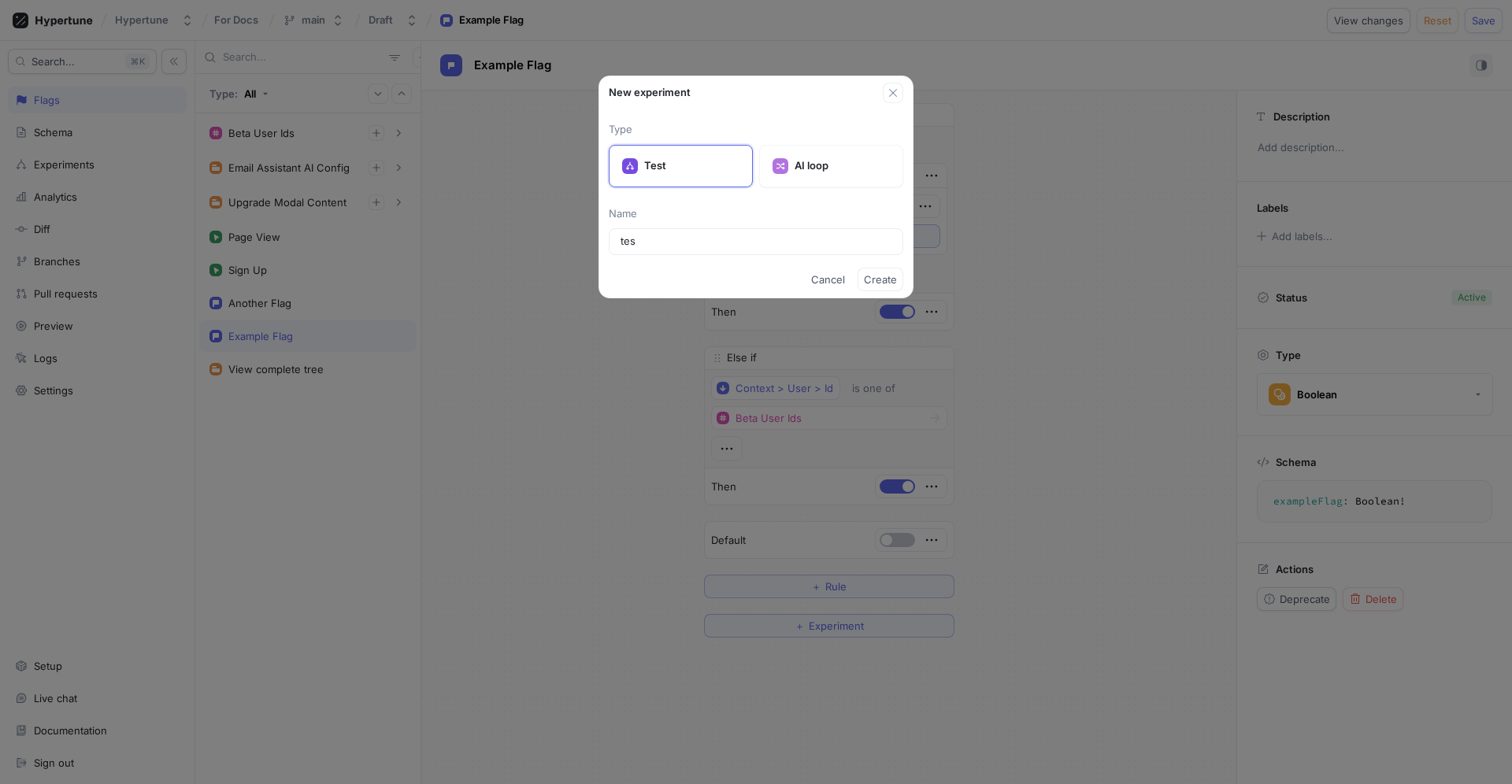
type input "test"
click at [834, 284] on span "Cancel" at bounding box center [829, 280] width 34 height 9
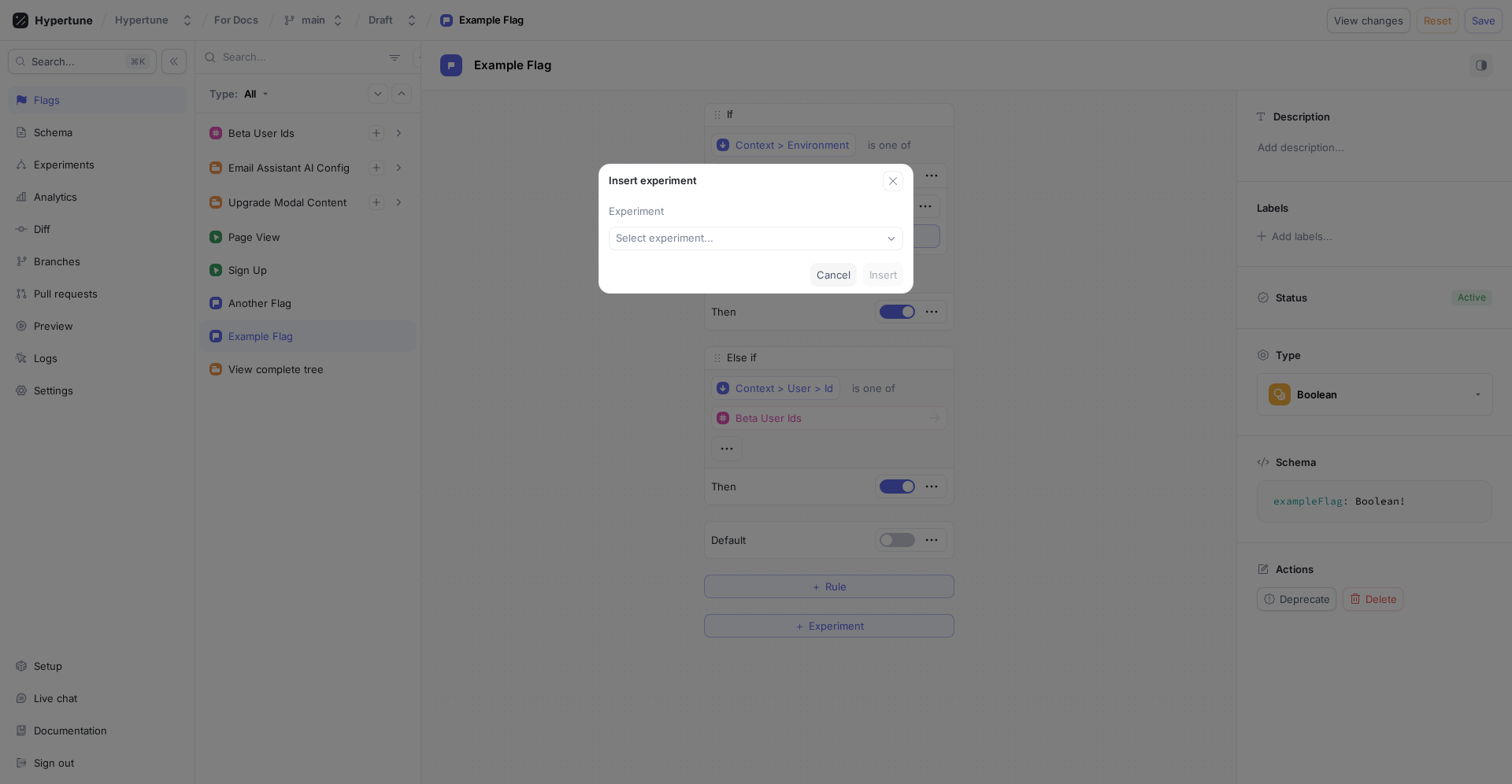
click at [848, 263] on button "Cancel" at bounding box center [833, 274] width 46 height 24
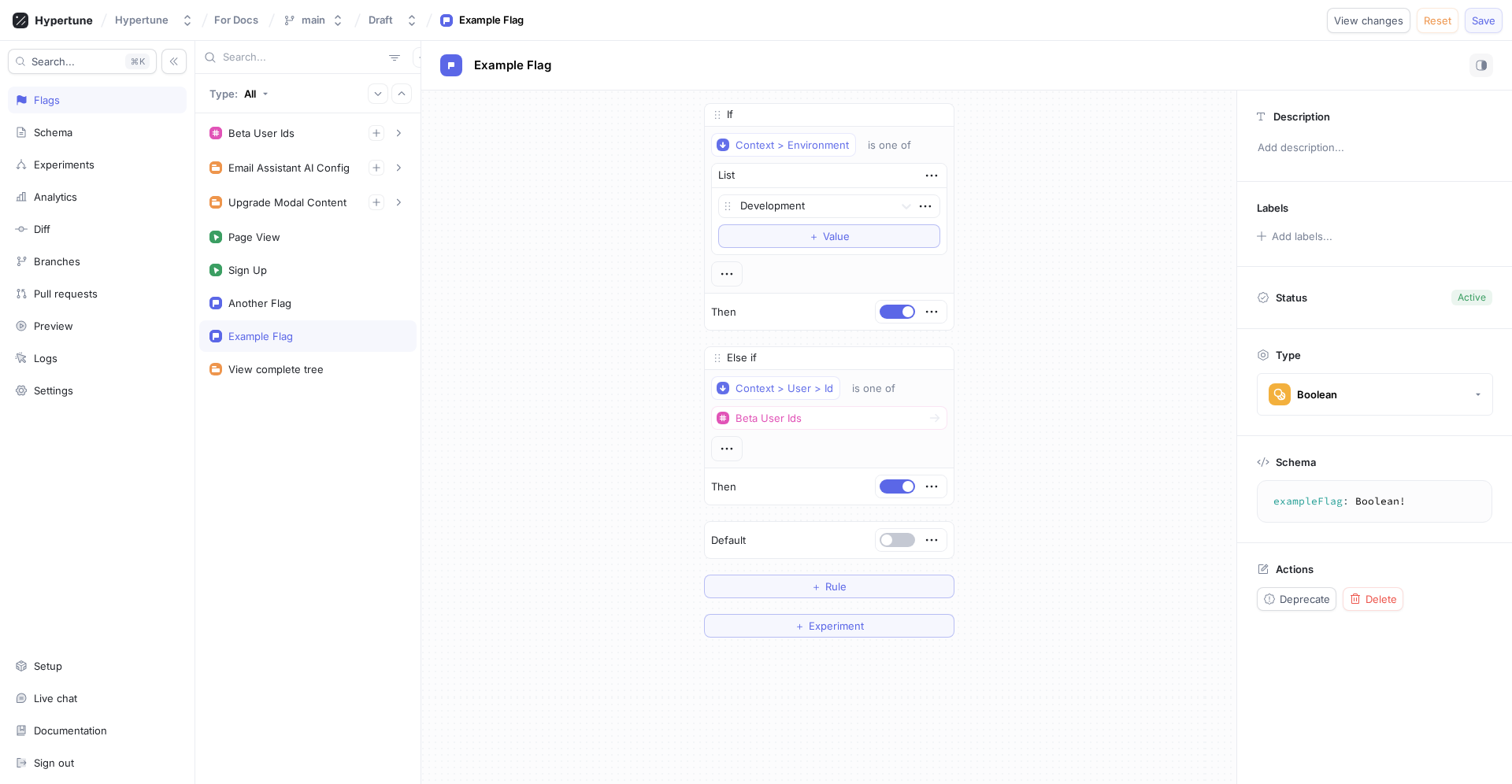
click at [1191, 22] on span "Save" at bounding box center [1484, 21] width 24 height 9
click at [1024, 398] on div "If Context > Environment is one of List Development To pick up a draggable item…" at bounding box center [829, 370] width 815 height 560
click at [824, 626] on span "Experiment" at bounding box center [836, 626] width 55 height 9
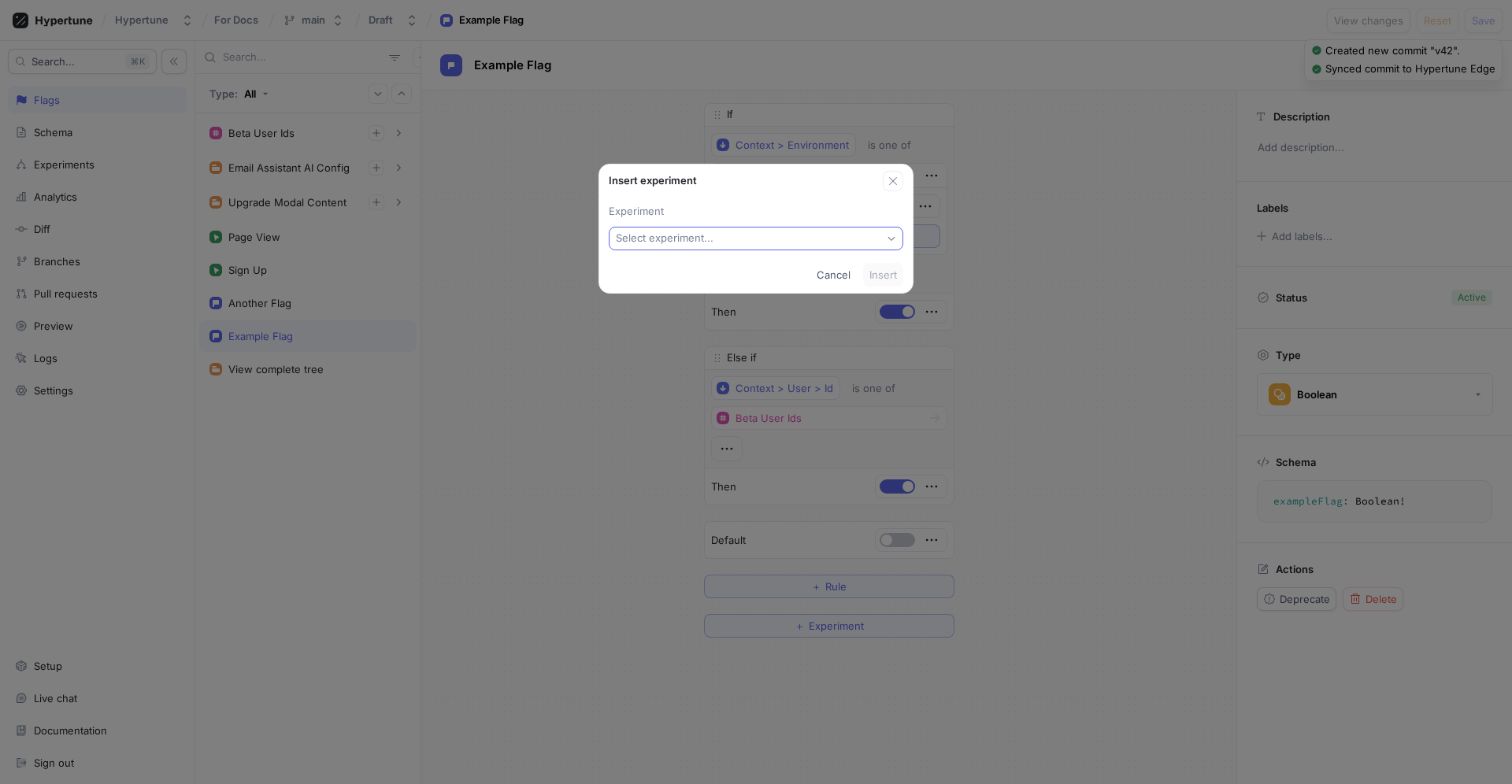
click at [717, 237] on div "Select experiment..." at bounding box center [667, 238] width 104 height 13
click at [699, 302] on span "New experiment" at bounding box center [762, 296] width 247 height 13
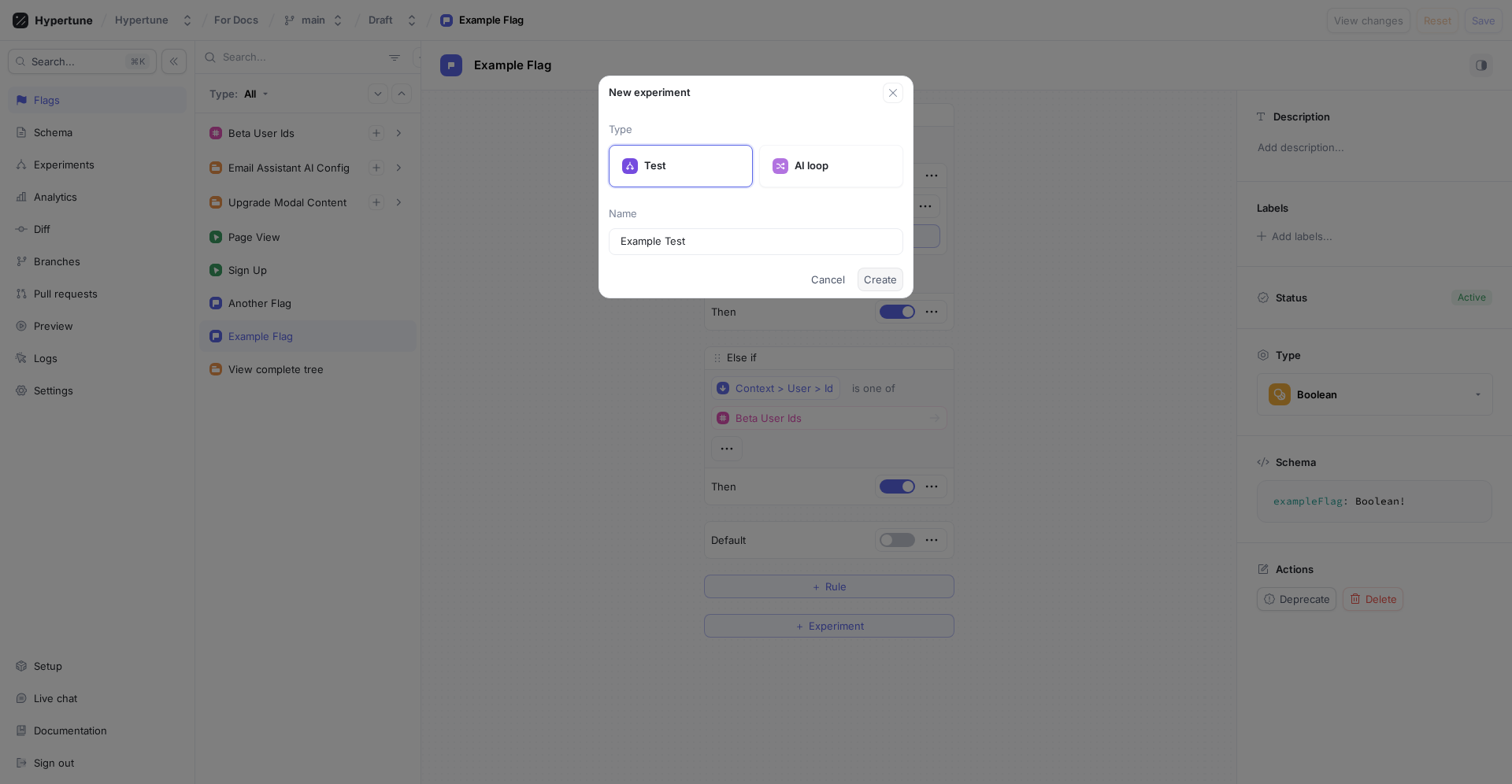
type input "Example Test"
click at [874, 279] on span "Create" at bounding box center [880, 280] width 33 height 9
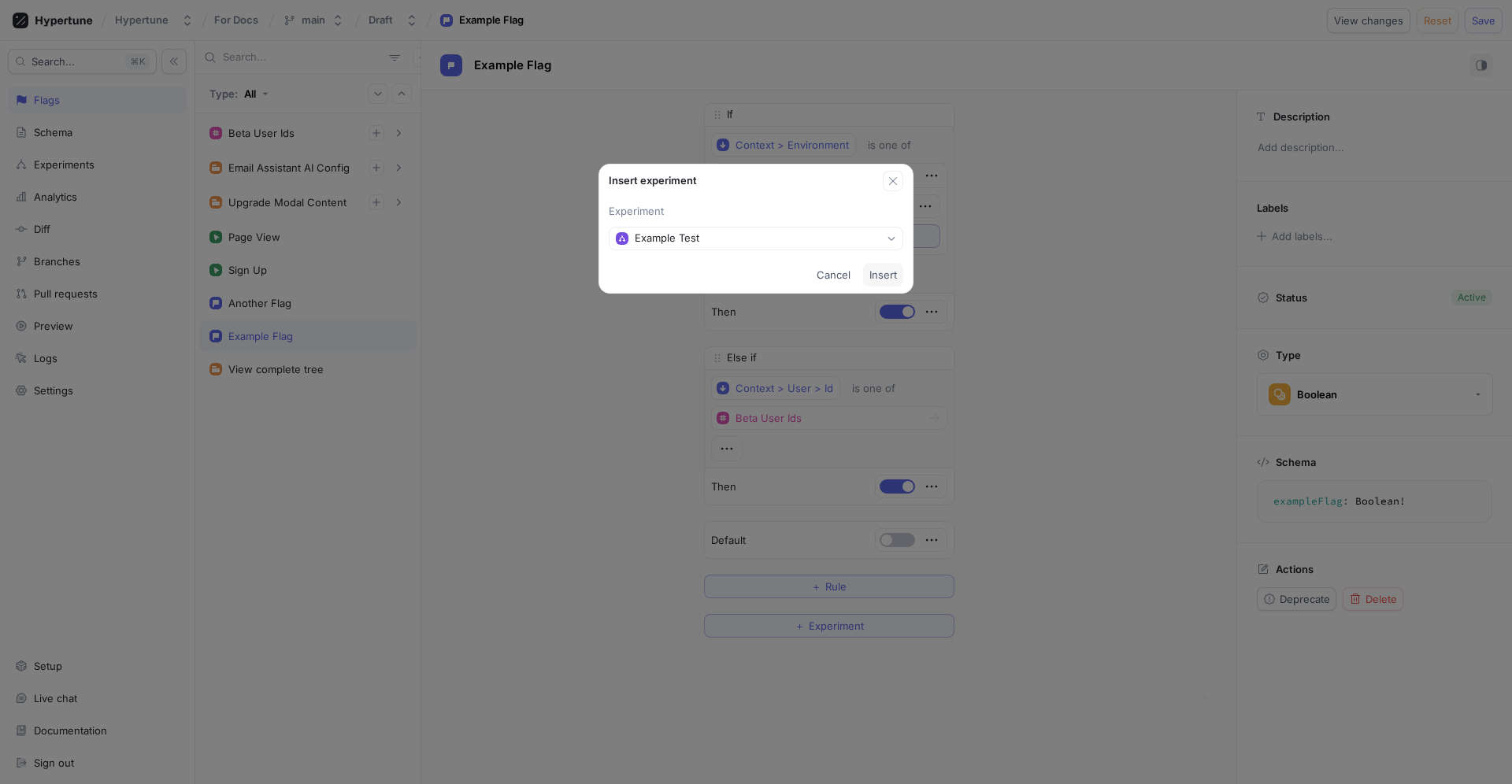
click at [874, 279] on span "Insert" at bounding box center [882, 275] width 27 height 9
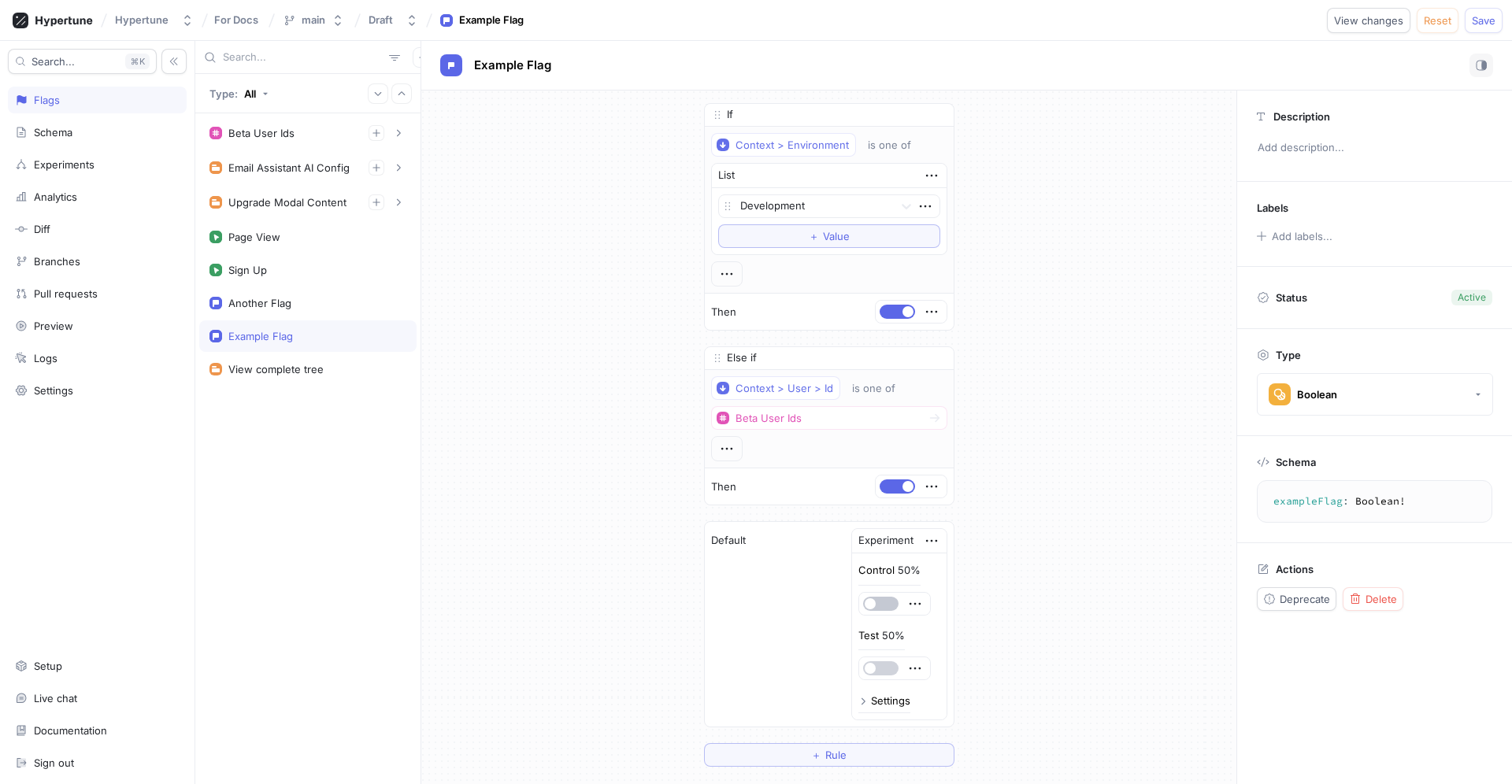
click at [876, 667] on button "button" at bounding box center [881, 668] width 36 height 14
click at [1191, 21] on span "Reset" at bounding box center [1438, 21] width 27 height 9
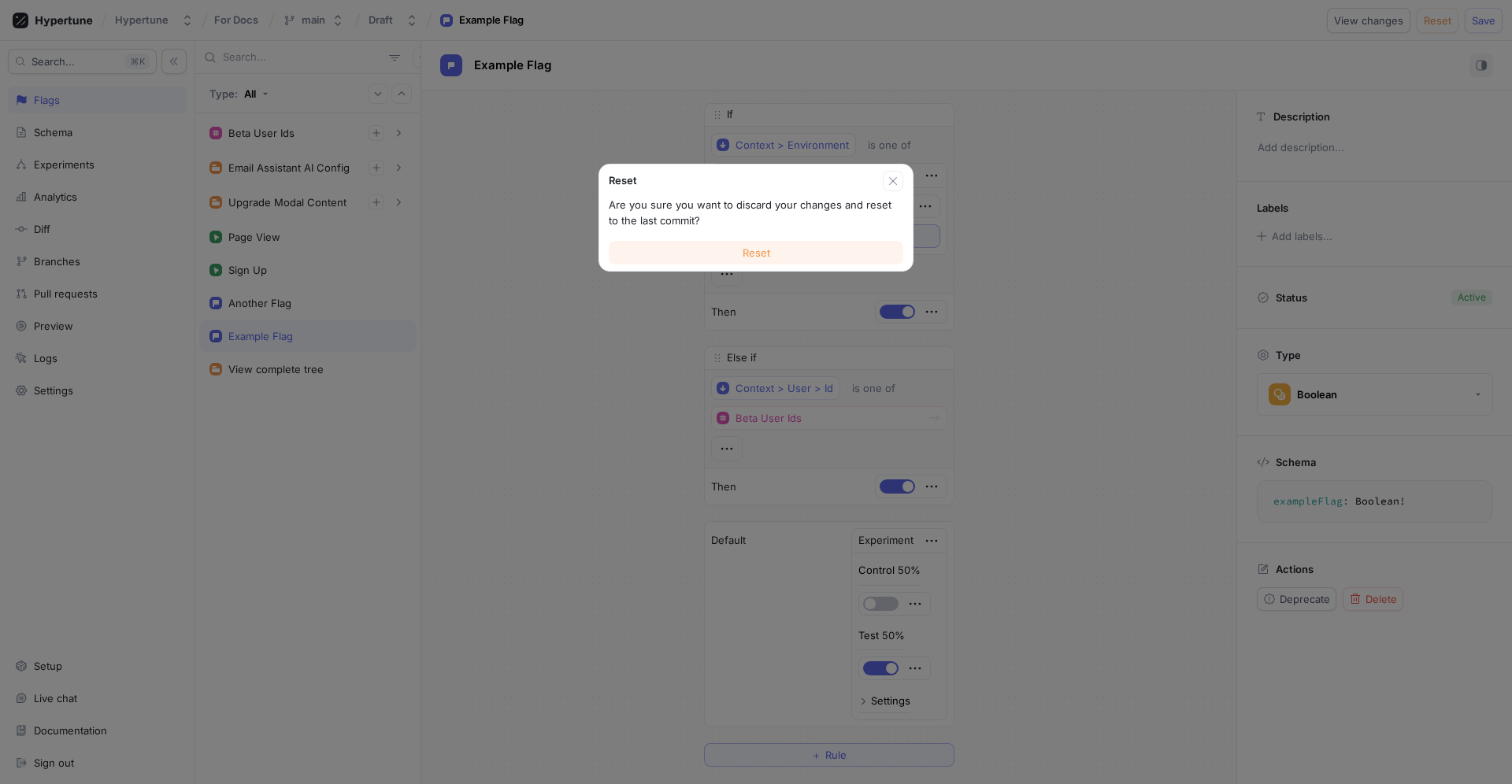
click at [803, 256] on button "Reset" at bounding box center [756, 253] width 294 height 24
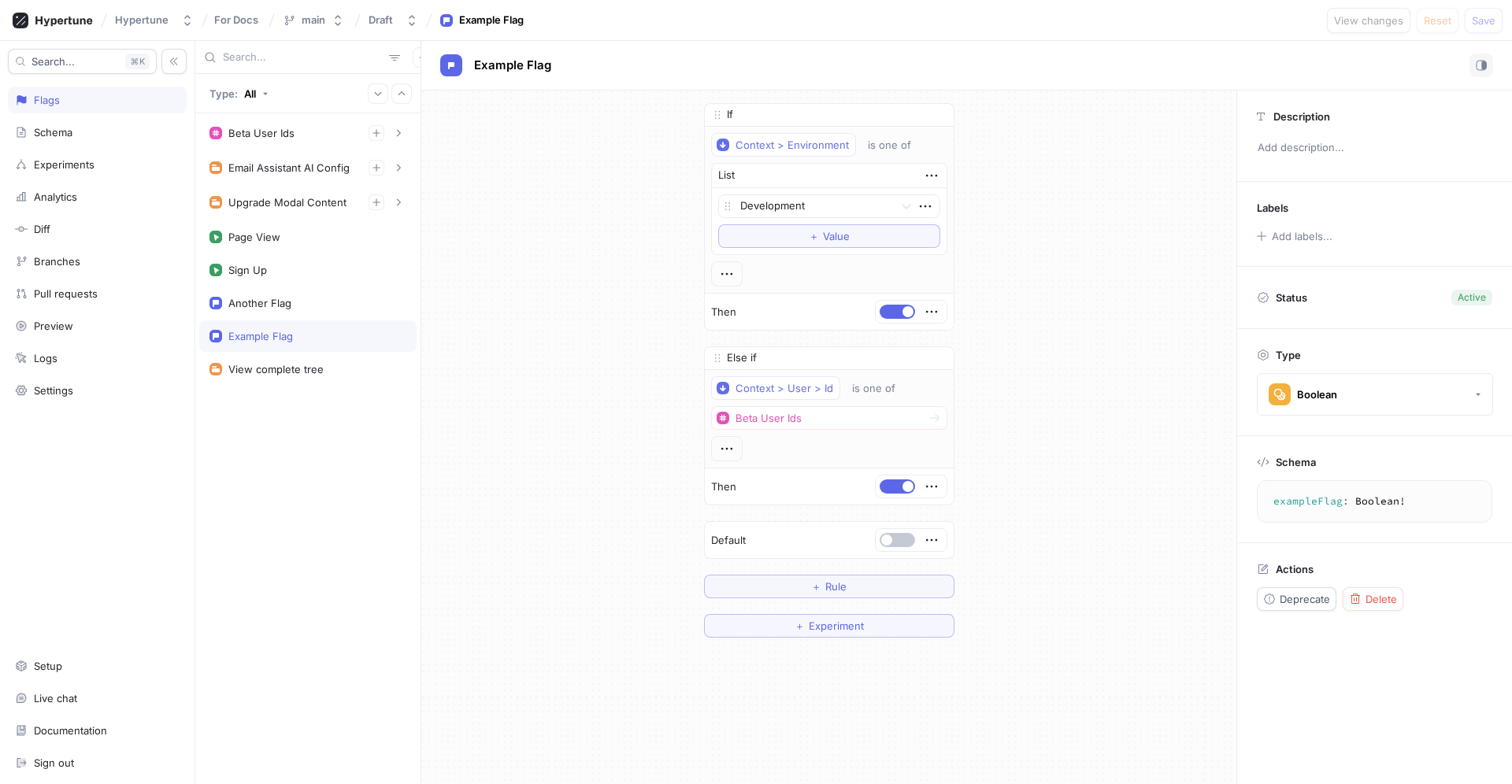
click at [1099, 292] on div "If Context > Environment is one of List Development To pick up a draggable item…" at bounding box center [829, 370] width 815 height 560
click at [1067, 674] on div "If Context > Environment is one of List Development To pick up a draggable item…" at bounding box center [829, 436] width 815 height 692
click at [424, 519] on div "If Context > Environment is one of List Development To pick up a draggable item…" at bounding box center [829, 370] width 815 height 560
click at [1054, 404] on div "If Context > Environment is one of List Development To pick up a draggable item…" at bounding box center [829, 370] width 815 height 560
click at [820, 626] on span "Experiment" at bounding box center [836, 626] width 55 height 9
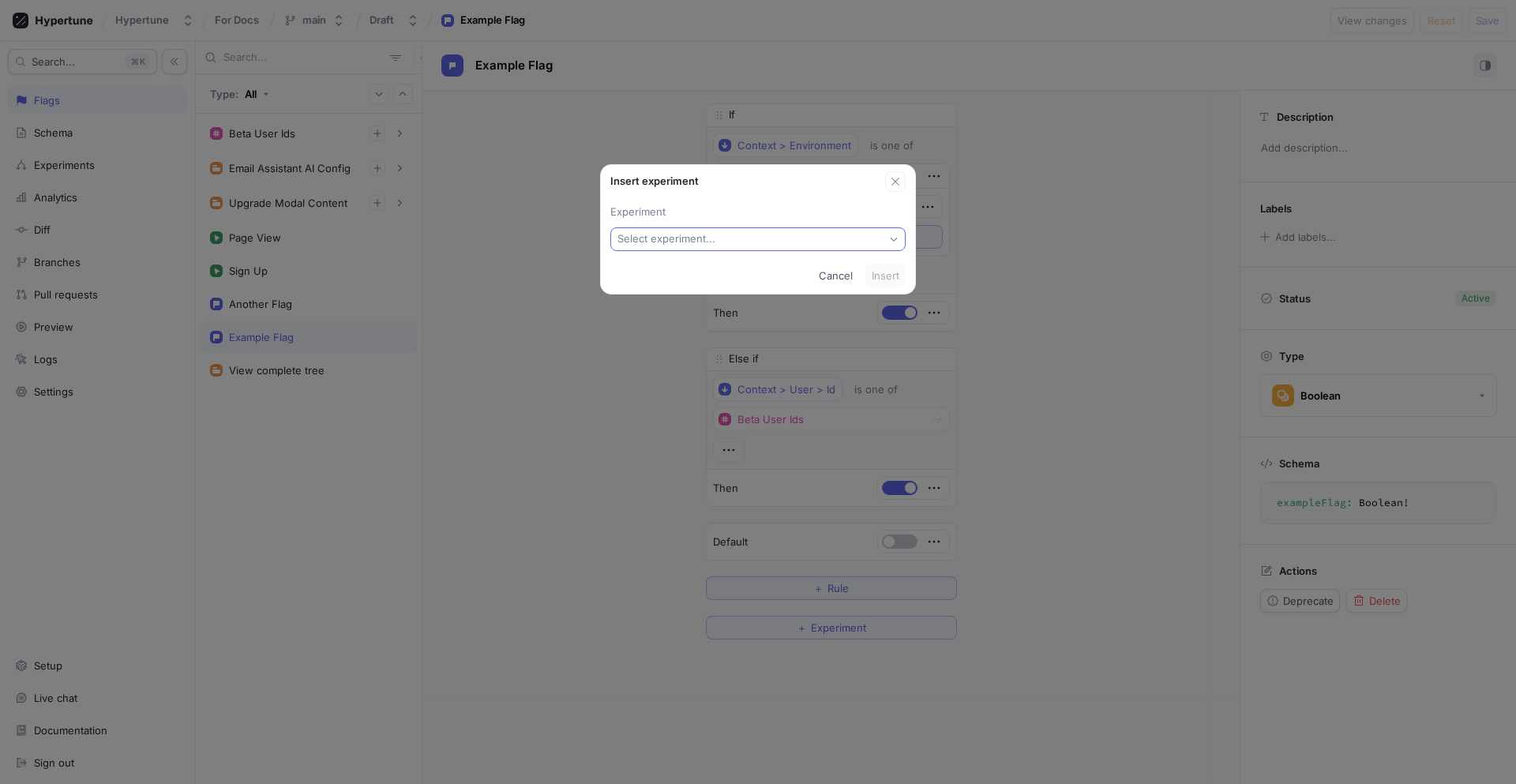
click at [739, 229] on button "Select experiment..." at bounding box center [758, 239] width 295 height 24
click at [723, 295] on span "New experiment" at bounding box center [764, 297] width 248 height 13
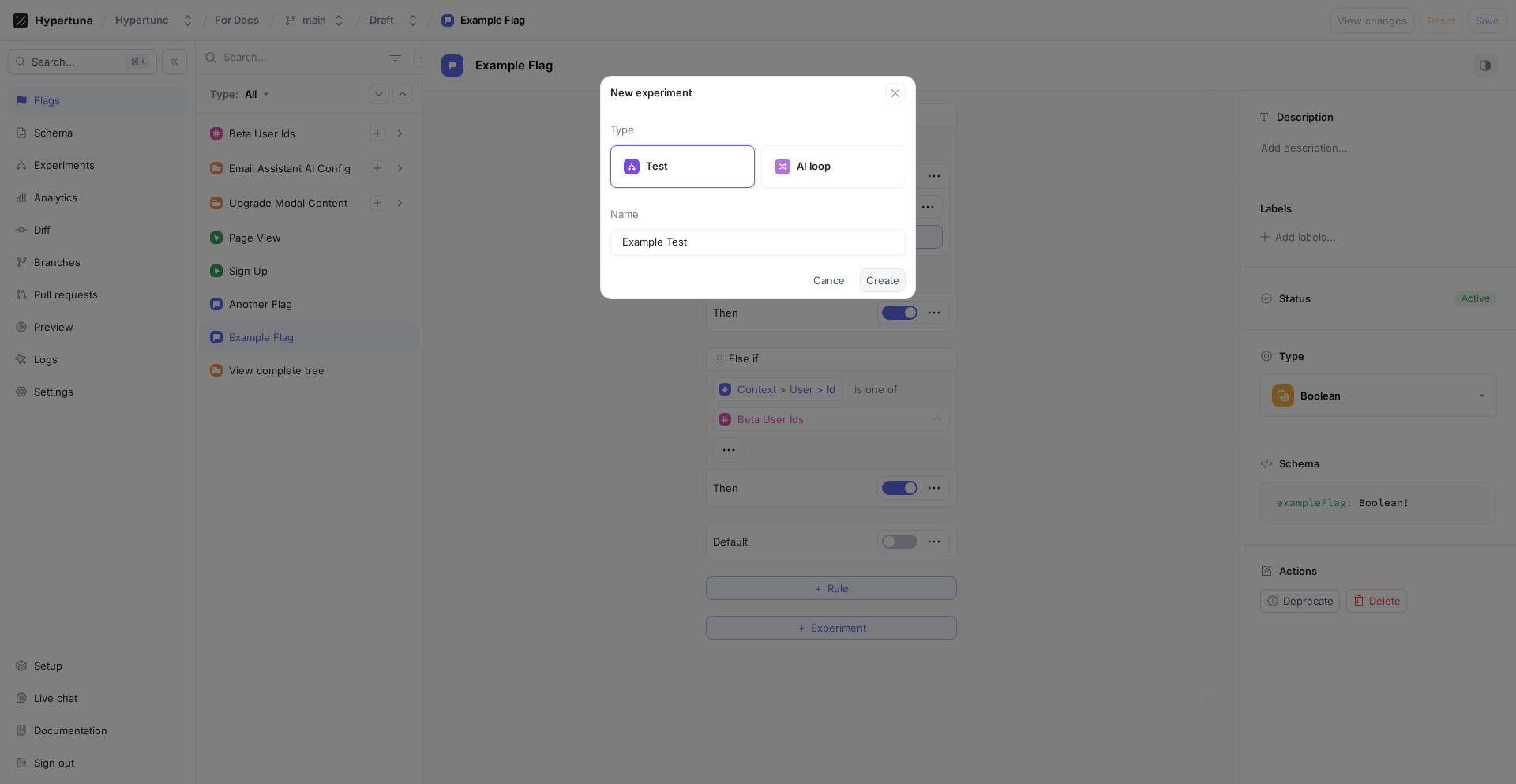
type input "Example Test"
click at [886, 281] on span "Create" at bounding box center [883, 281] width 33 height 9
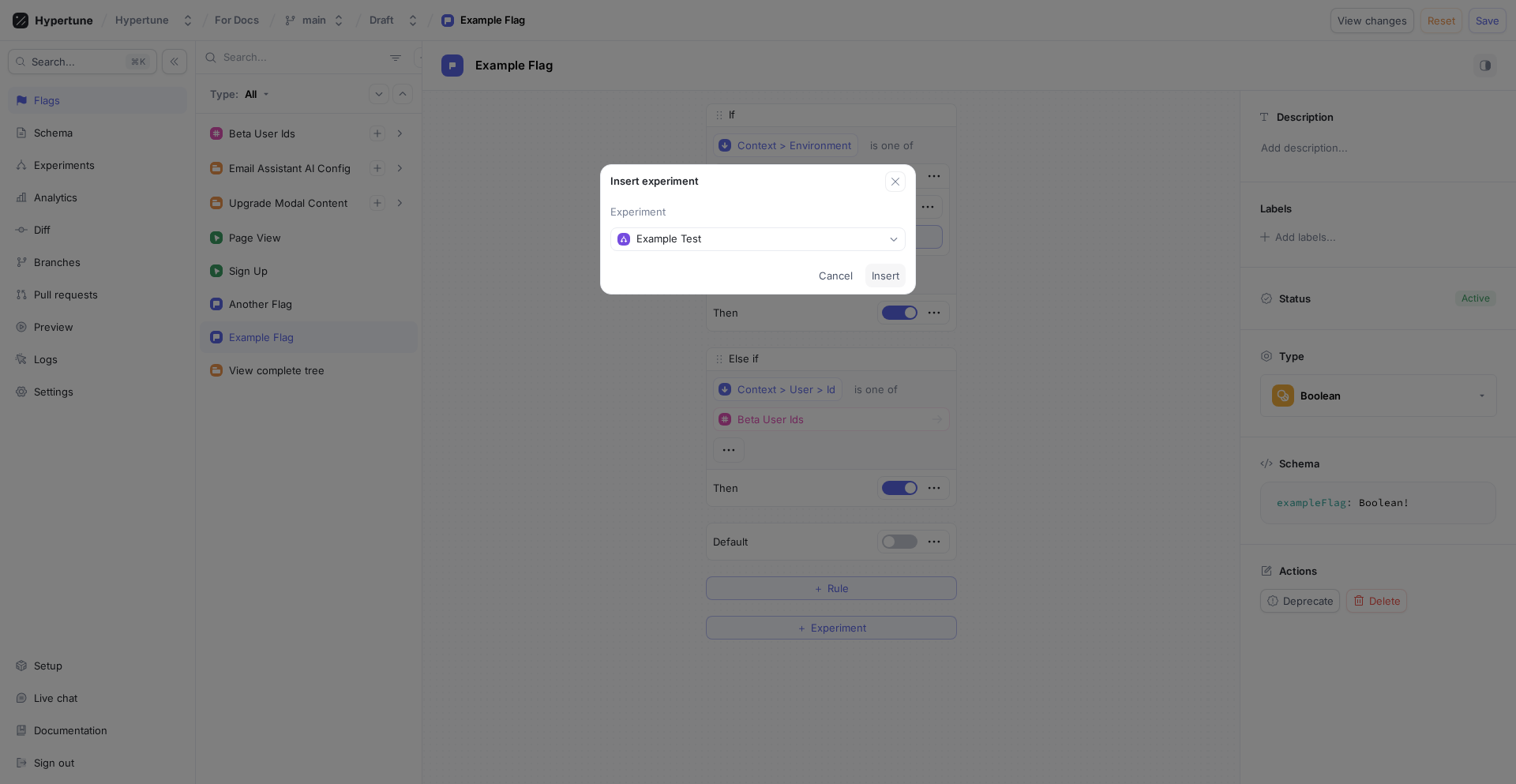
click at [886, 281] on button "Insert" at bounding box center [886, 275] width 41 height 24
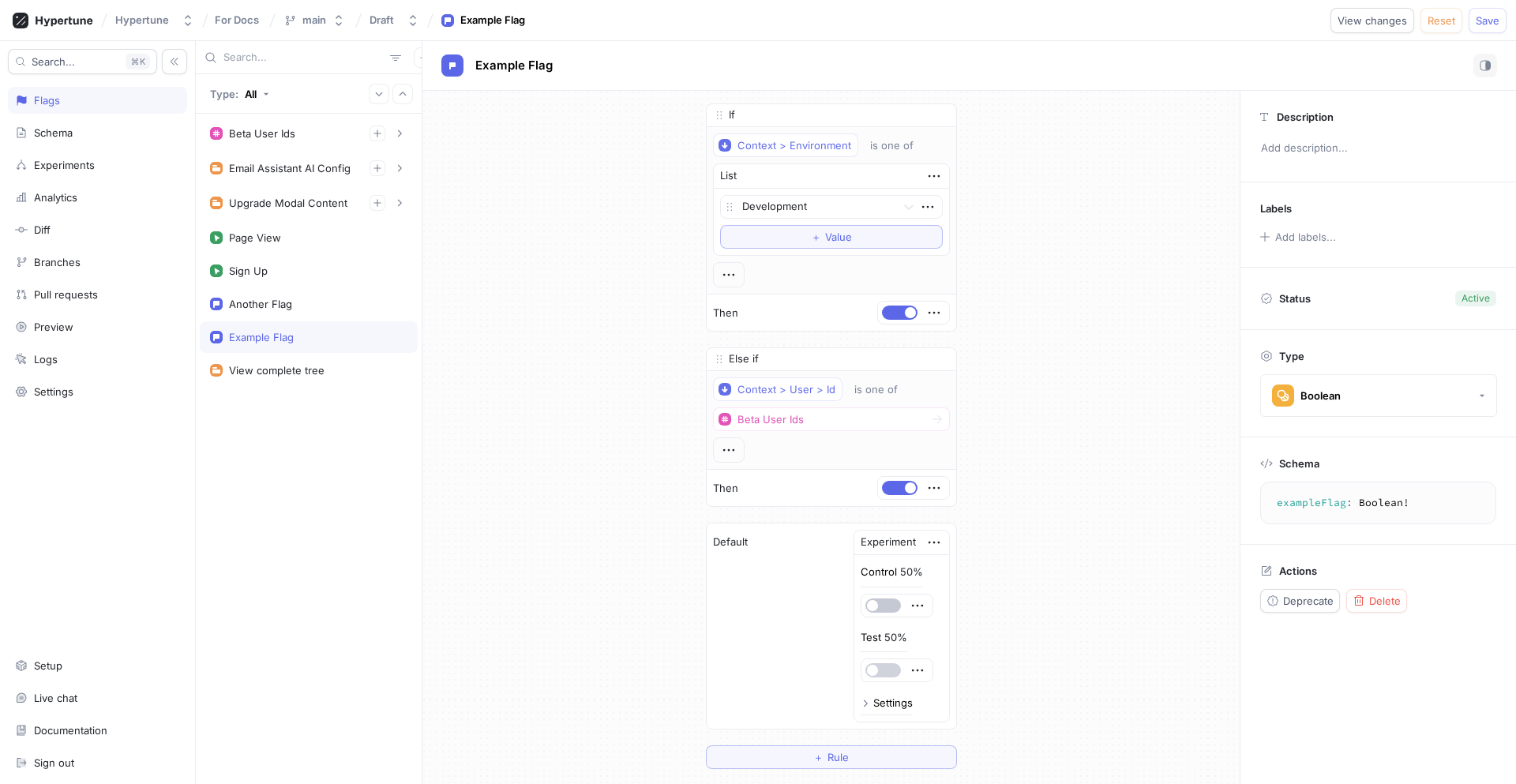
click at [881, 670] on button "button" at bounding box center [884, 670] width 36 height 14
click at [1194, 30] on button "Save" at bounding box center [1488, 20] width 38 height 26
click at [86, 167] on div "Experiments" at bounding box center [64, 164] width 60 height 12
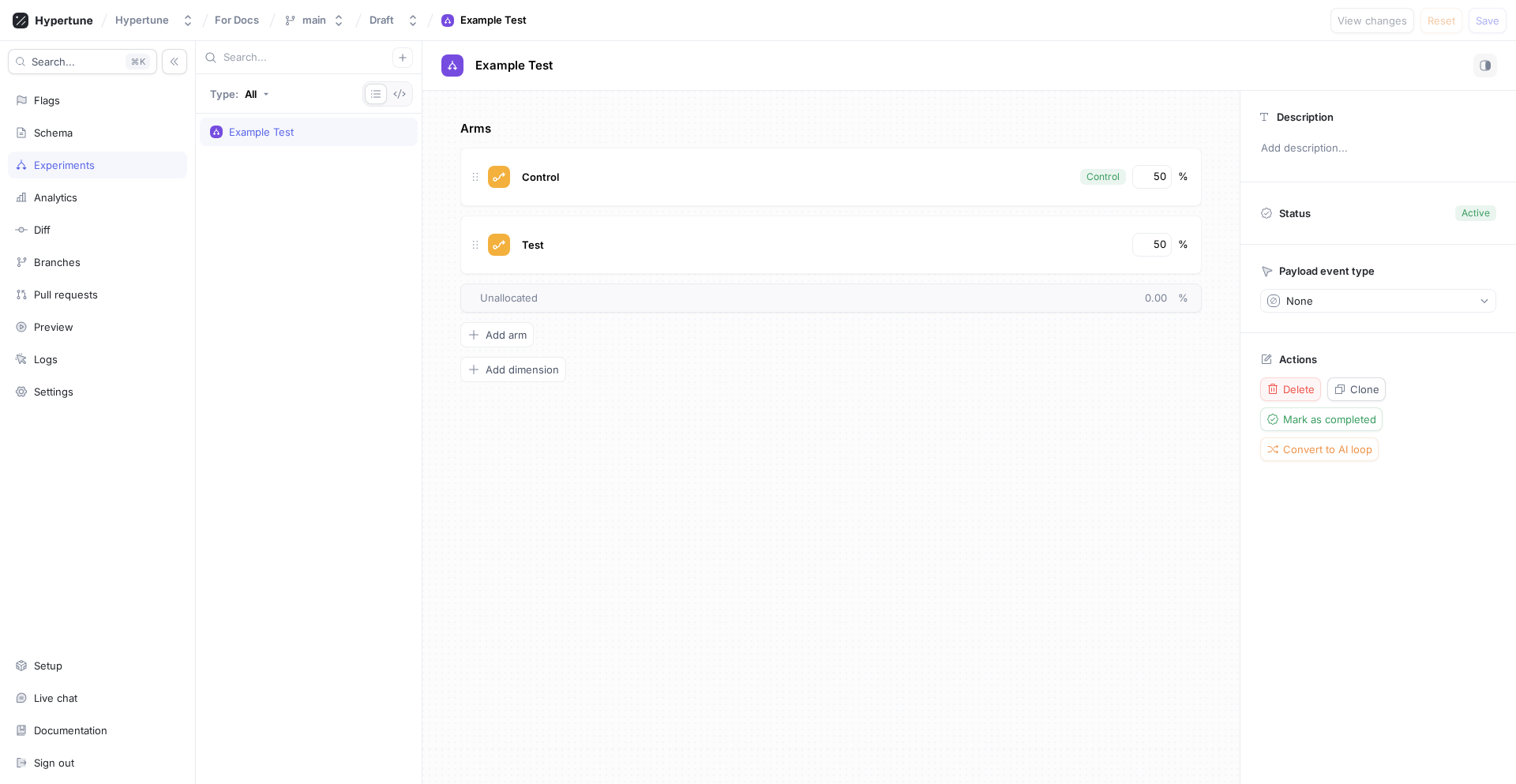
click at [1194, 379] on button "Delete" at bounding box center [1291, 388] width 60 height 24
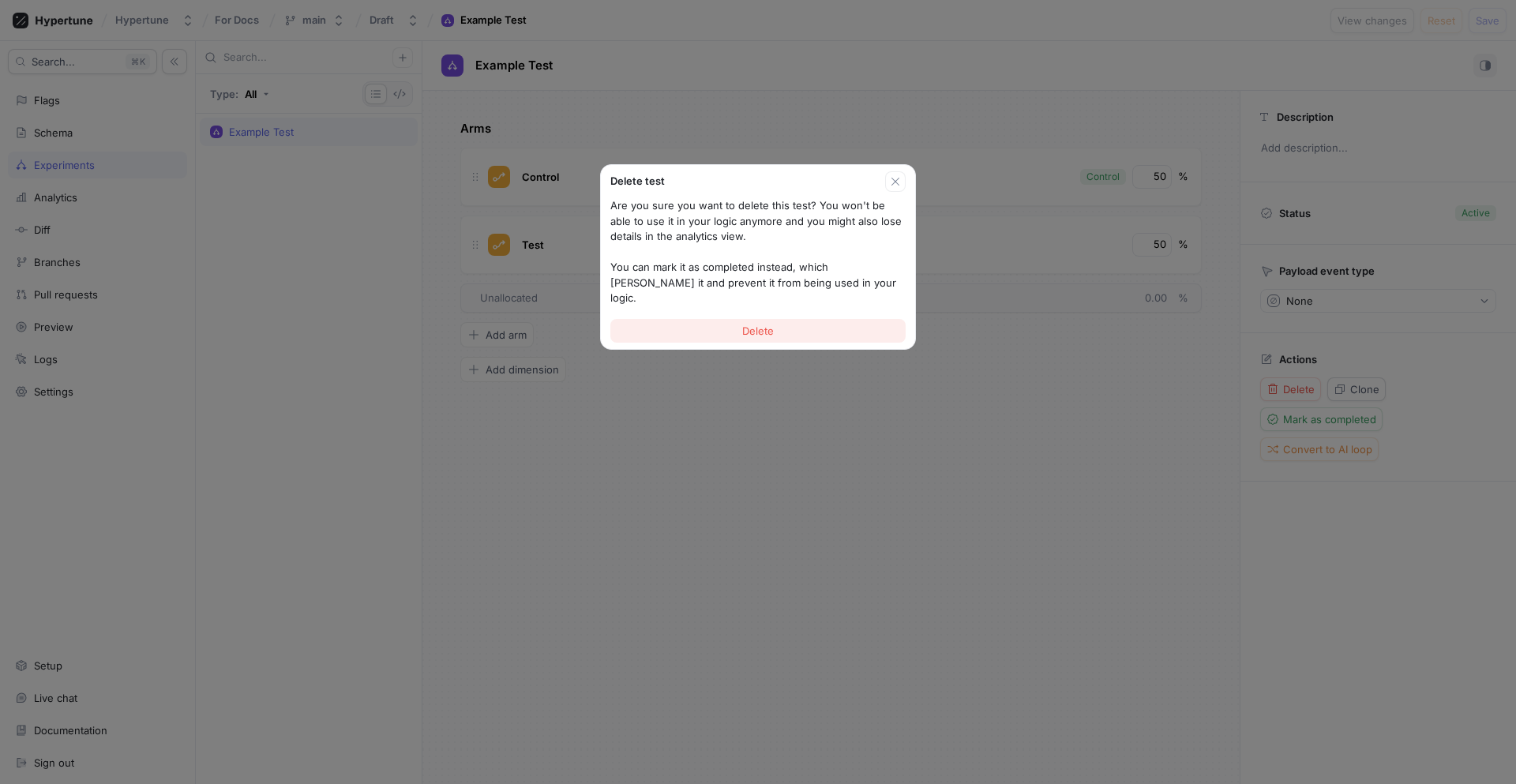
click at [768, 326] on span "Delete" at bounding box center [757, 331] width 31 height 9
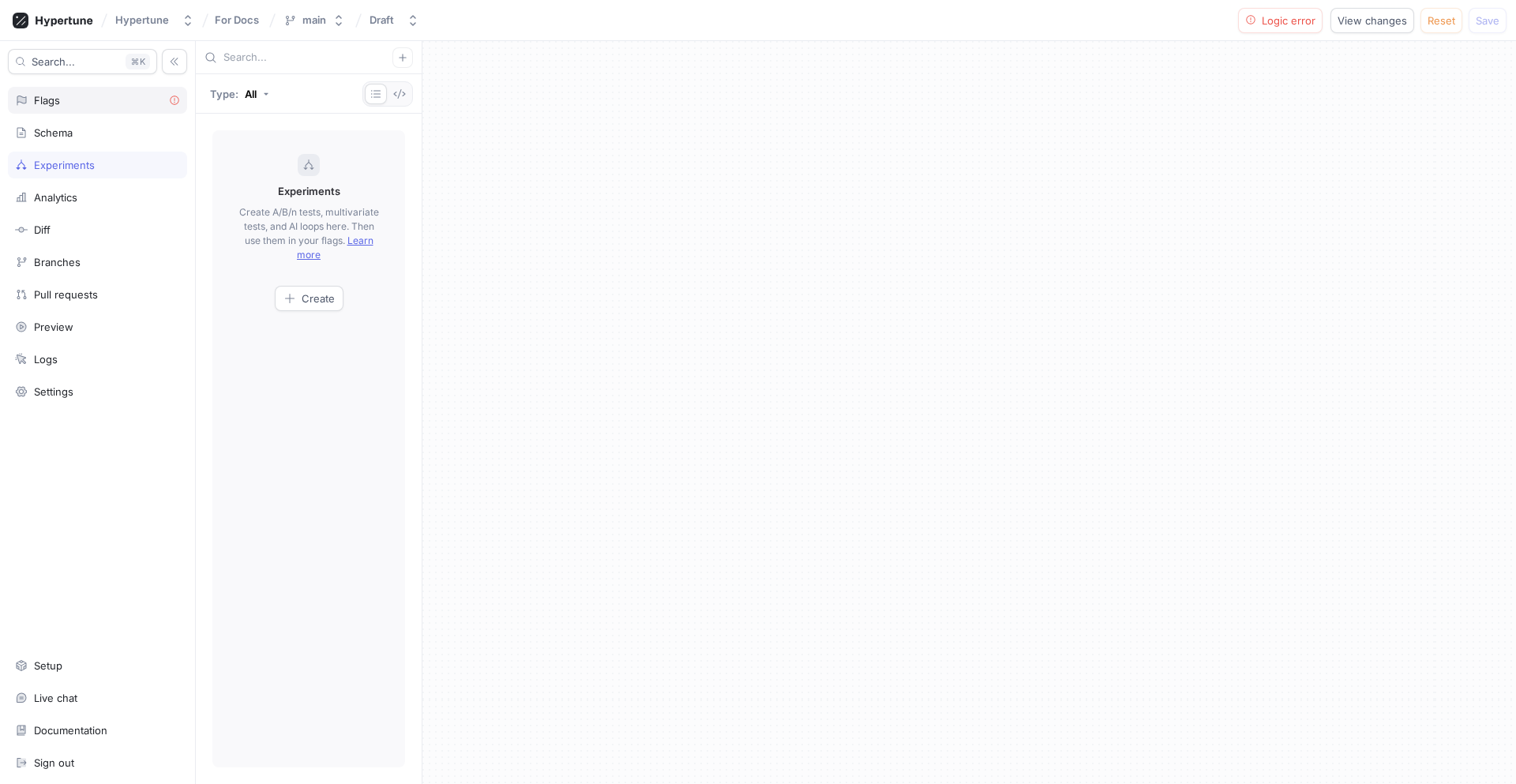
click at [94, 111] on div "Flags" at bounding box center [97, 100] width 180 height 26
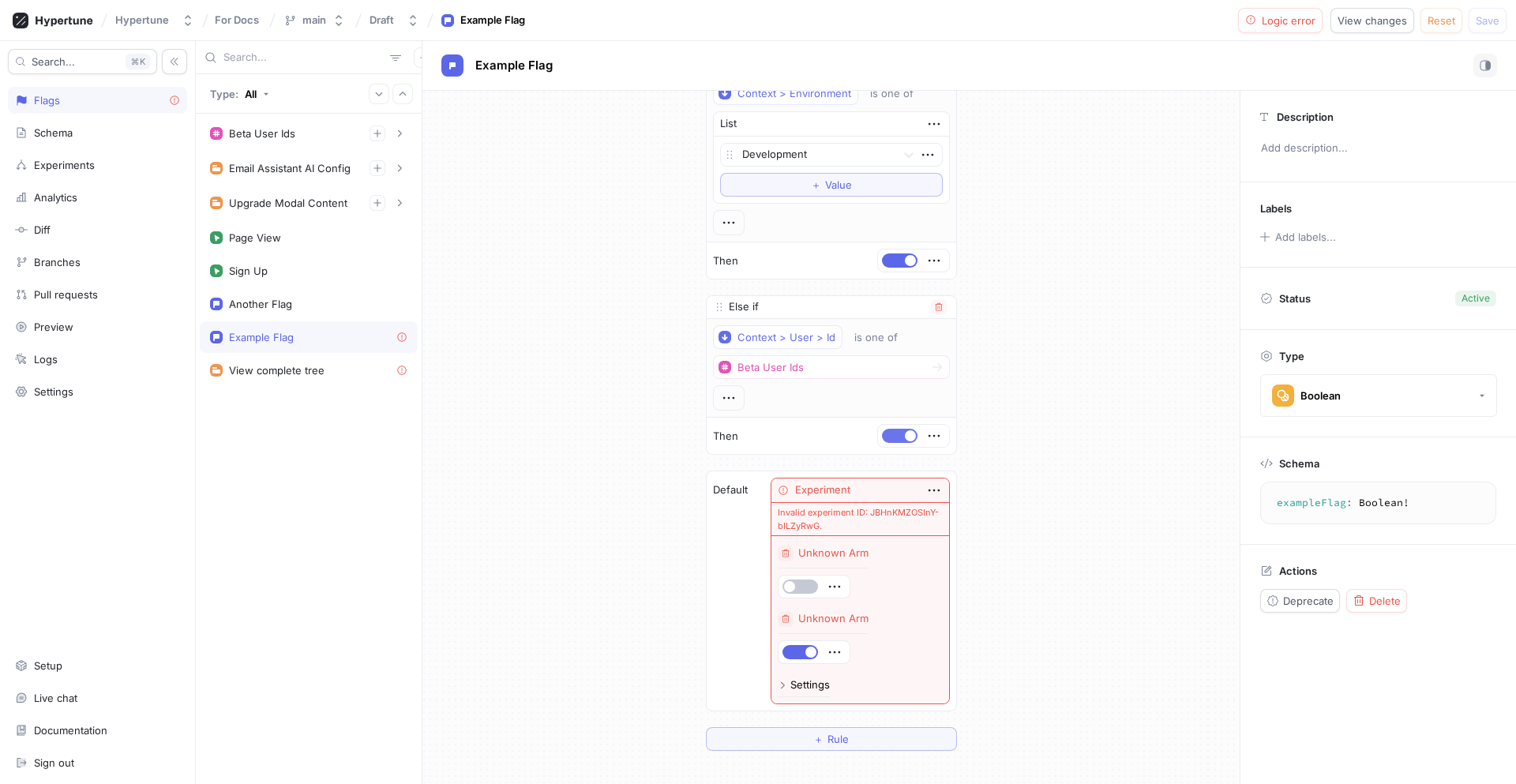
scroll to position [108, 0]
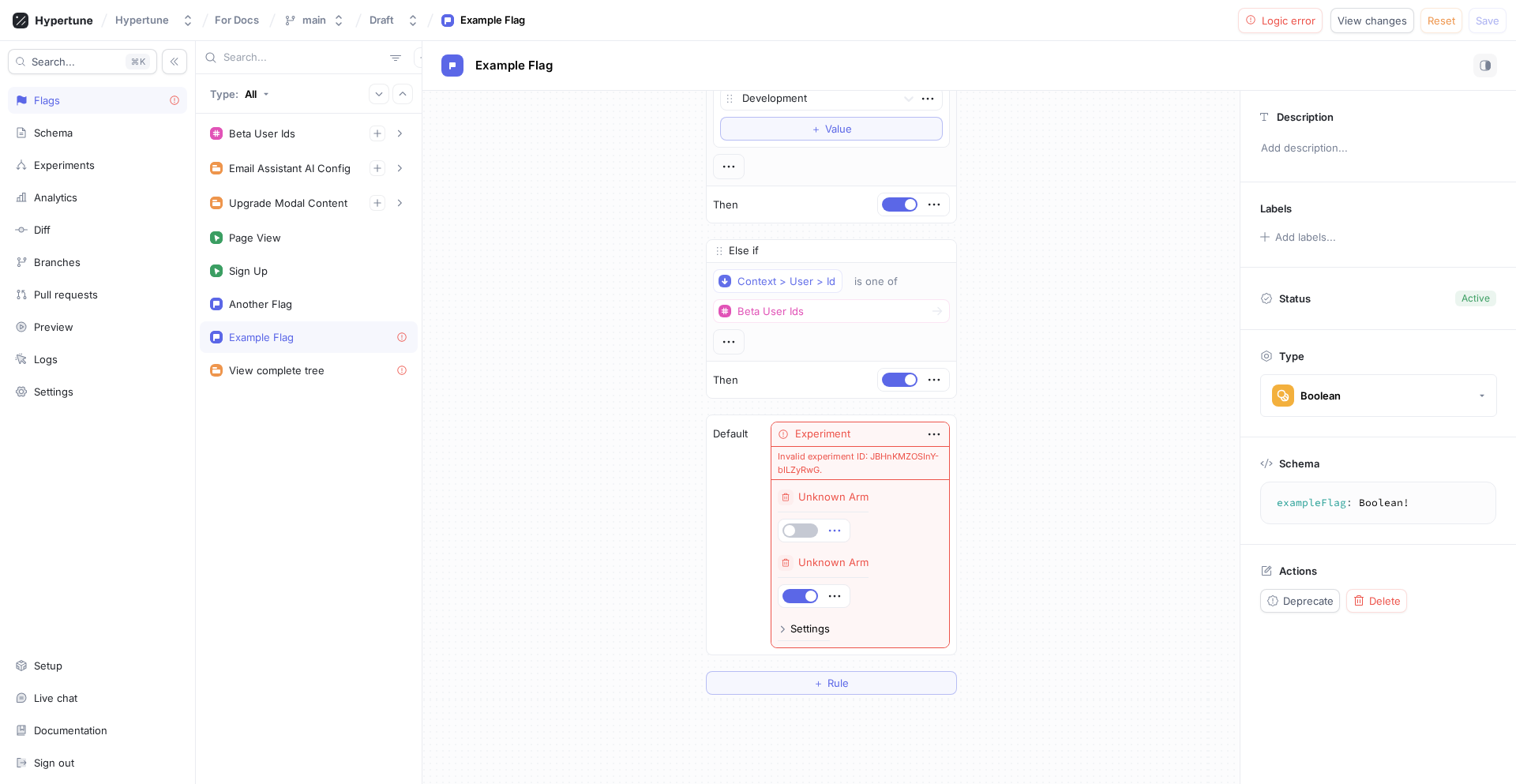
click at [835, 532] on icon "button" at bounding box center [835, 530] width 17 height 17
click at [891, 617] on p "Ship variant" at bounding box center [878, 612] width 57 height 16
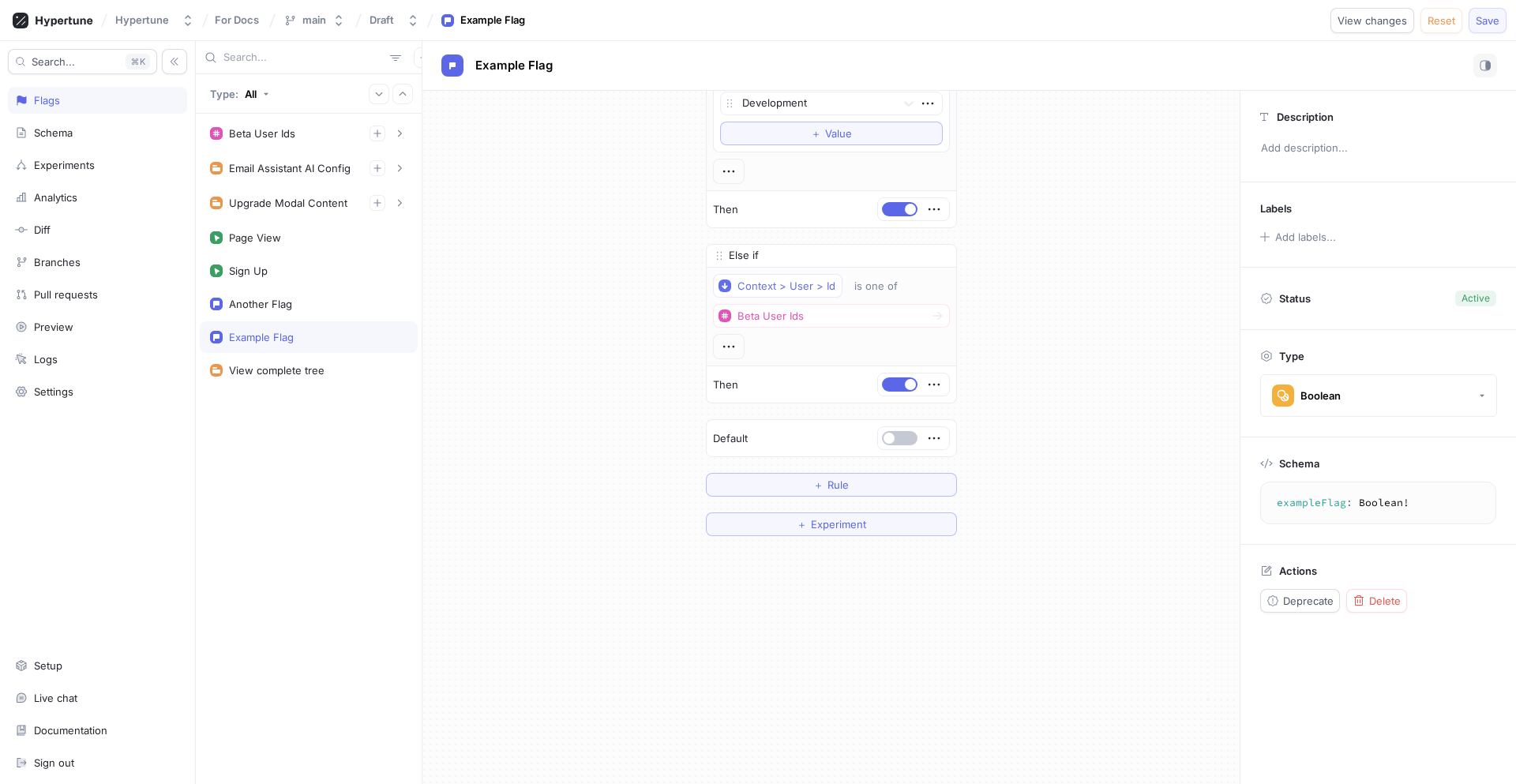
click at [1194, 17] on span "Save" at bounding box center [1488, 21] width 24 height 9
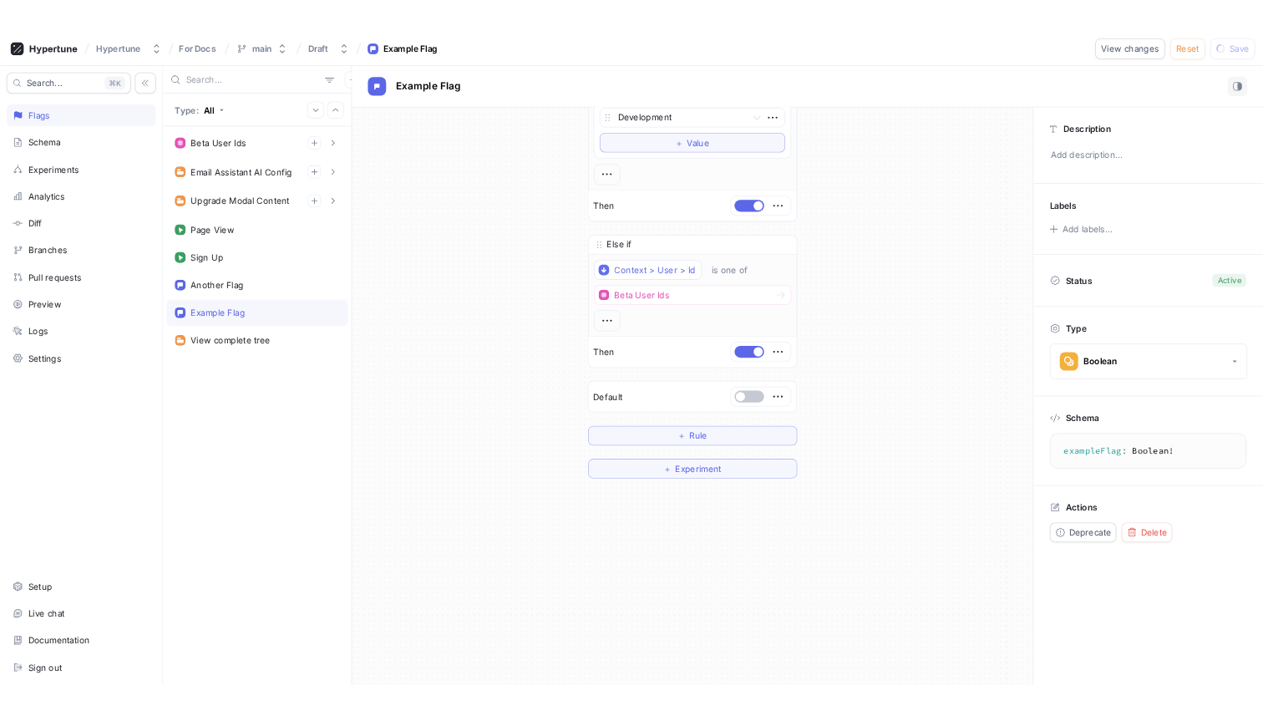
scroll to position [0, 0]
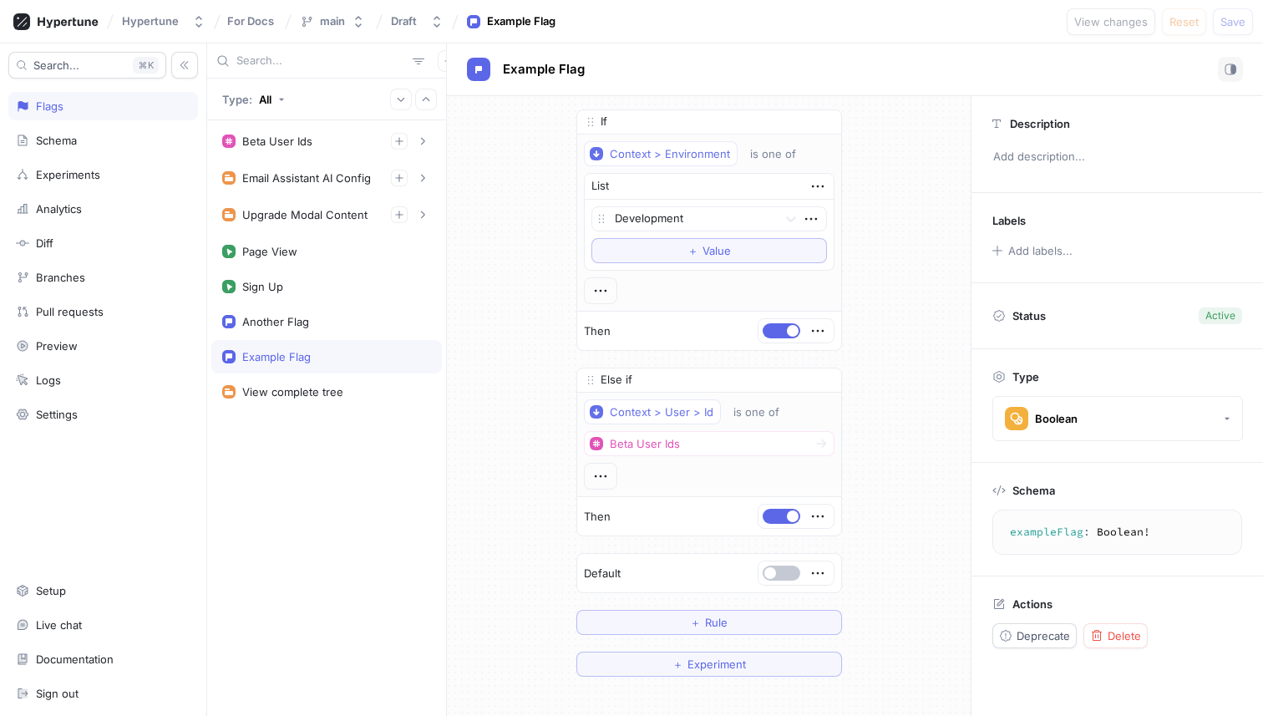
click at [518, 277] on div "If Context > Environment is one of List Development To pick up a draggable item…" at bounding box center [709, 393] width 524 height 594
click at [687, 676] on button "＋ Experiment" at bounding box center [710, 664] width 266 height 25
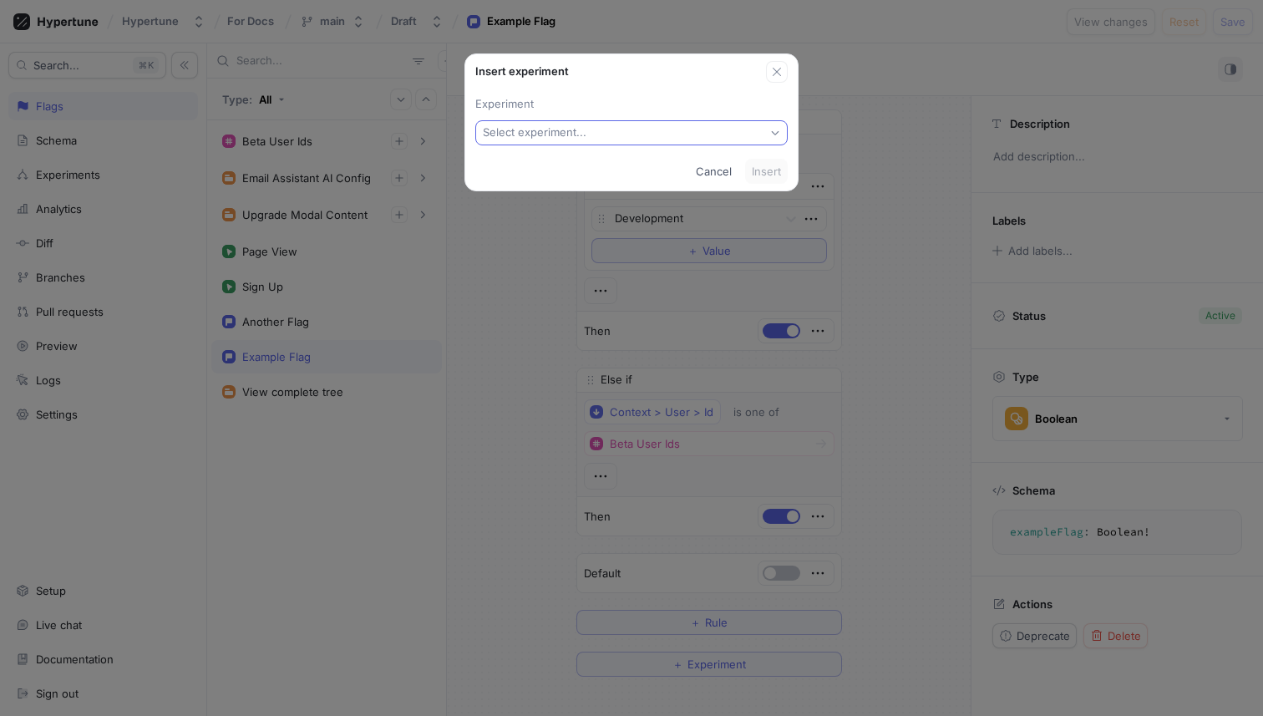
click at [592, 140] on button "Select experiment..." at bounding box center [631, 132] width 312 height 25
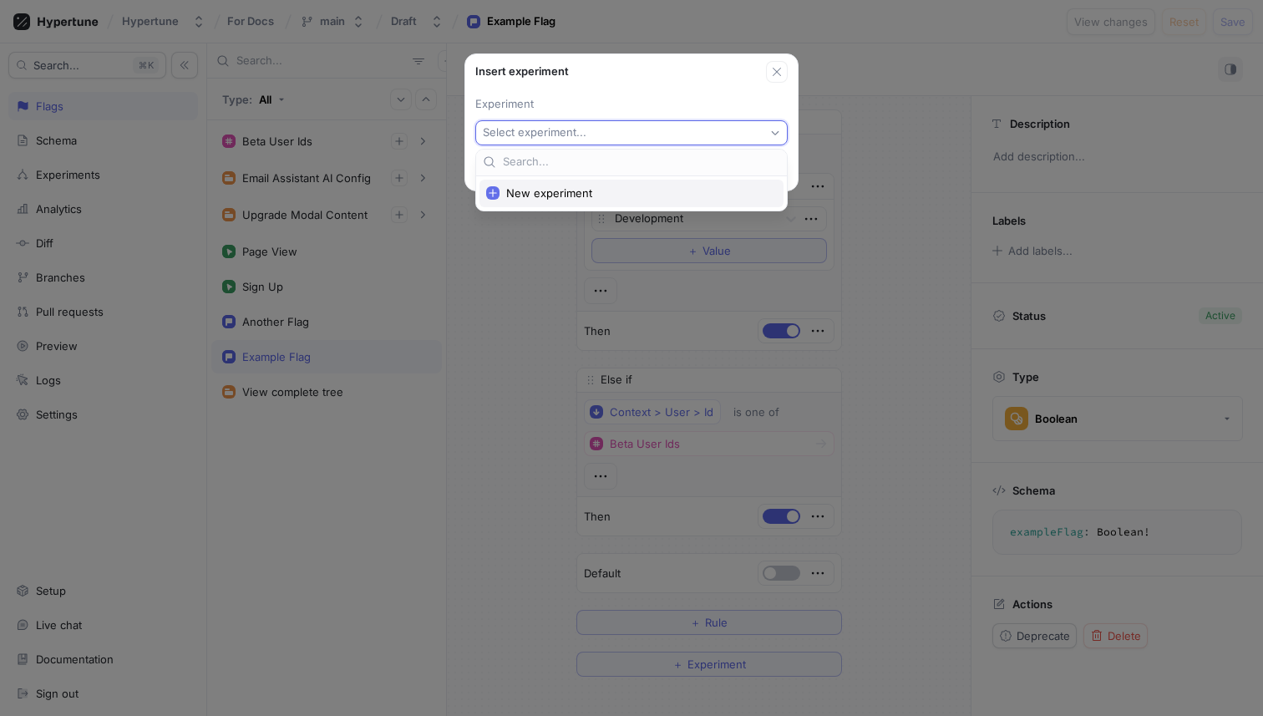
click at [580, 180] on div "New experiment" at bounding box center [632, 194] width 304 height 28
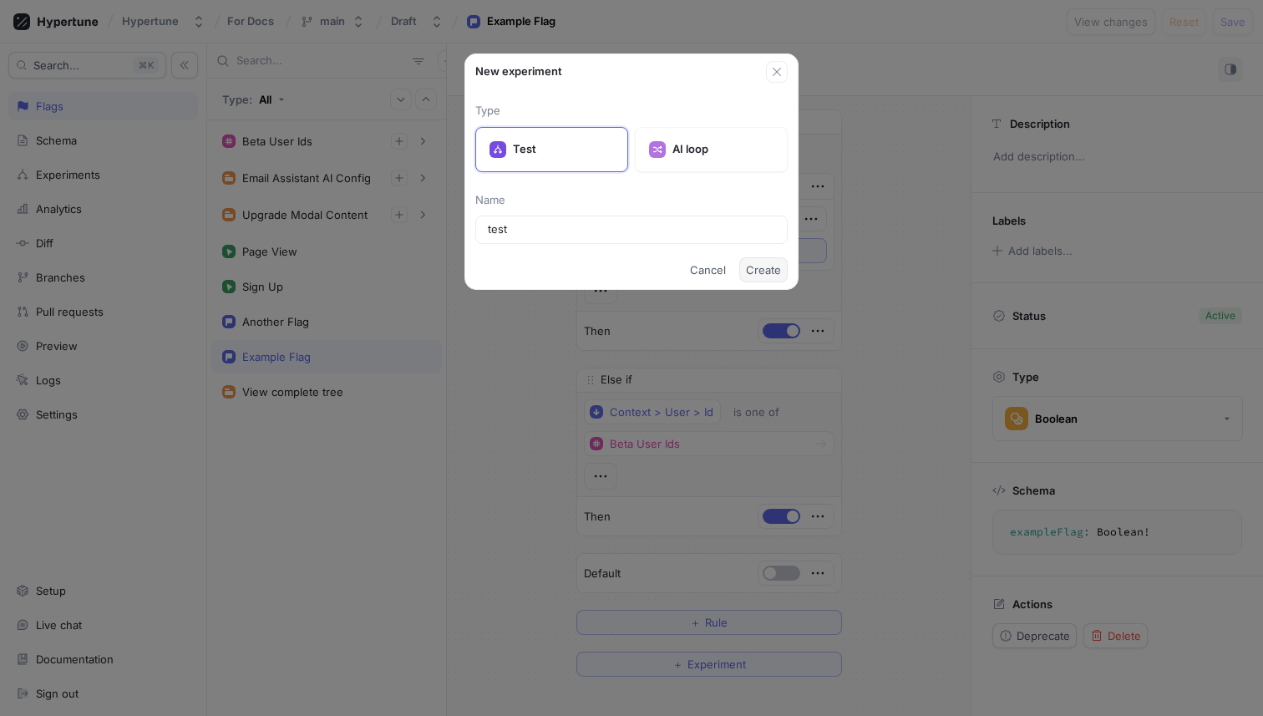
type input "test"
click at [780, 277] on button "Create" at bounding box center [763, 269] width 48 height 25
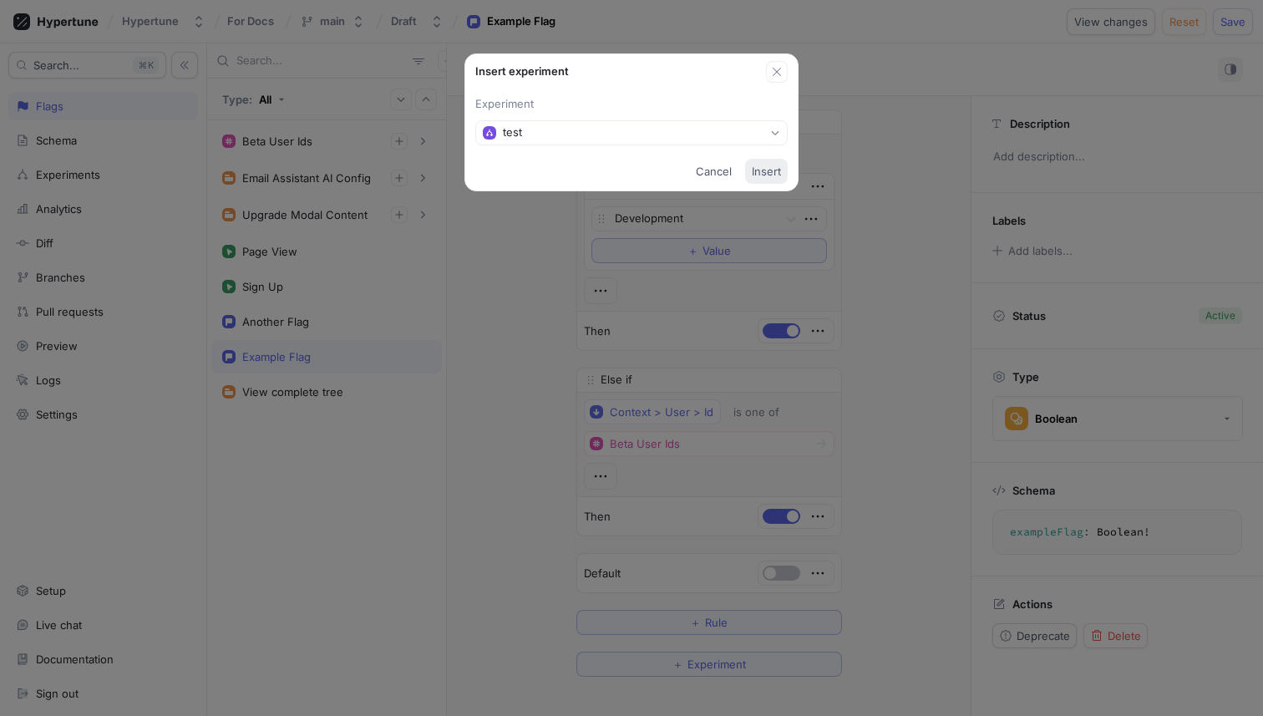
click at [758, 170] on span "Insert" at bounding box center [766, 171] width 29 height 10
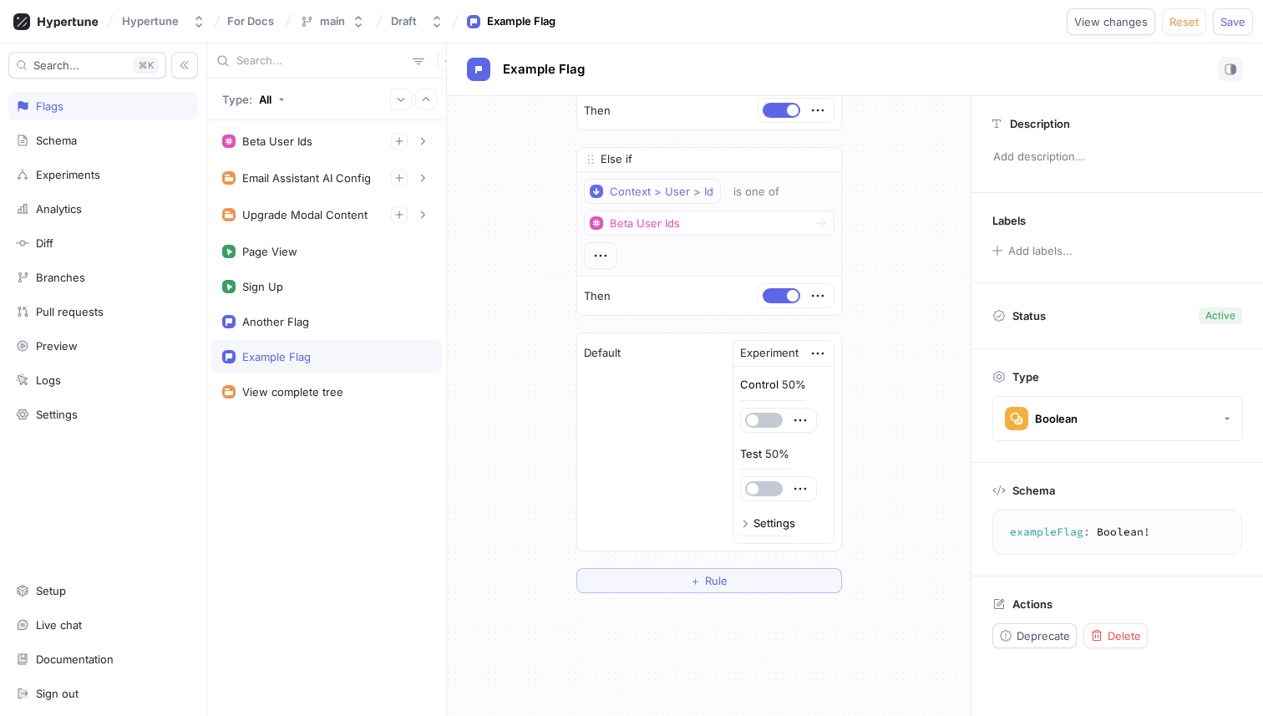
scroll to position [221, 0]
click at [775, 492] on button "button" at bounding box center [764, 487] width 38 height 15
click at [1179, 21] on span "Reset" at bounding box center [1184, 22] width 29 height 10
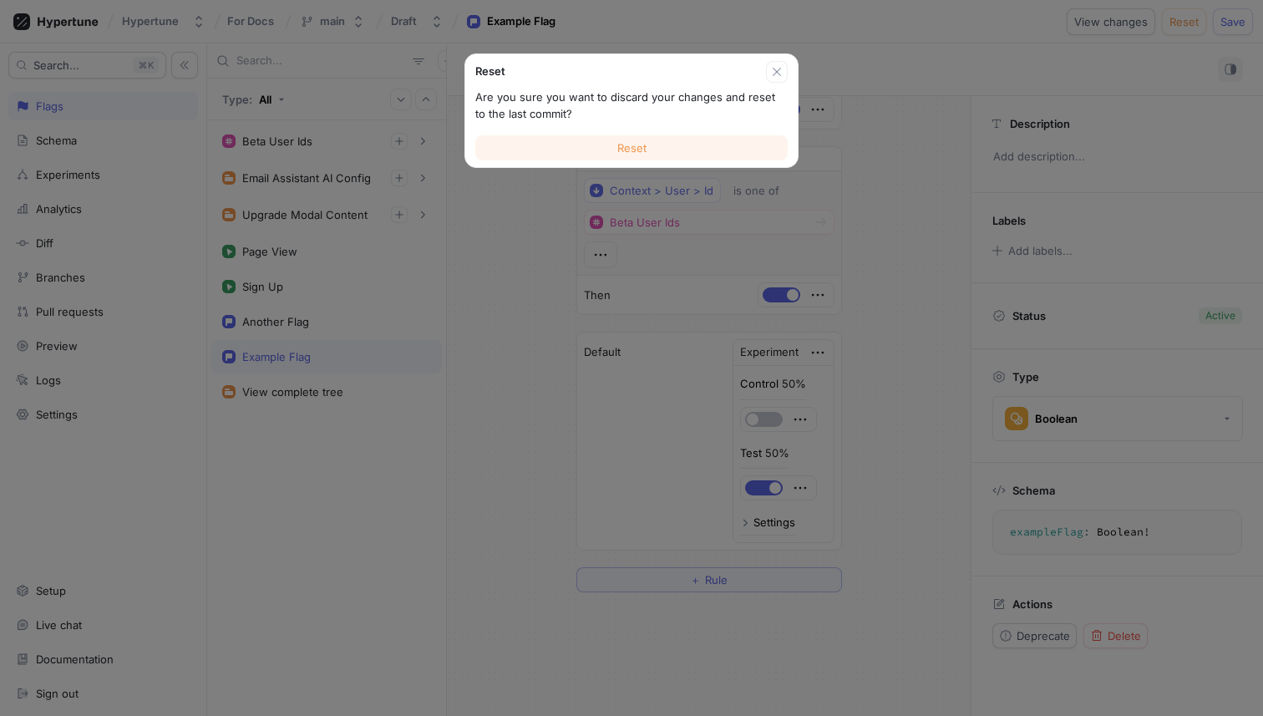
click at [668, 156] on button "Reset" at bounding box center [631, 147] width 312 height 25
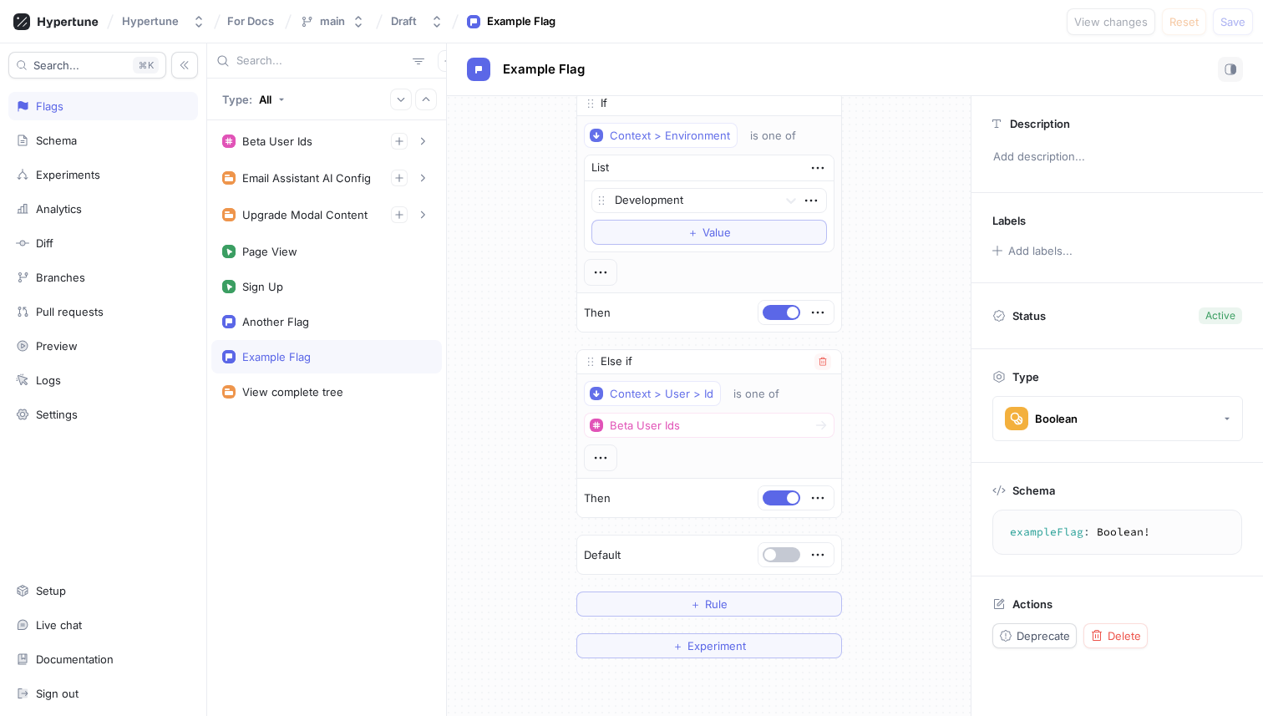
scroll to position [0, 0]
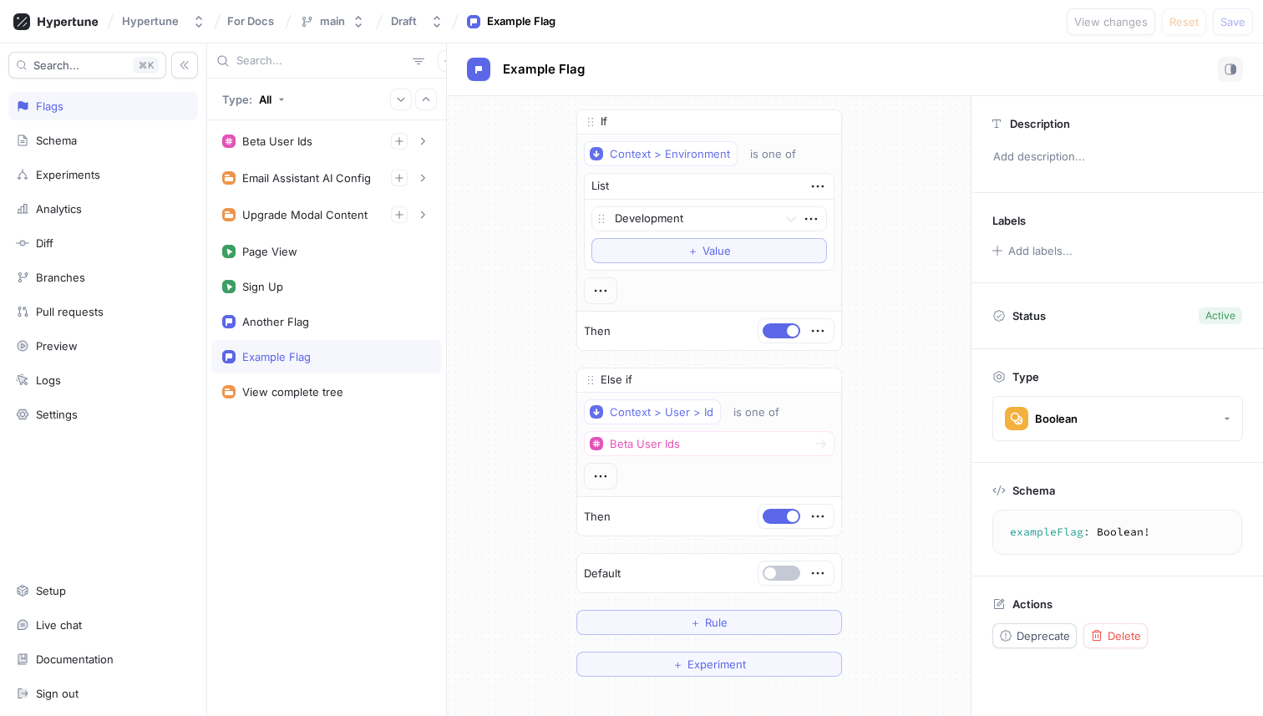
click at [876, 441] on div "If Context > Environment is one of List Development To pick up a draggable item…" at bounding box center [709, 393] width 524 height 594
click at [910, 494] on div "If Context > Environment is one of List Development To pick up a draggable item…" at bounding box center [709, 393] width 524 height 594
click at [724, 662] on span "Experiment" at bounding box center [717, 664] width 58 height 10
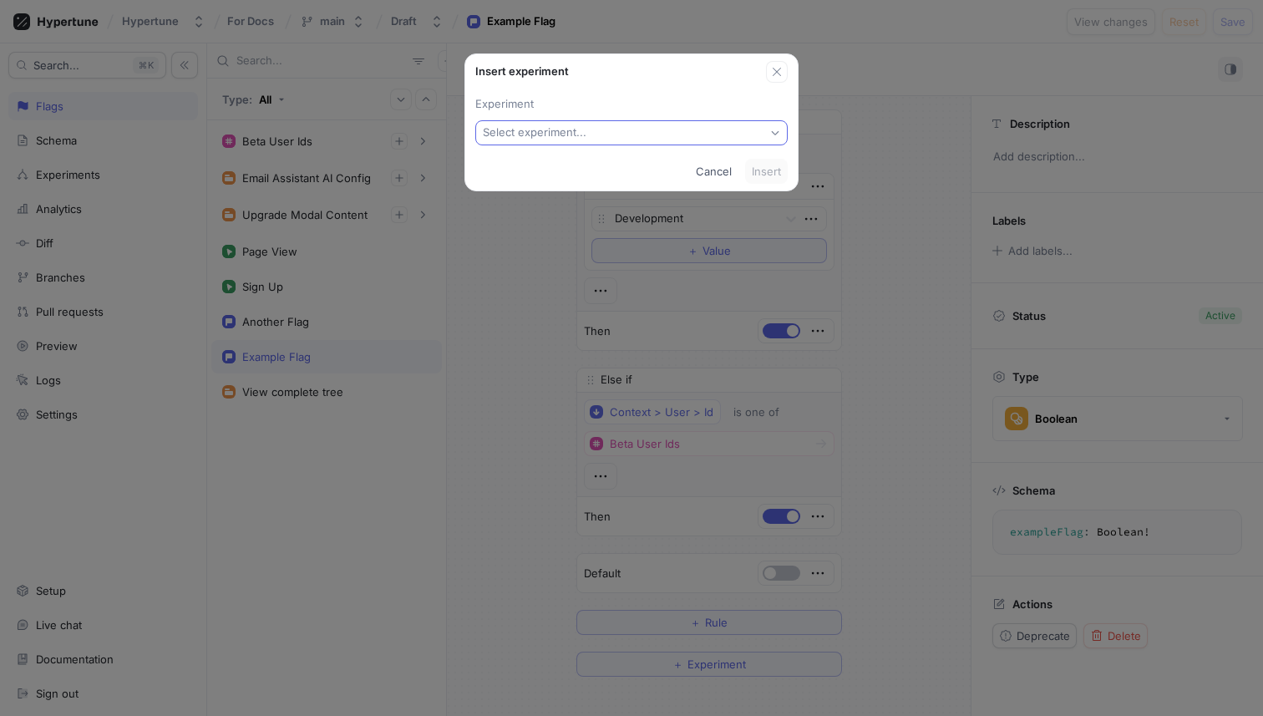
click at [648, 135] on button "Select experiment..." at bounding box center [631, 132] width 312 height 25
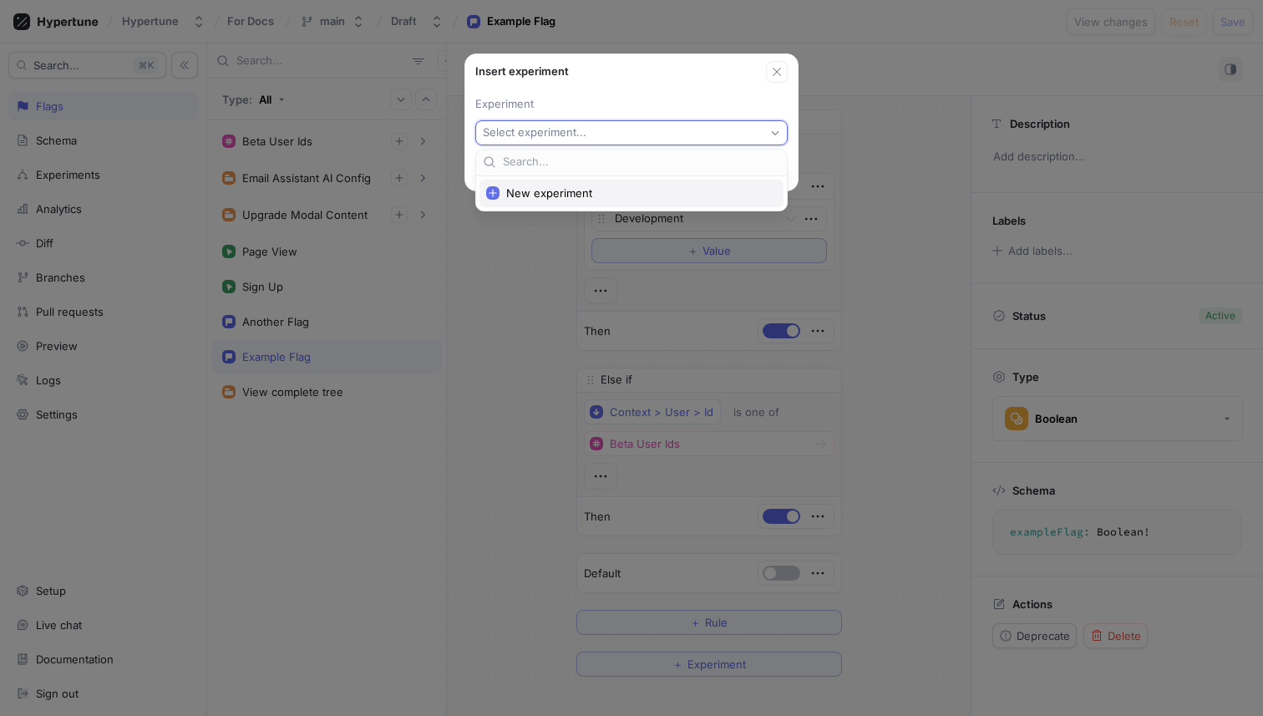
click at [616, 195] on span "New experiment" at bounding box center [637, 193] width 262 height 14
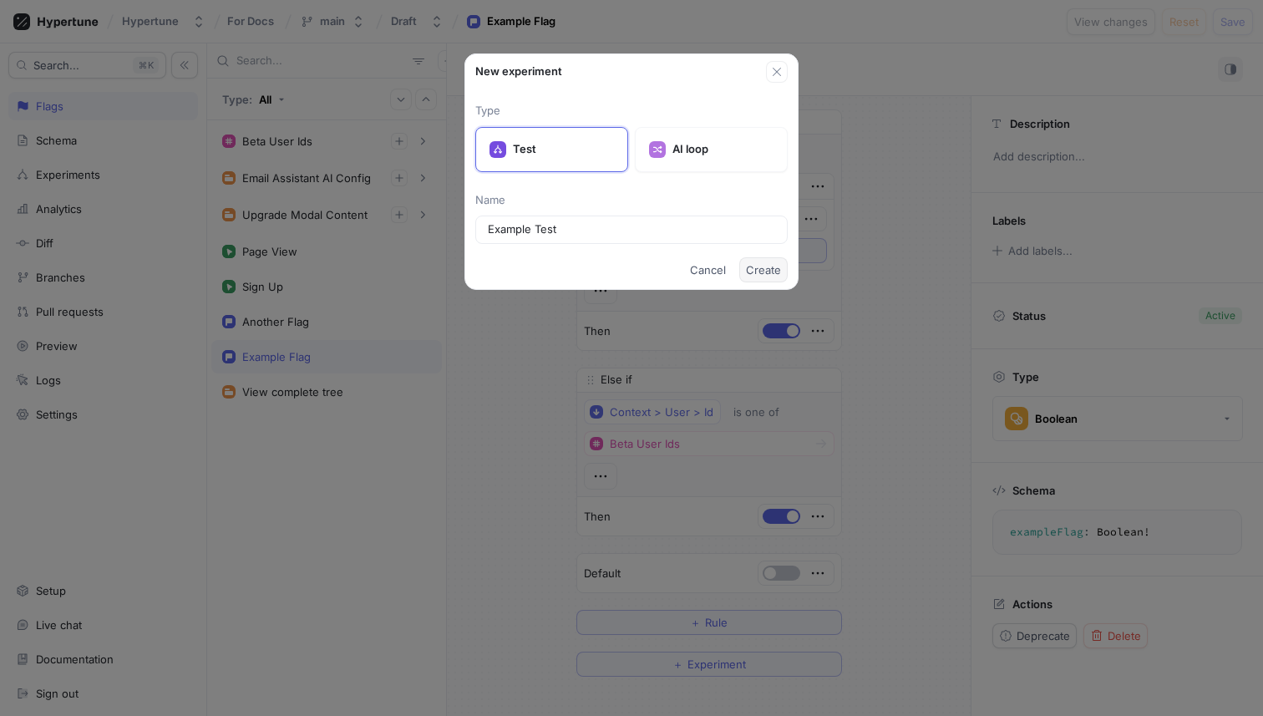
type input "Example Test"
click at [761, 270] on span "Create" at bounding box center [763, 270] width 35 height 10
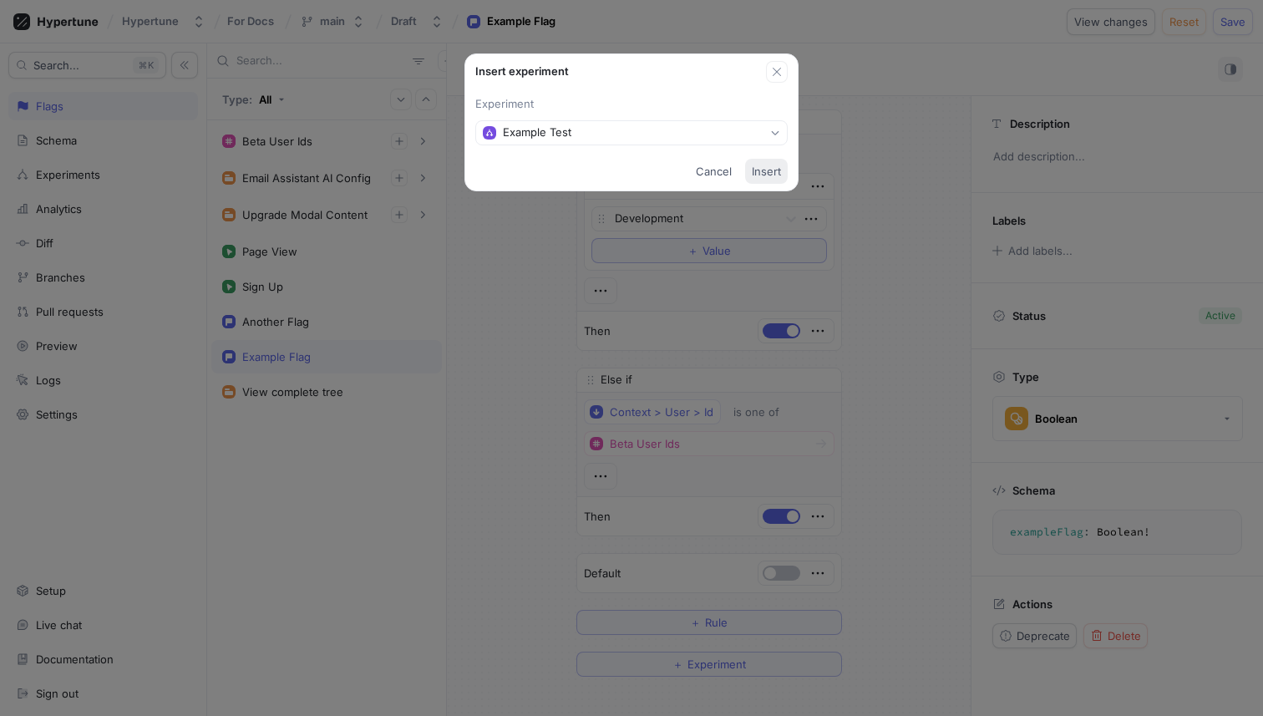
click at [773, 168] on span "Insert" at bounding box center [766, 171] width 29 height 10
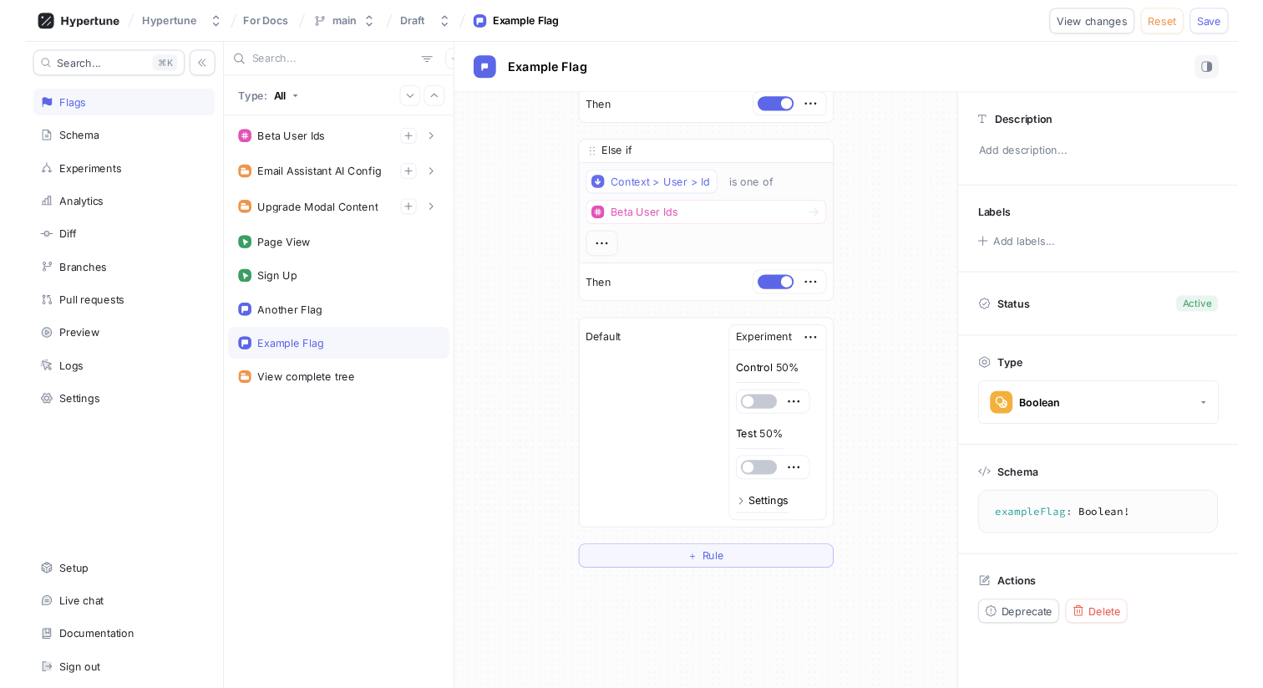
scroll to position [230, 0]
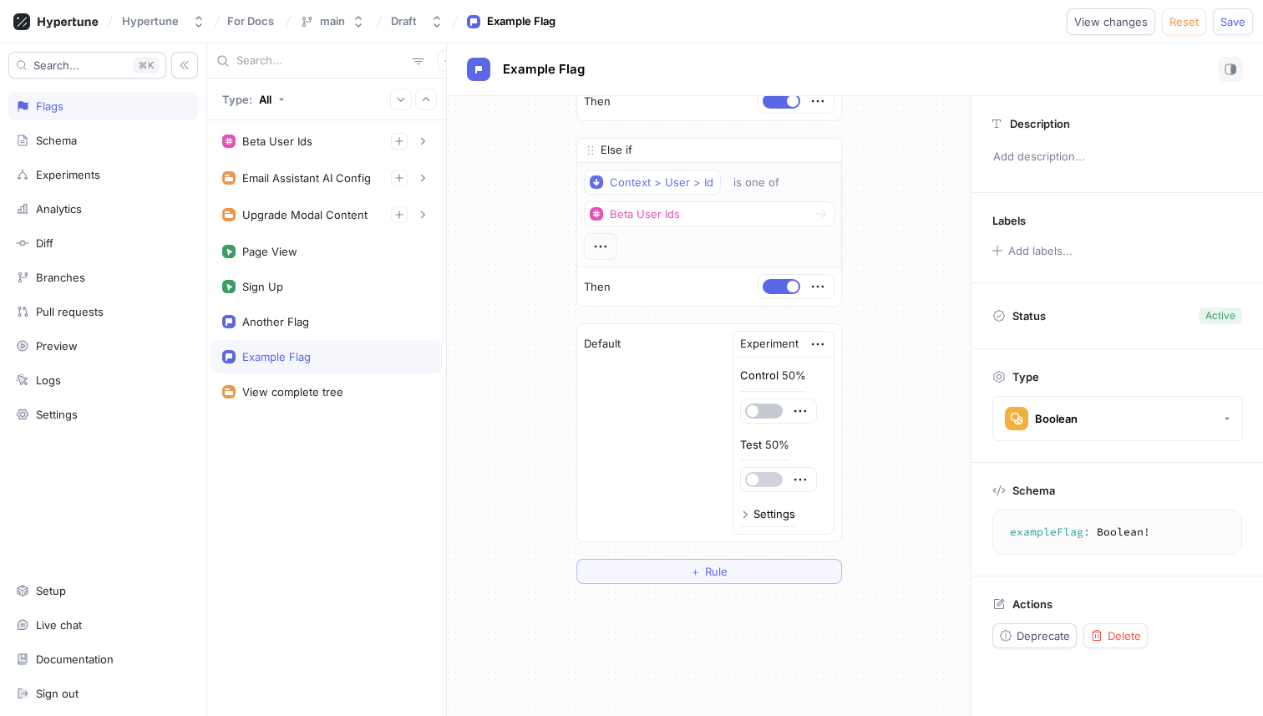
click at [764, 485] on button "button" at bounding box center [764, 479] width 38 height 15
click at [1220, 15] on button "Save" at bounding box center [1233, 21] width 40 height 27
click at [930, 474] on div "If Context > Environment is one of List Development To pick up a draggable item…" at bounding box center [709, 231] width 524 height 731
